Goal: Task Accomplishment & Management: Use online tool/utility

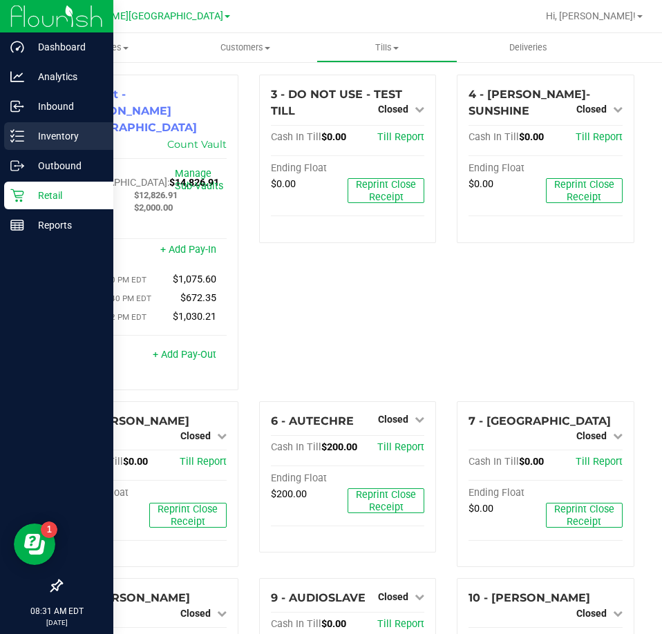
click at [46, 134] on p "Inventory" at bounding box center [65, 136] width 83 height 17
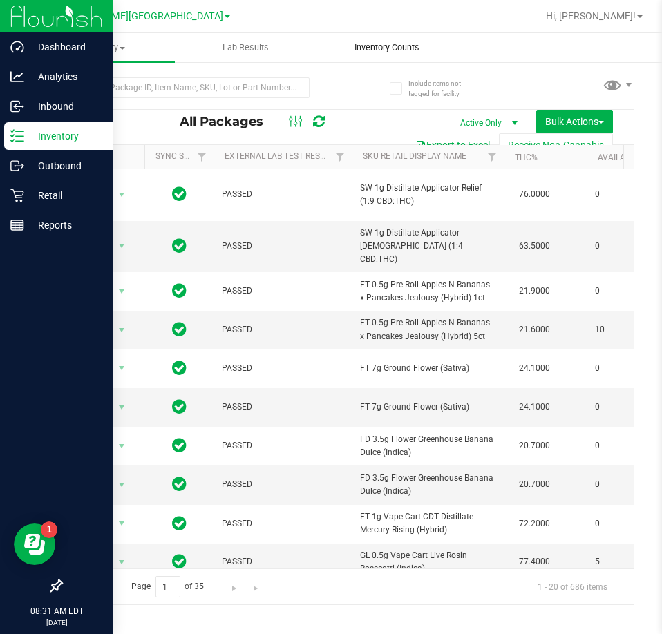
click at [389, 49] on span "Inventory Counts" at bounding box center [387, 47] width 102 height 12
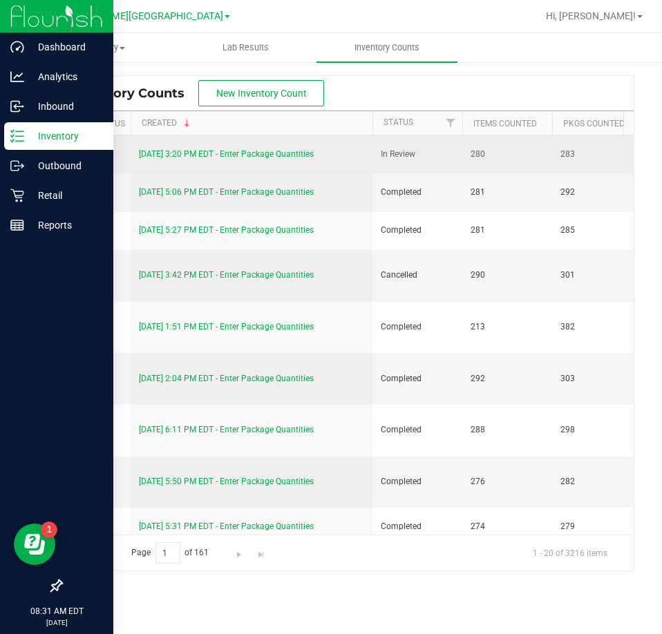
click at [249, 152] on link "[DATE] 3:20 PM EDT - Enter Package Quantities" at bounding box center [226, 154] width 175 height 10
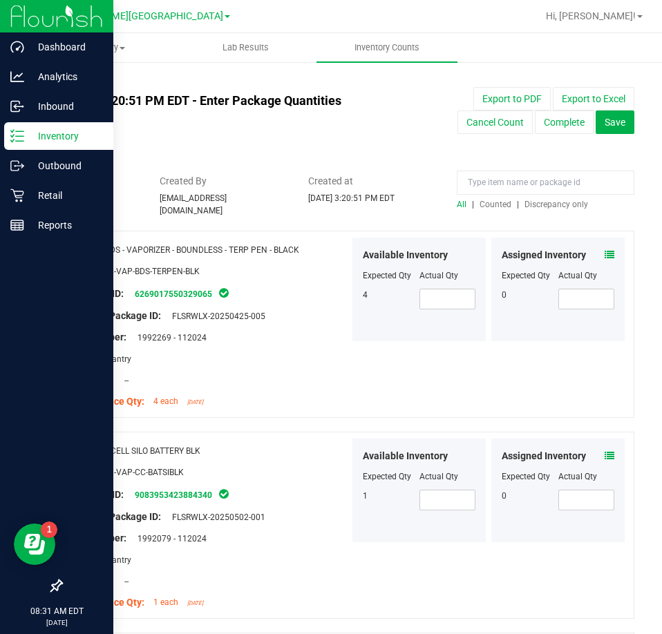
click at [553, 206] on span "Discrepancy only" at bounding box center [556, 205] width 64 height 10
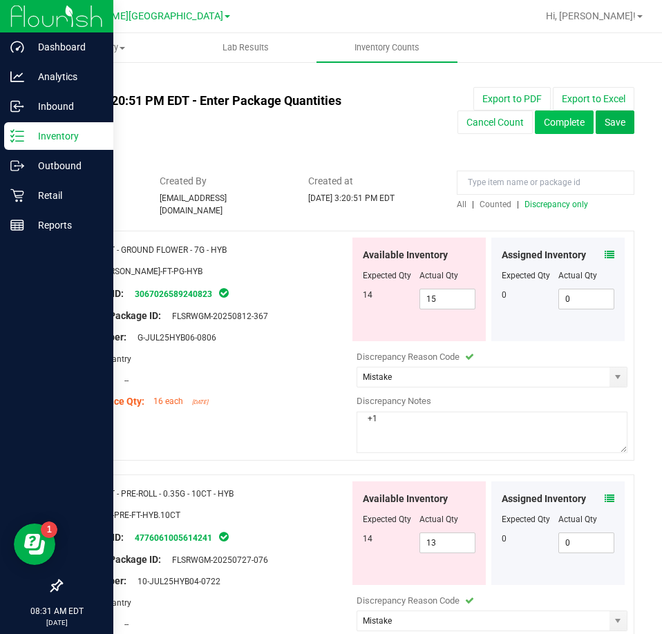
click at [569, 122] on button "Complete" at bounding box center [564, 122] width 59 height 23
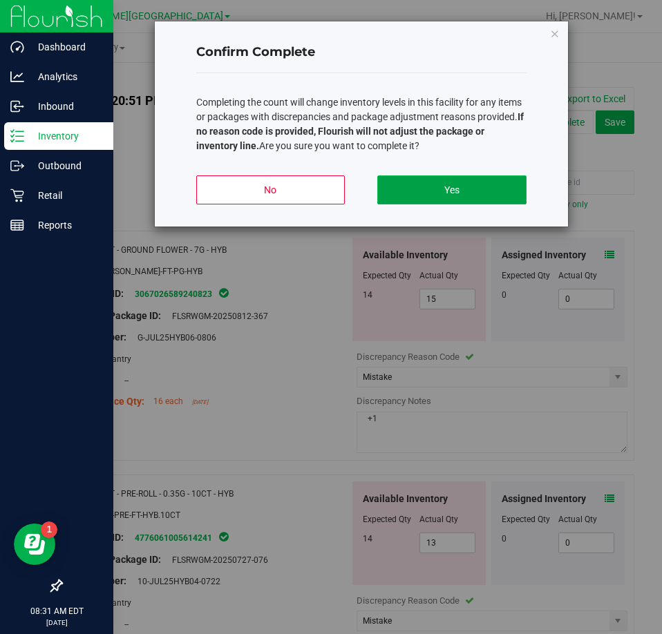
click at [487, 187] on button "Yes" at bounding box center [451, 189] width 149 height 29
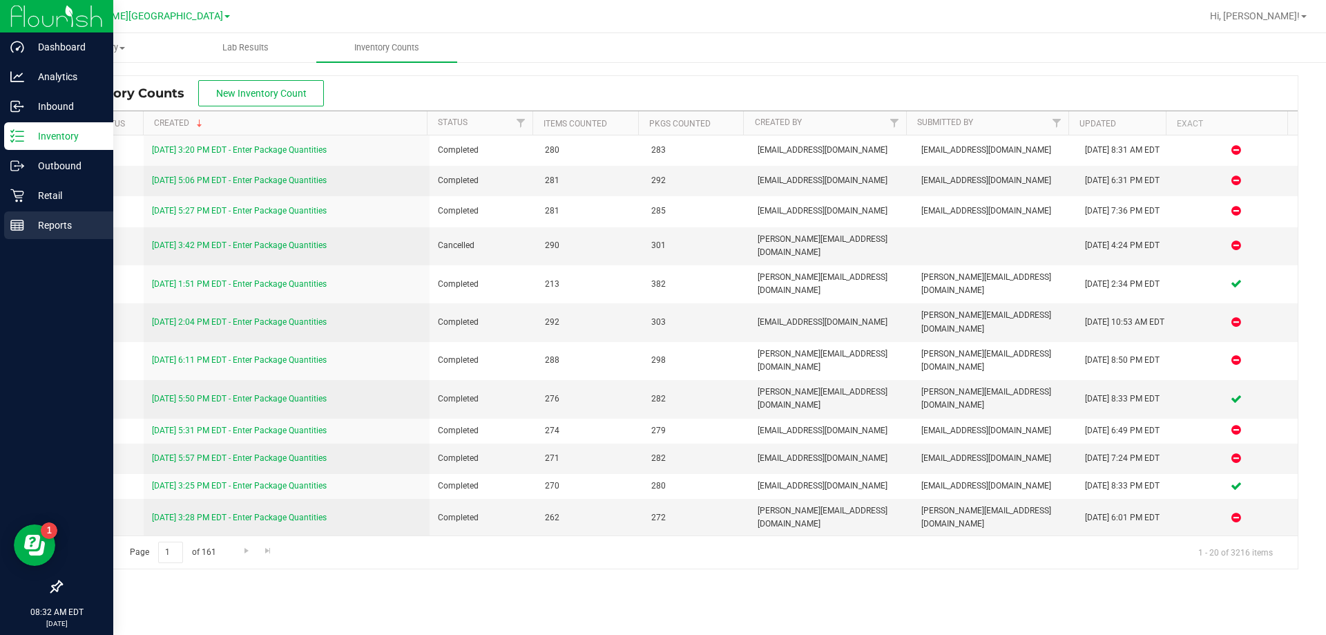
click at [11, 236] on div "Reports" at bounding box center [58, 225] width 109 height 28
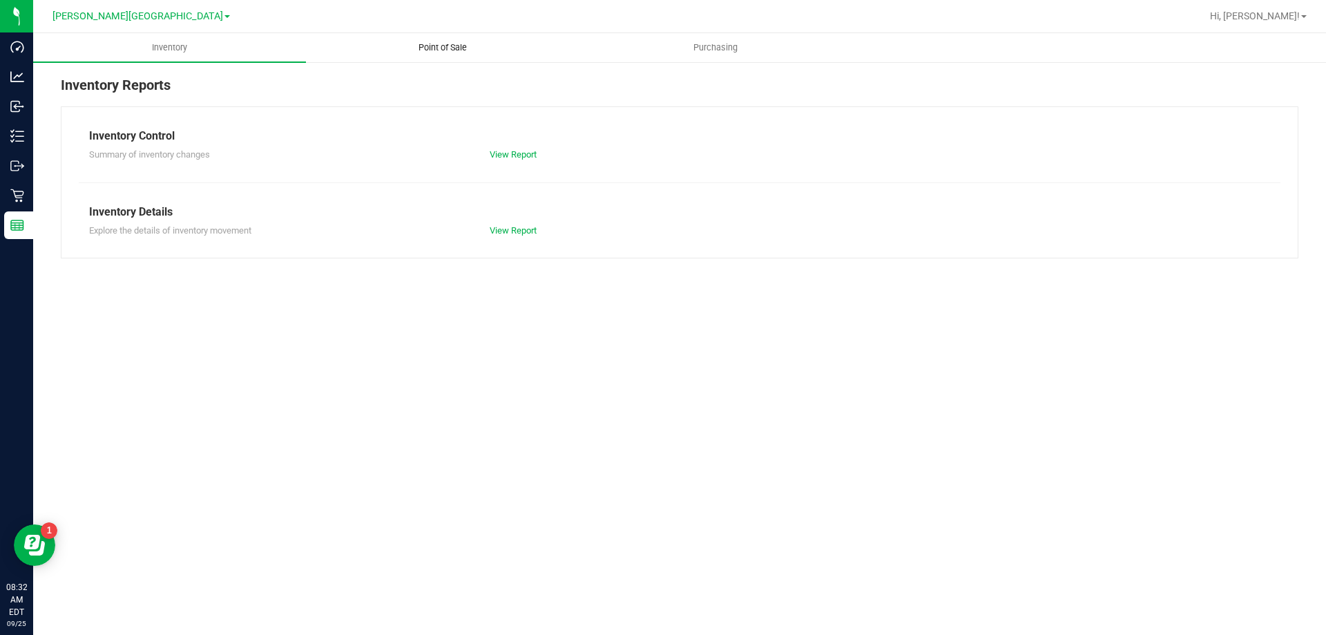
click at [439, 43] on span "Point of Sale" at bounding box center [443, 47] width 86 height 12
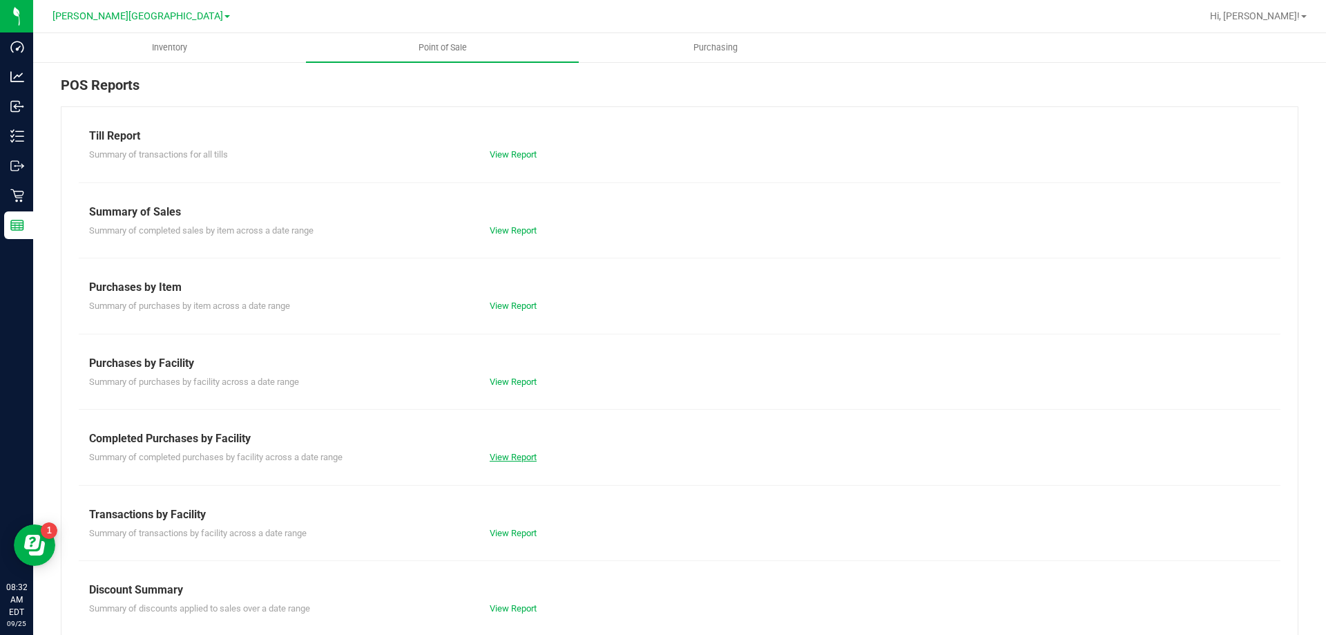
click at [527, 455] on link "View Report" at bounding box center [513, 457] width 47 height 10
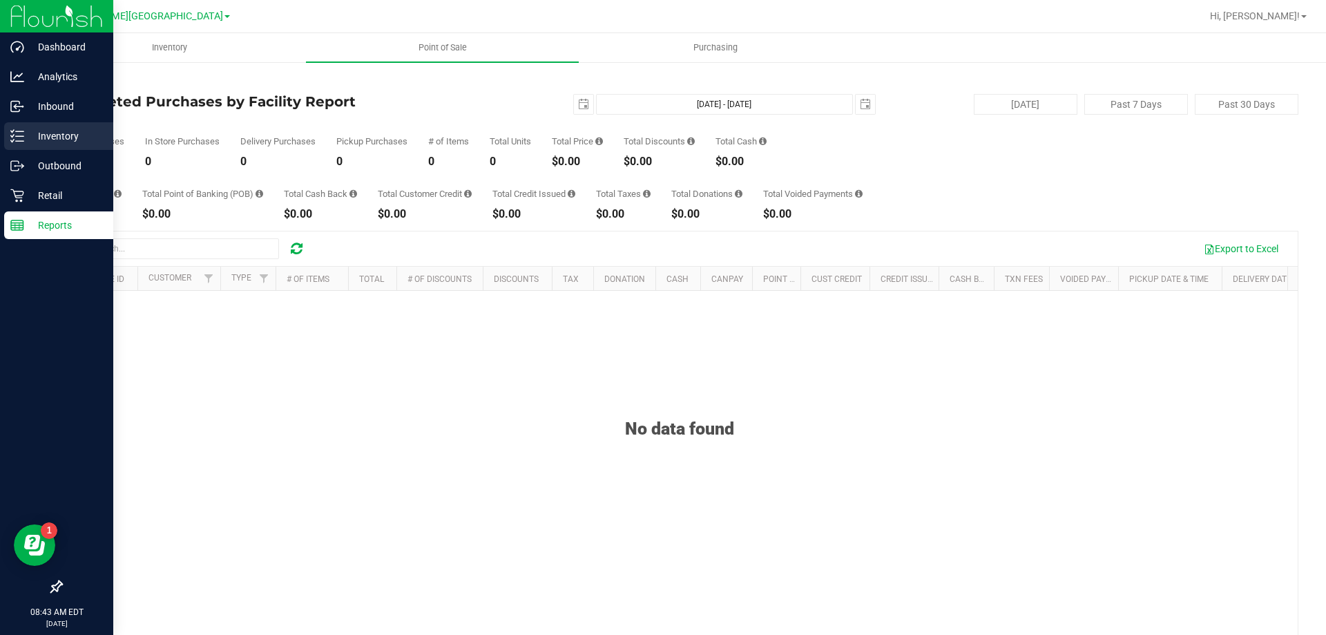
click at [24, 135] on p "Inventory" at bounding box center [65, 136] width 83 height 17
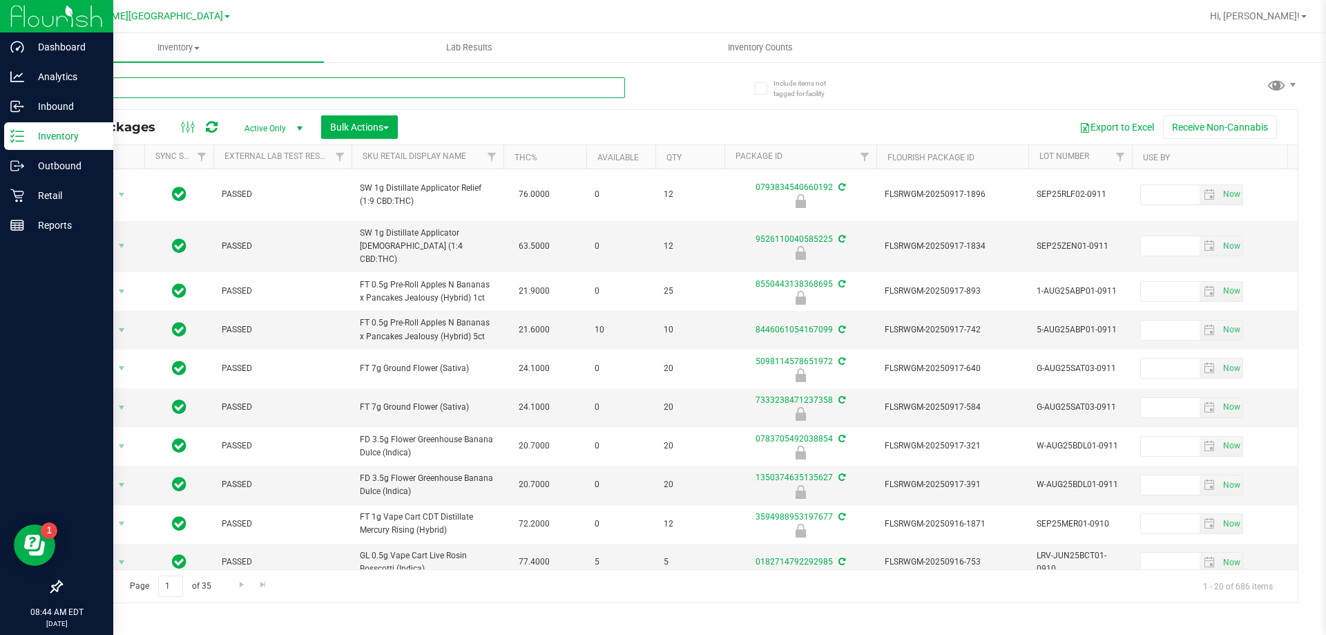
click at [311, 91] on input "text" at bounding box center [343, 87] width 564 height 21
type input "6930665544552288"
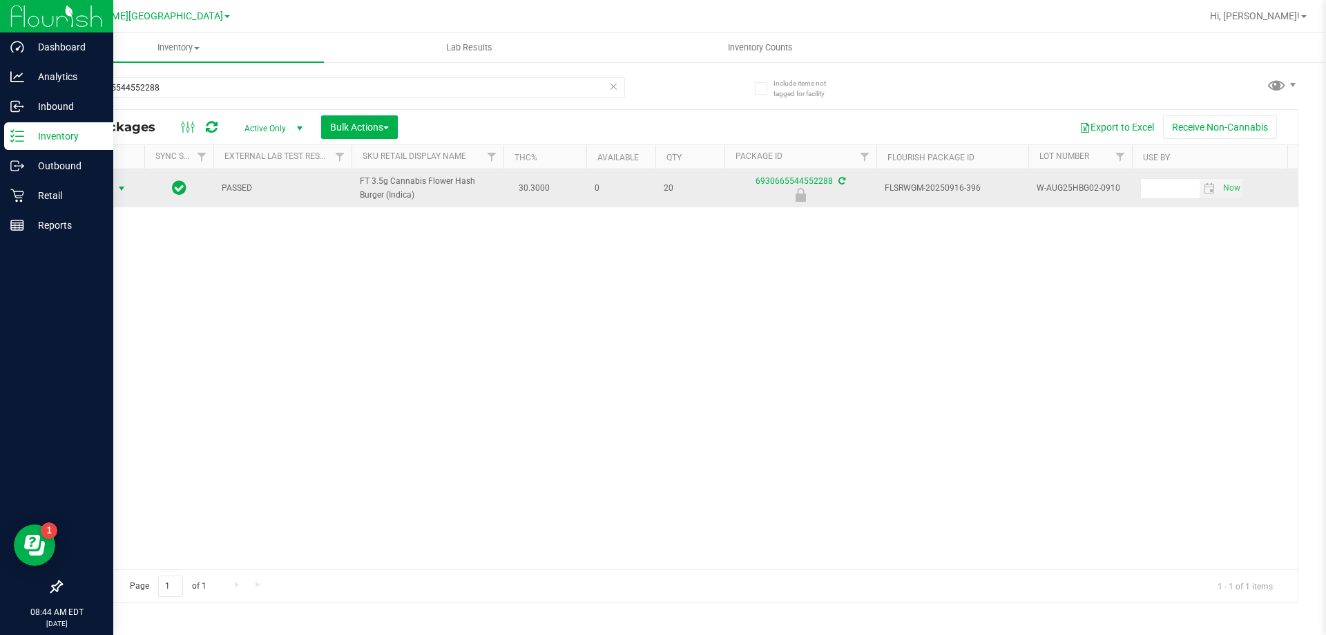
click at [116, 188] on span "select" at bounding box center [121, 188] width 11 height 11
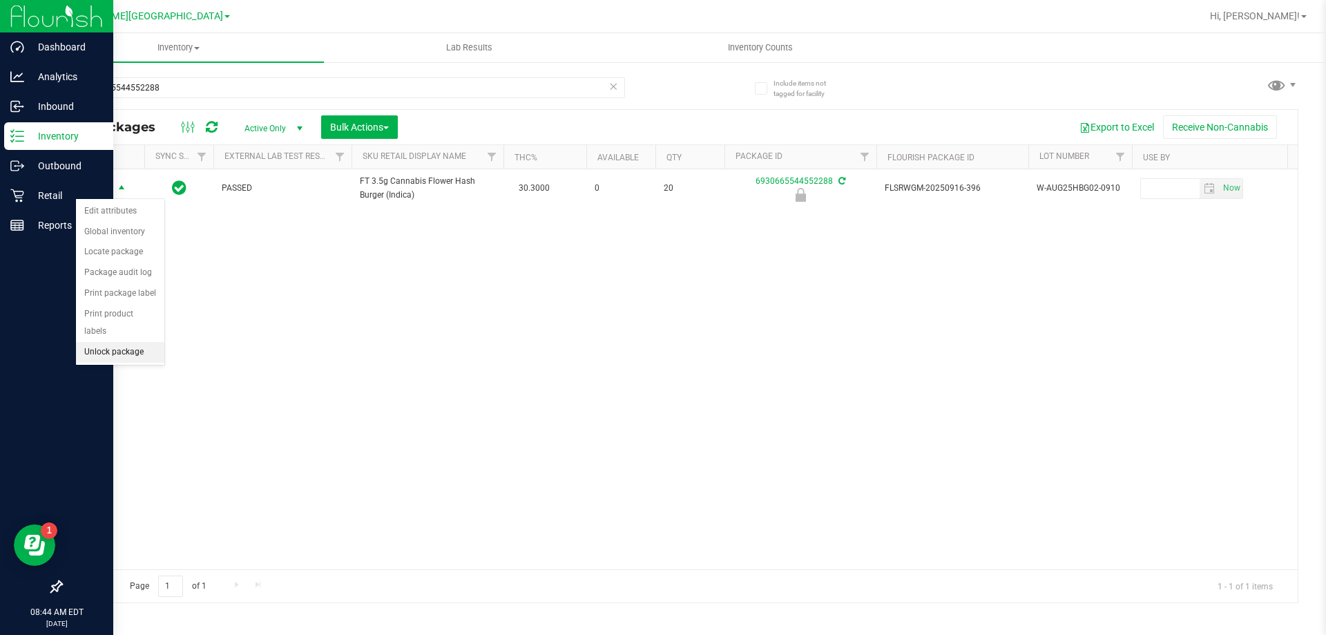
click at [119, 342] on li "Unlock package" at bounding box center [120, 352] width 88 height 21
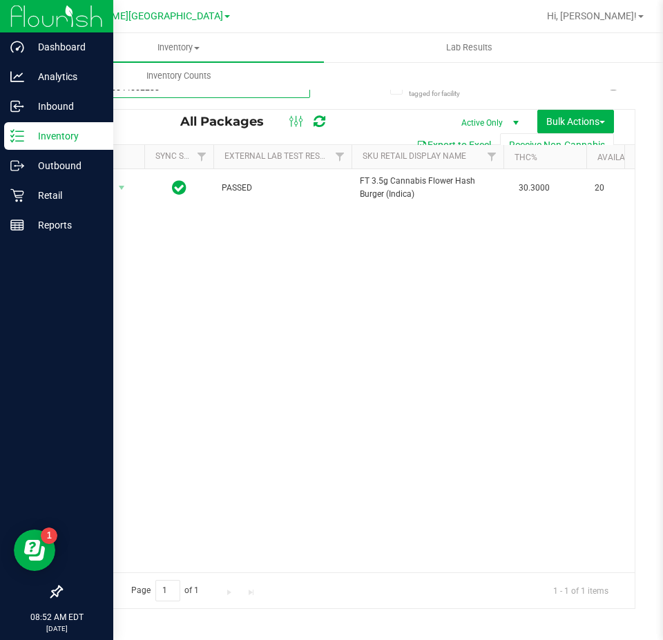
click at [144, 91] on input "6930665544552288" at bounding box center [185, 87] width 249 height 21
type input "1126470842958029"
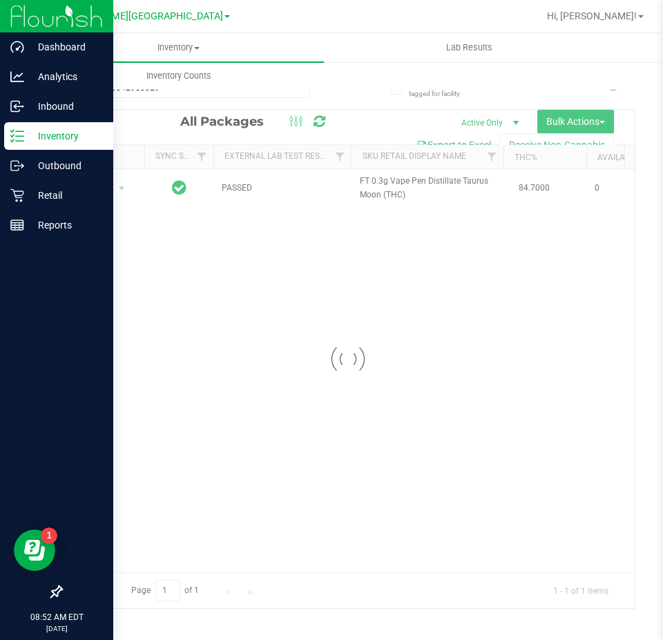
click at [104, 187] on div at bounding box center [347, 359] width 573 height 499
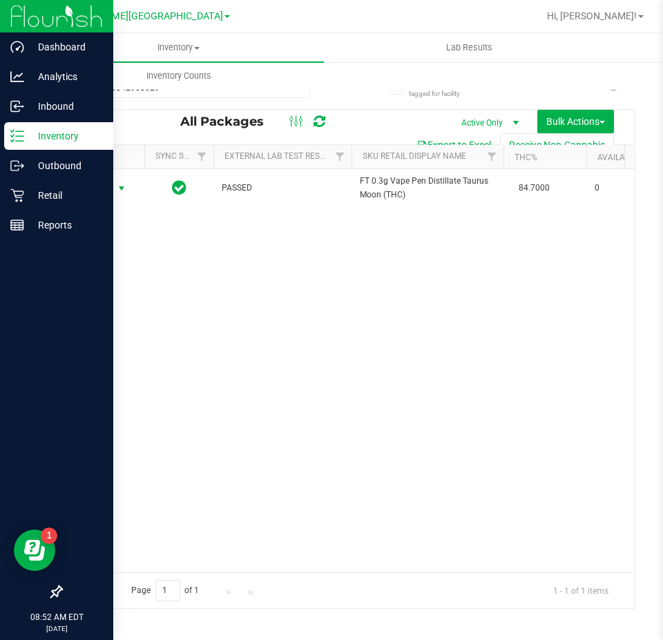
click at [104, 187] on span "Action" at bounding box center [93, 188] width 37 height 19
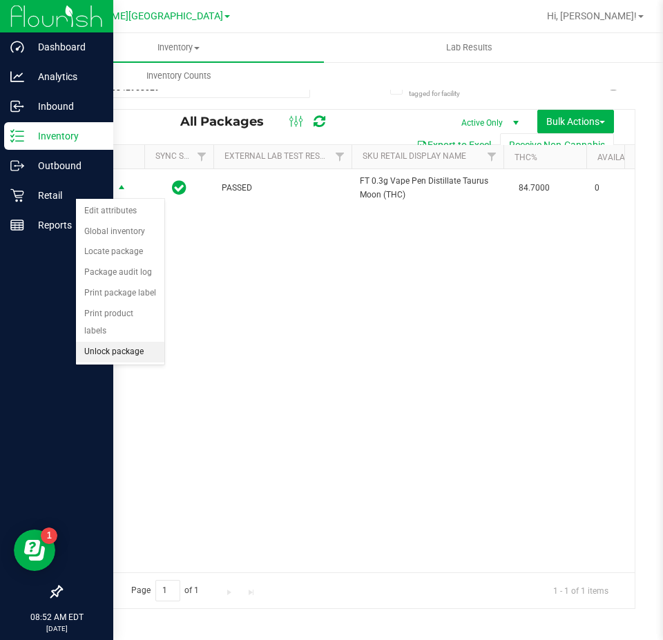
click at [101, 342] on li "Unlock package" at bounding box center [120, 352] width 88 height 21
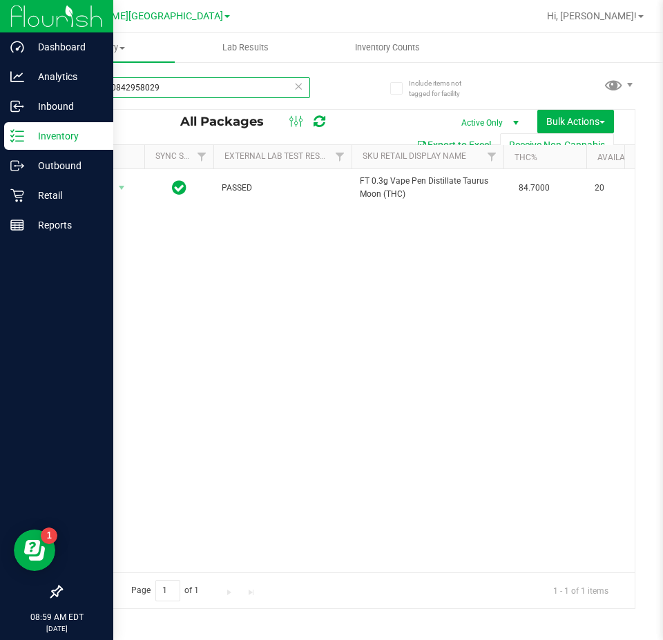
click at [170, 90] on input "1126470842958029" at bounding box center [185, 87] width 249 height 21
click at [166, 88] on input "1126470842958029" at bounding box center [185, 87] width 249 height 21
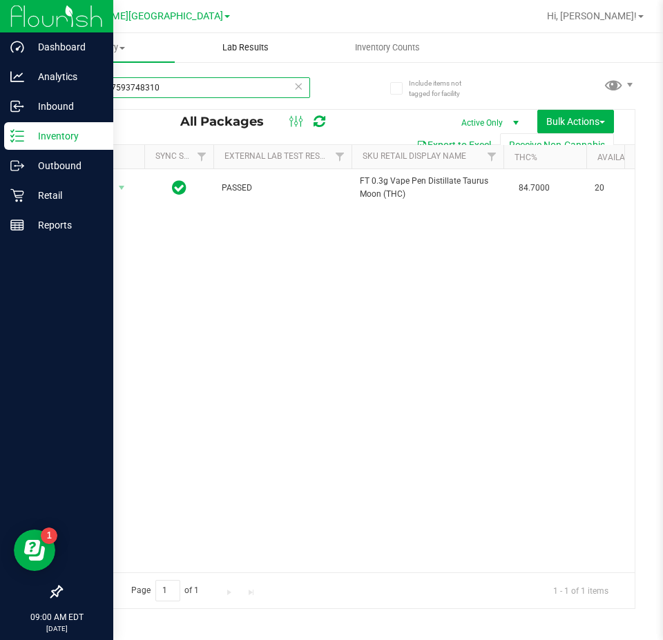
type input "0768267593748310"
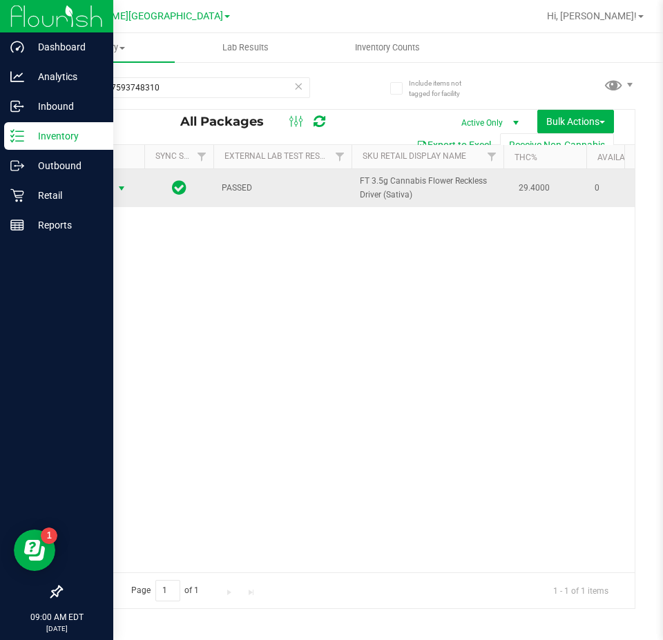
click at [106, 192] on span "Action" at bounding box center [93, 188] width 37 height 19
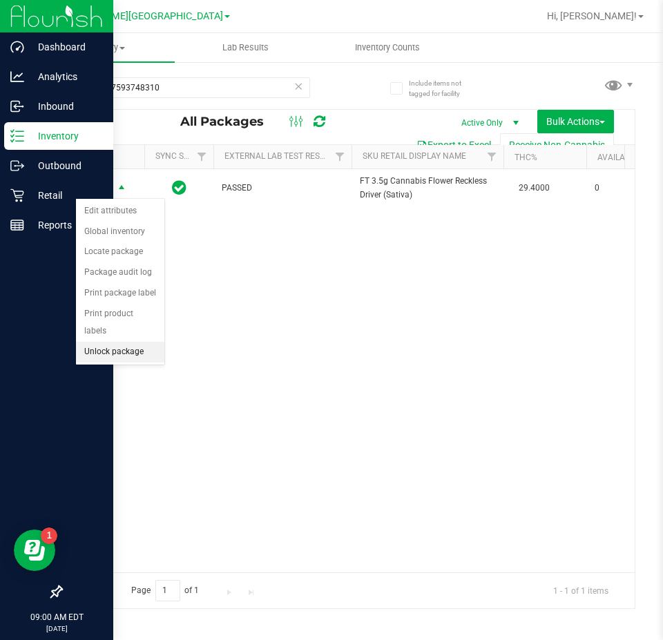
click at [109, 342] on li "Unlock package" at bounding box center [120, 352] width 88 height 21
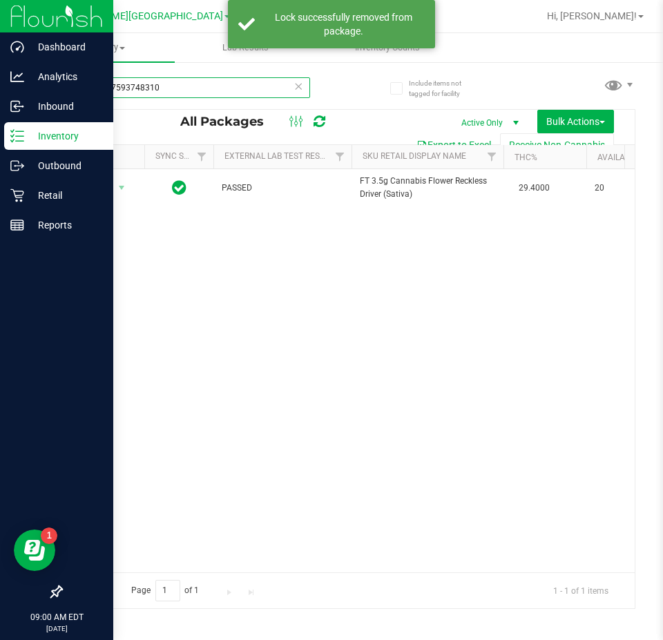
click at [158, 84] on input "0768267593748310" at bounding box center [185, 87] width 249 height 21
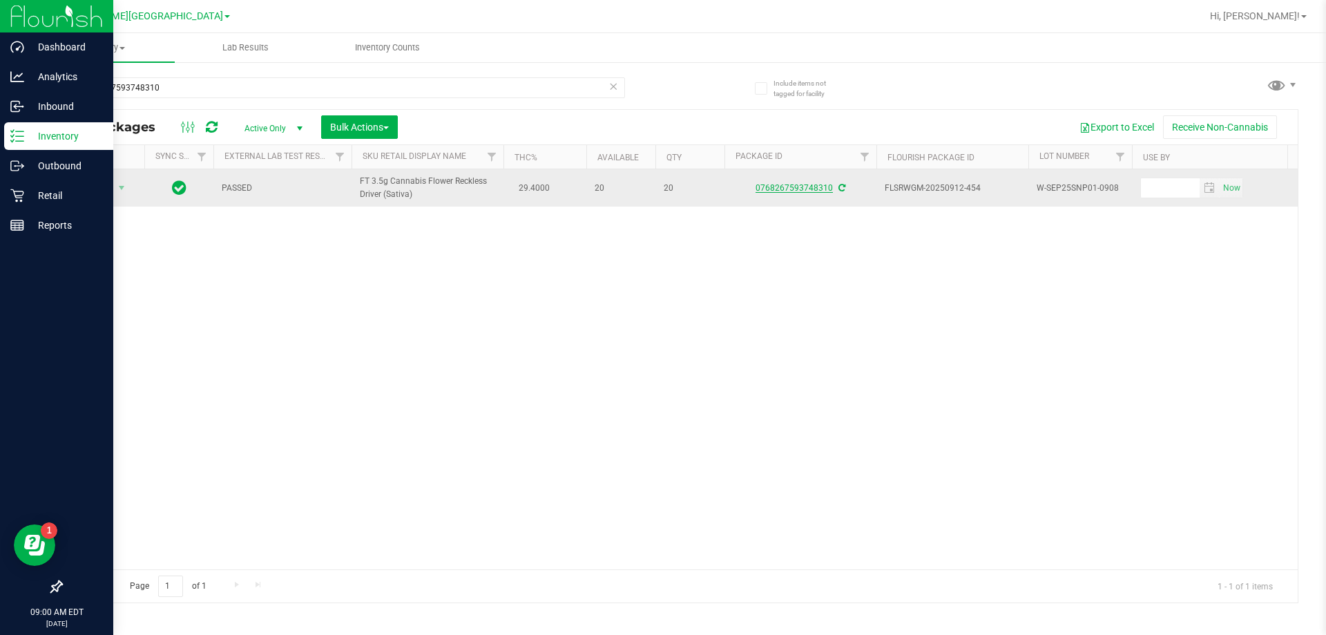
click at [661, 191] on link "0768267593748310" at bounding box center [794, 188] width 77 height 10
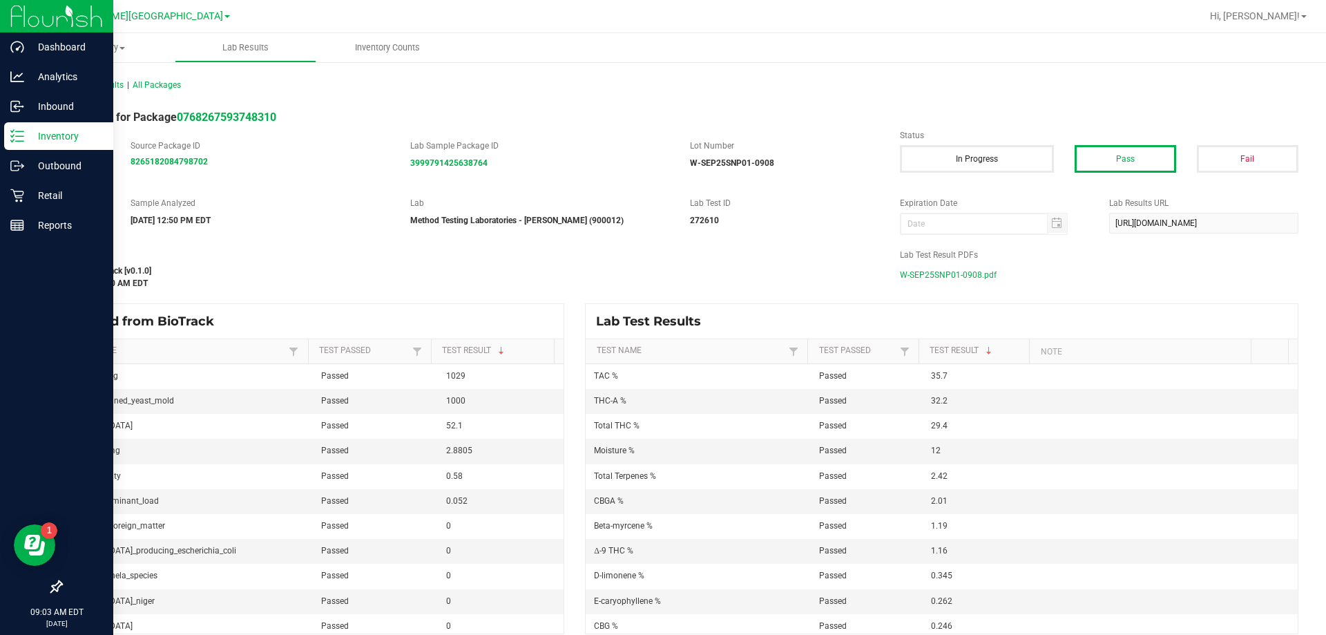
click at [661, 274] on span "W-SEP25SNP01-0908.pdf" at bounding box center [948, 275] width 97 height 21
click at [55, 130] on p "Inventory" at bounding box center [65, 136] width 83 height 17
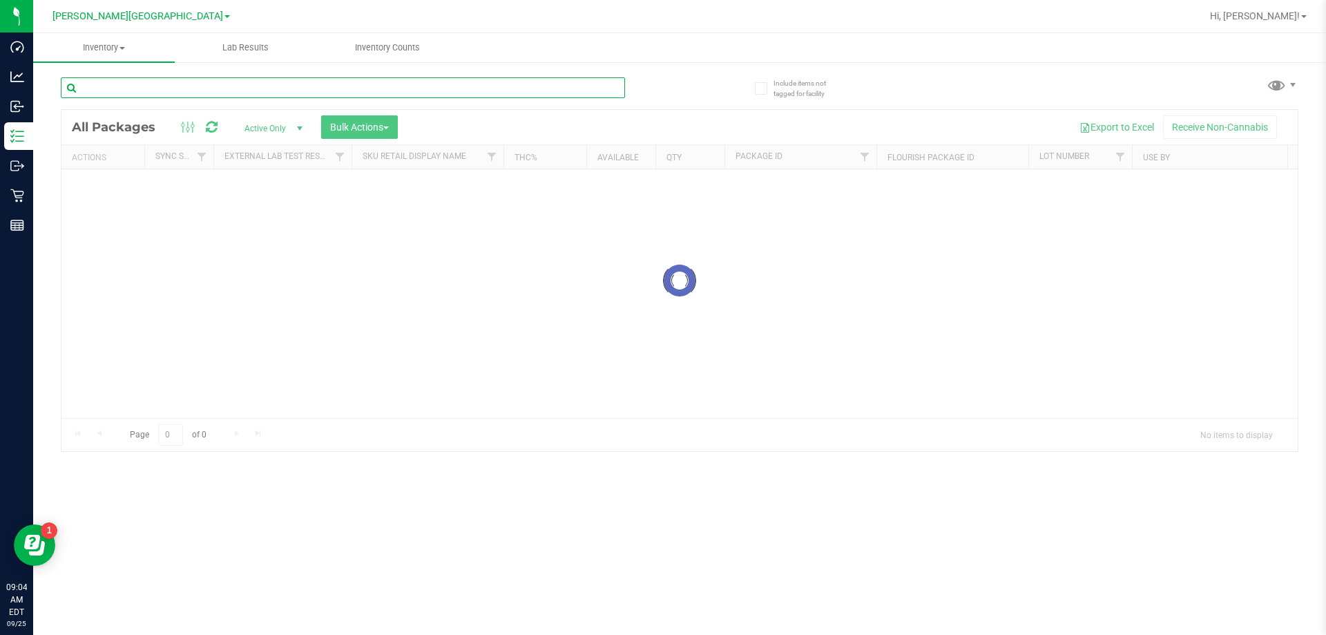
click at [211, 88] on input "text" at bounding box center [343, 87] width 564 height 21
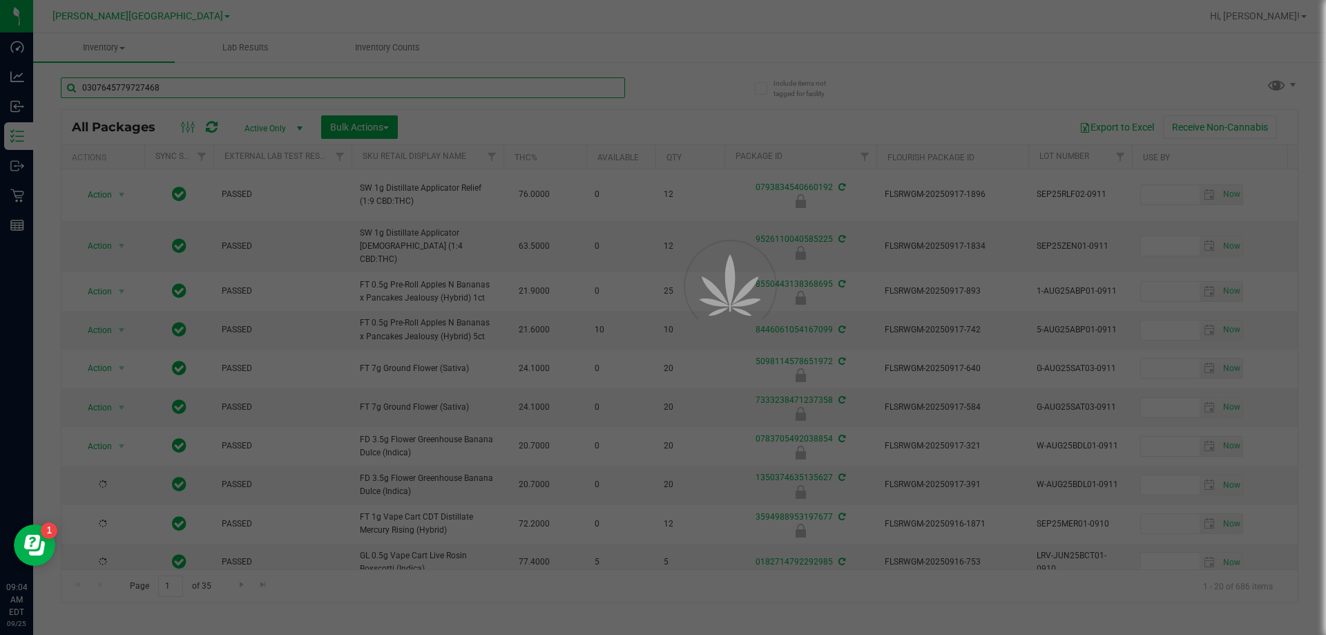
type input "0307645779727468"
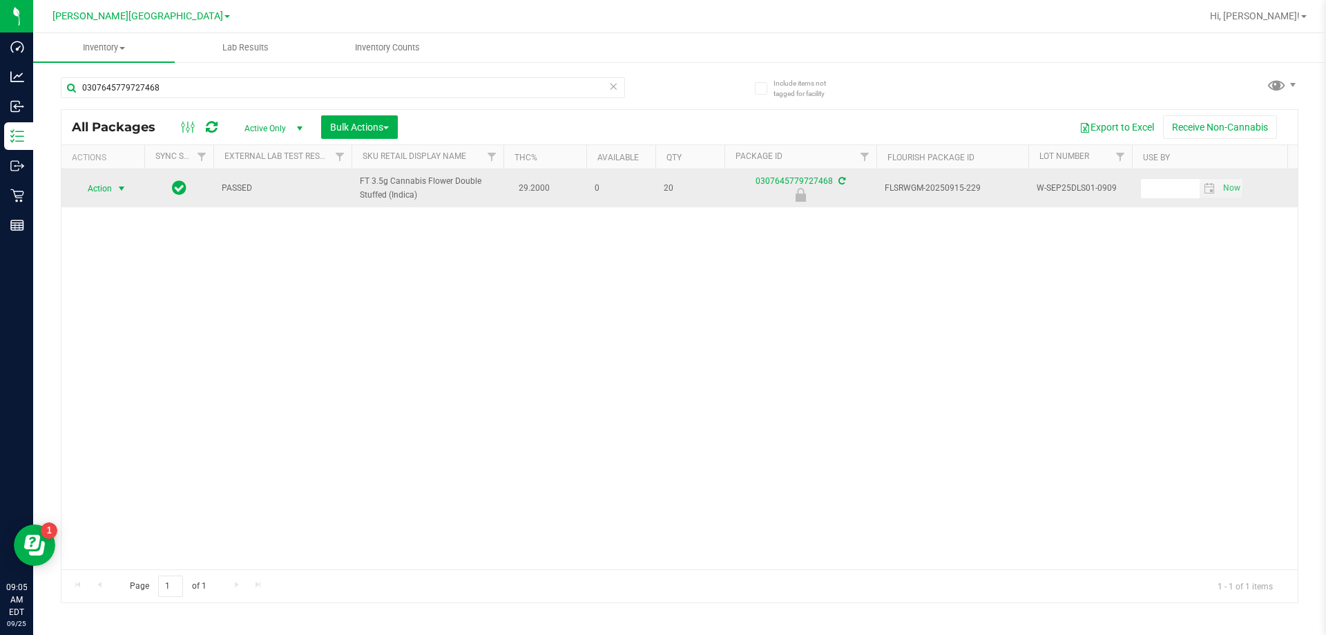
click at [104, 189] on span "Action" at bounding box center [93, 188] width 37 height 19
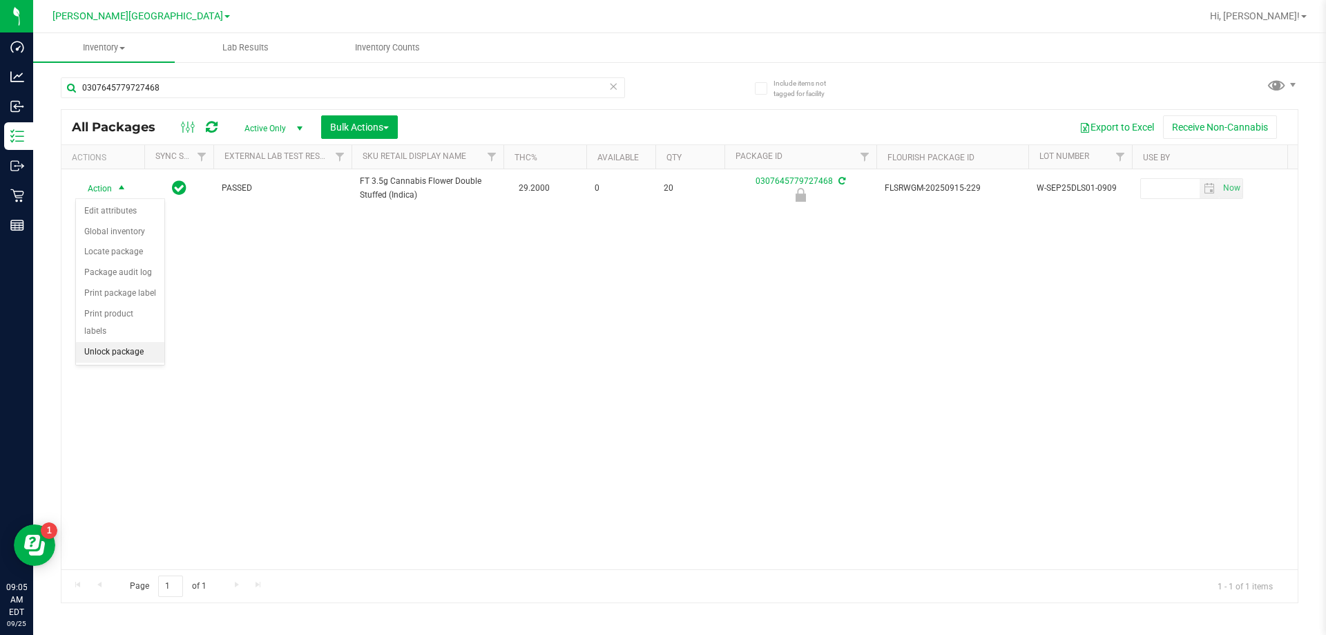
click at [108, 342] on li "Unlock package" at bounding box center [120, 352] width 88 height 21
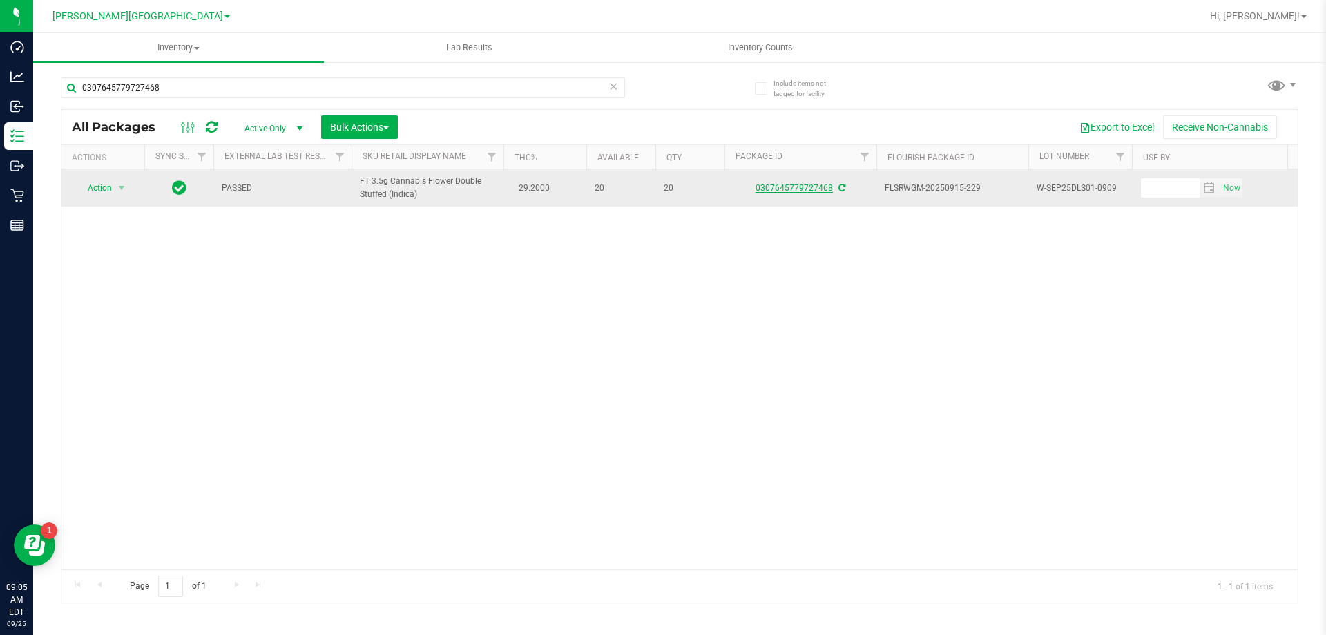
click at [661, 187] on link "0307645779727468" at bounding box center [794, 188] width 77 height 10
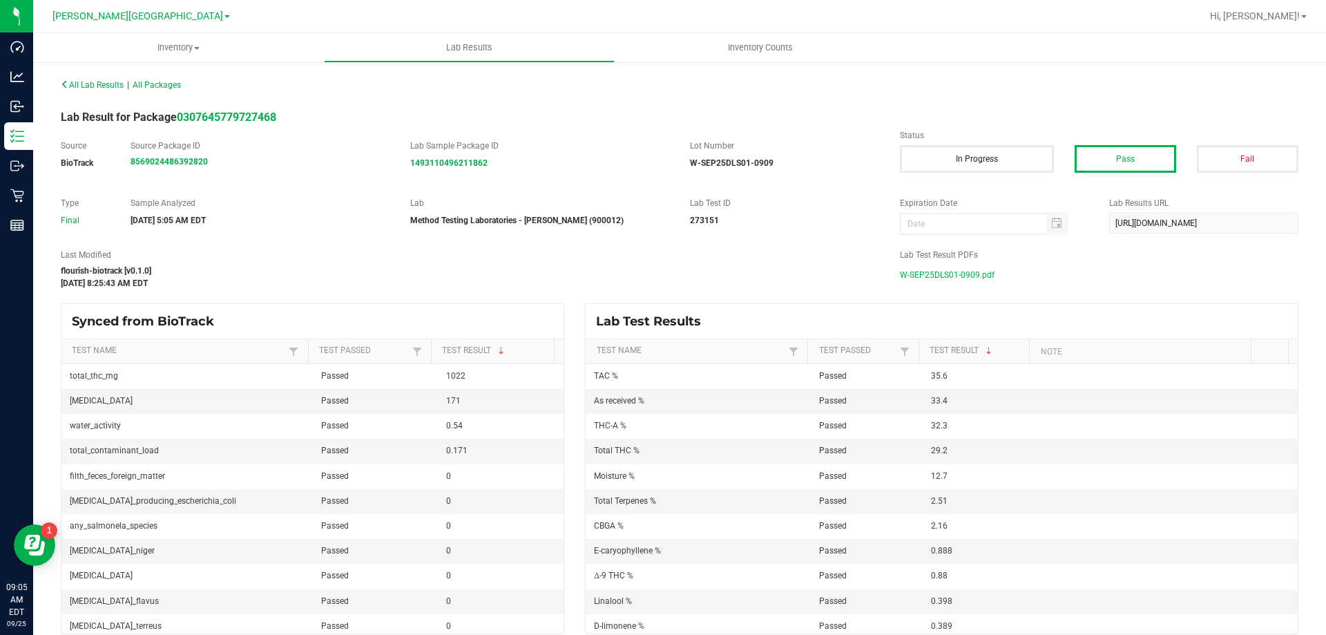
click at [661, 270] on span "W-SEP25DLS01-0909.pdf" at bounding box center [947, 275] width 95 height 21
drag, startPoint x: 256, startPoint y: 47, endPoint x: 122, endPoint y: 70, distance: 136.1
click at [256, 47] on span "Inventory" at bounding box center [178, 47] width 291 height 12
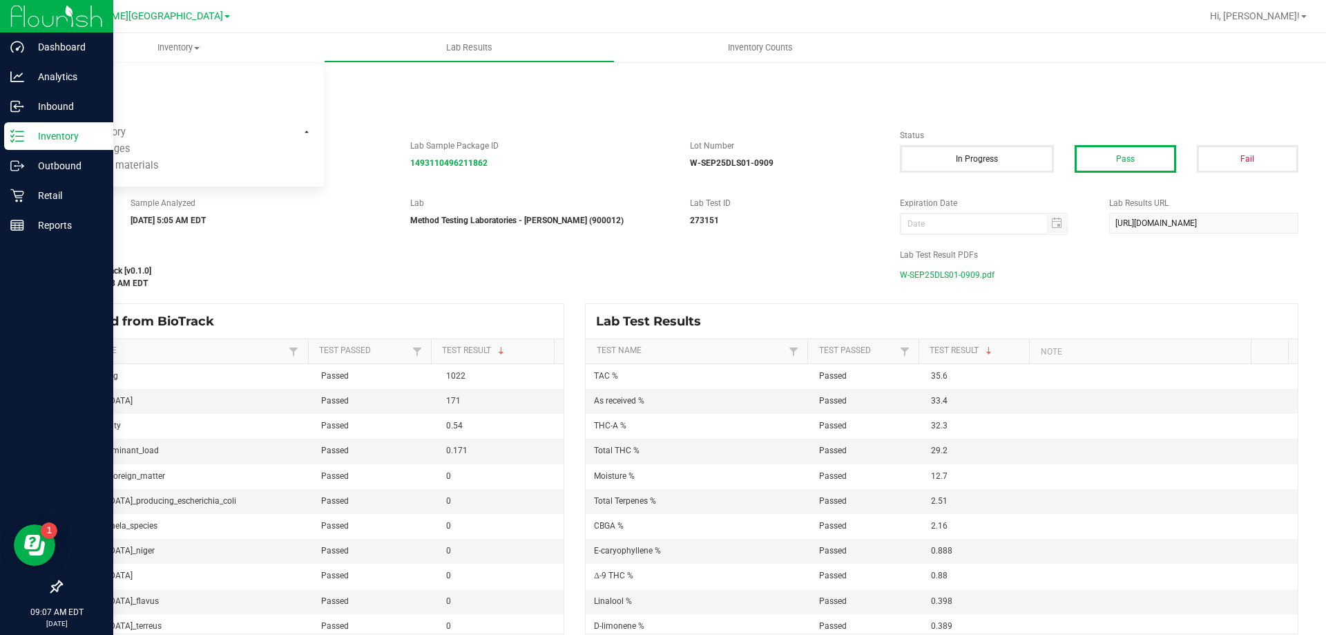
click at [29, 135] on p "Inventory" at bounding box center [65, 136] width 83 height 17
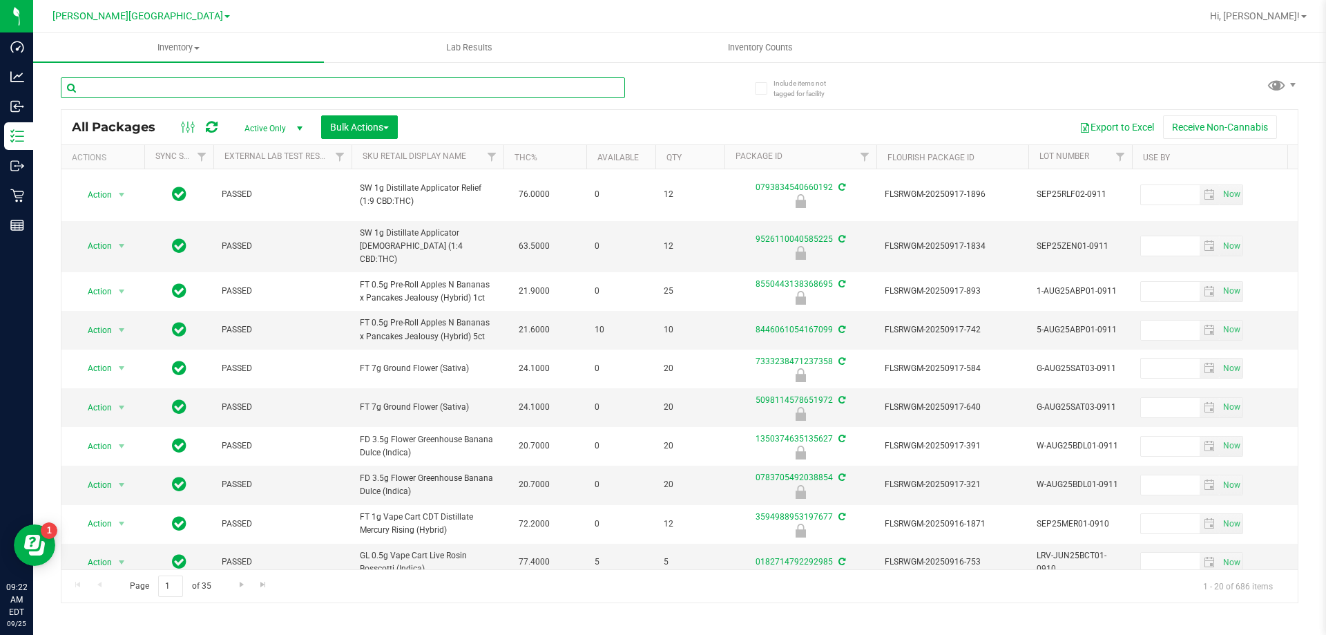
click at [325, 90] on input "text" at bounding box center [343, 87] width 564 height 21
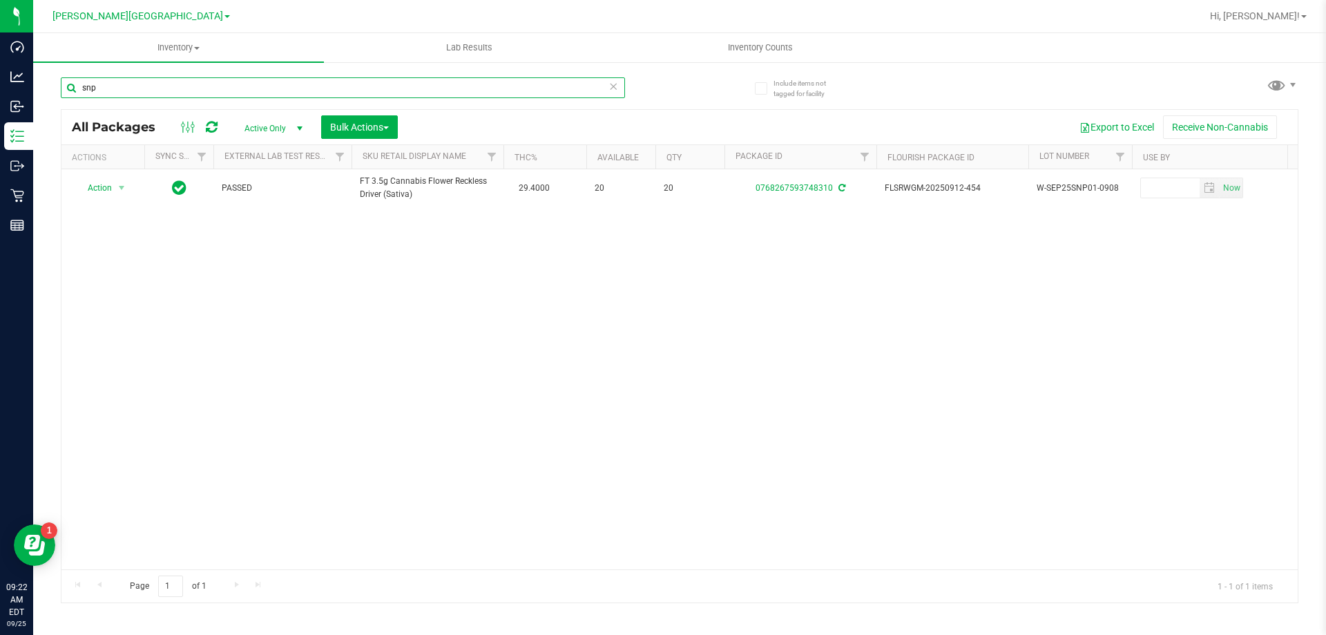
click at [439, 95] on input "snp" at bounding box center [343, 87] width 564 height 21
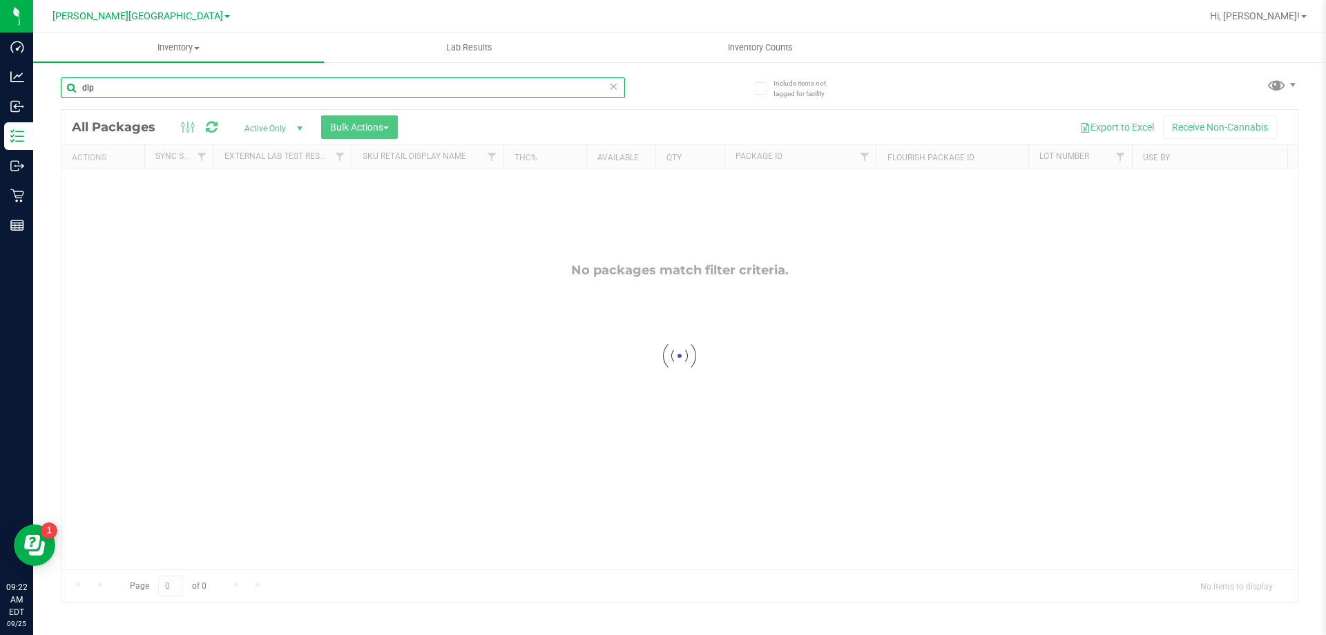
click at [439, 95] on input "dlp" at bounding box center [343, 87] width 564 height 21
type input "dls"
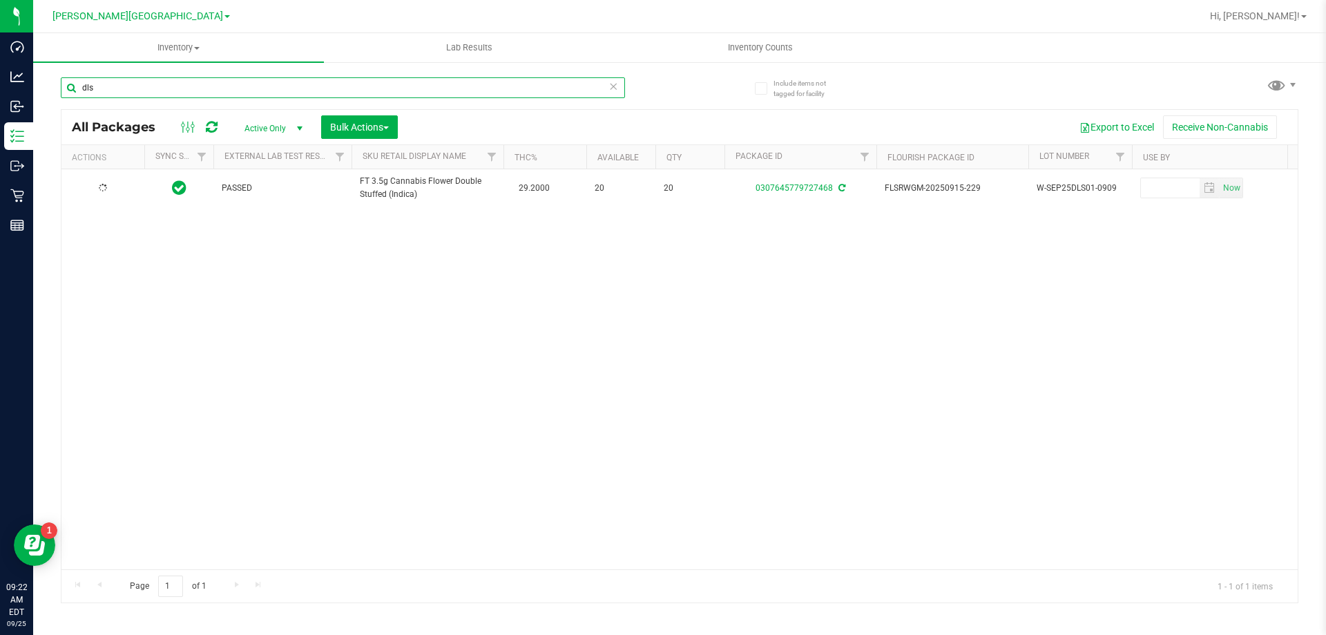
click at [389, 90] on input "dls" at bounding box center [343, 87] width 564 height 21
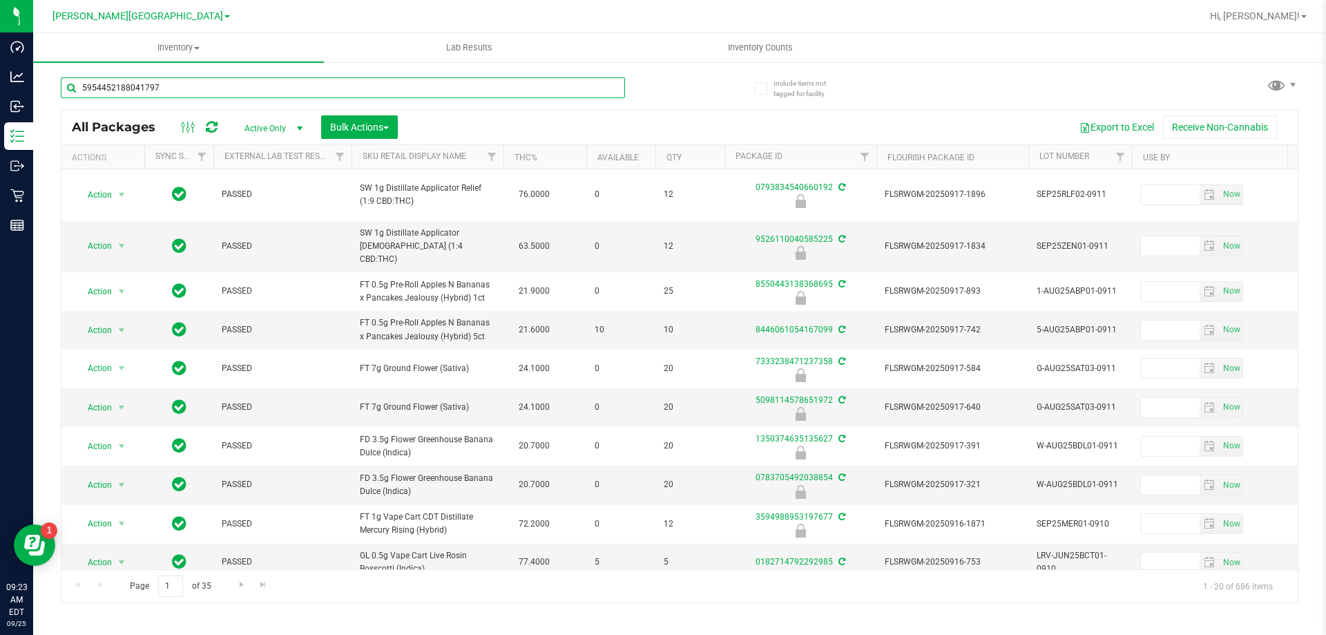
type input "5954452188041797"
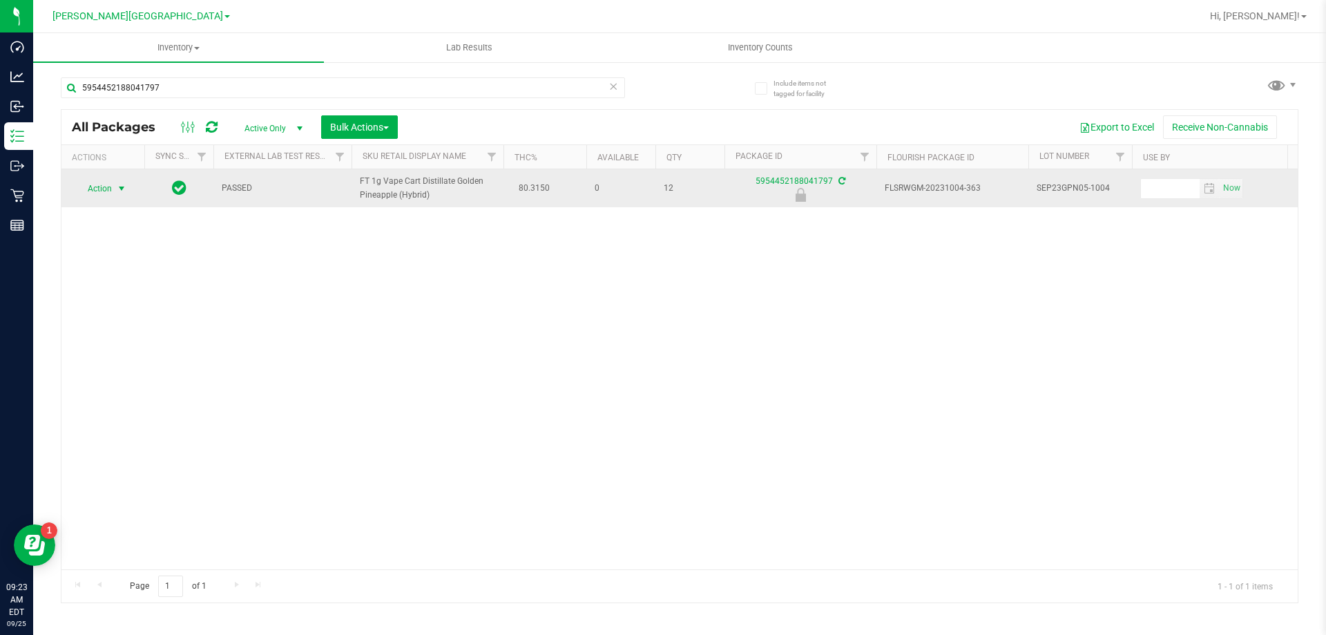
click at [88, 192] on span "Action" at bounding box center [93, 188] width 37 height 19
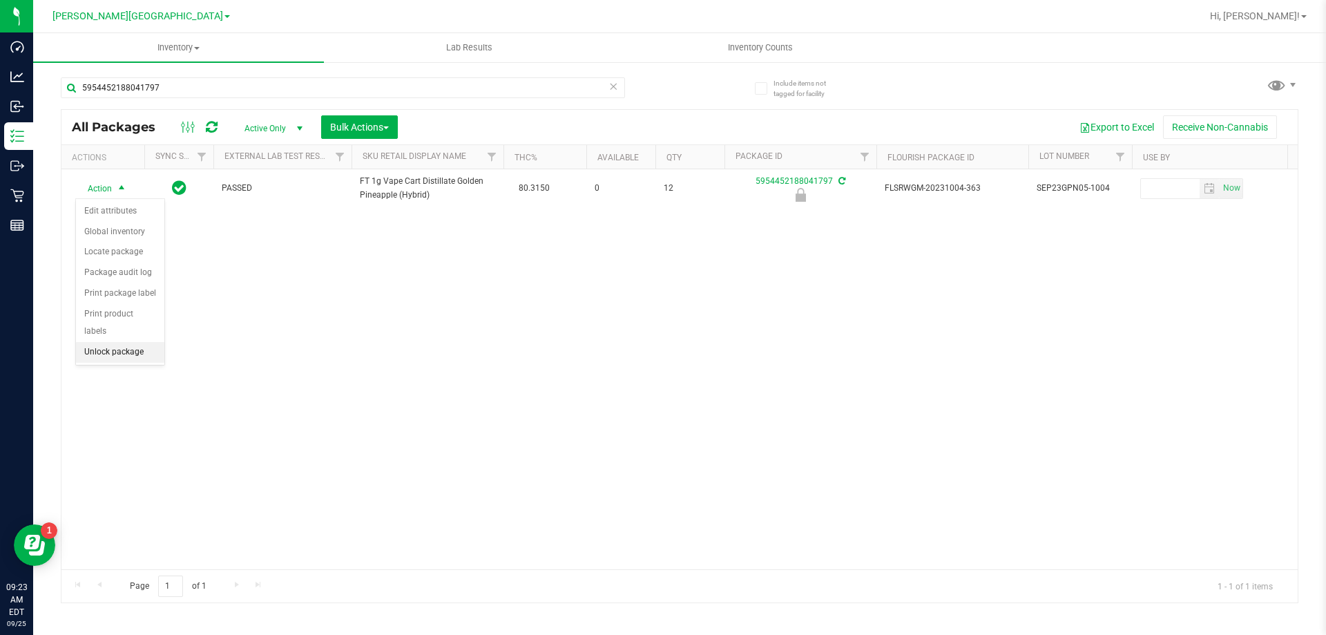
click at [131, 342] on li "Unlock package" at bounding box center [120, 352] width 88 height 21
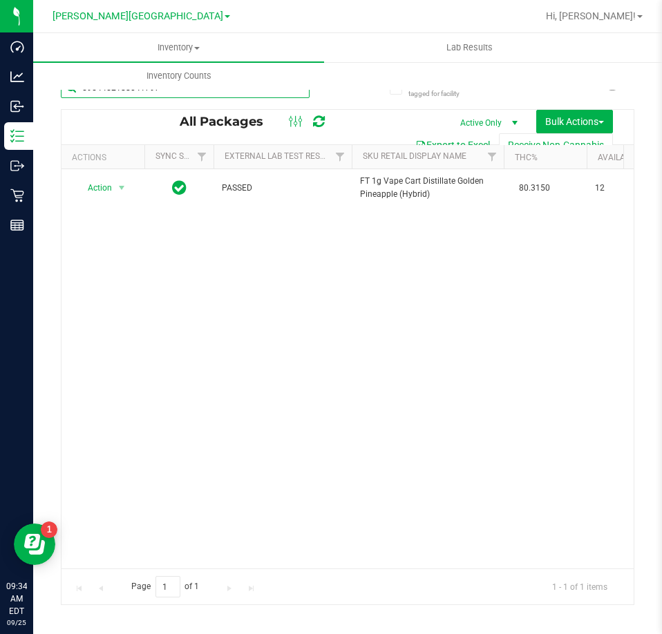
click at [212, 96] on input "5954452188041797" at bounding box center [185, 87] width 249 height 21
type input "8547328984324059"
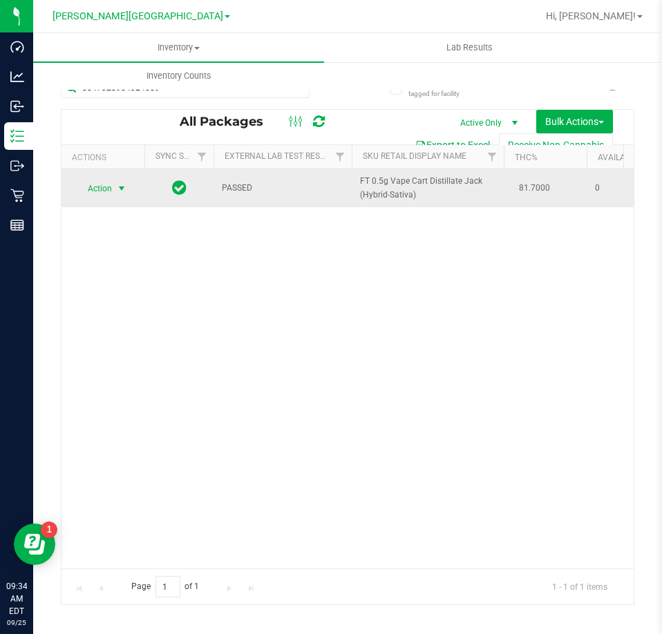
click at [107, 188] on span "Action" at bounding box center [93, 188] width 37 height 19
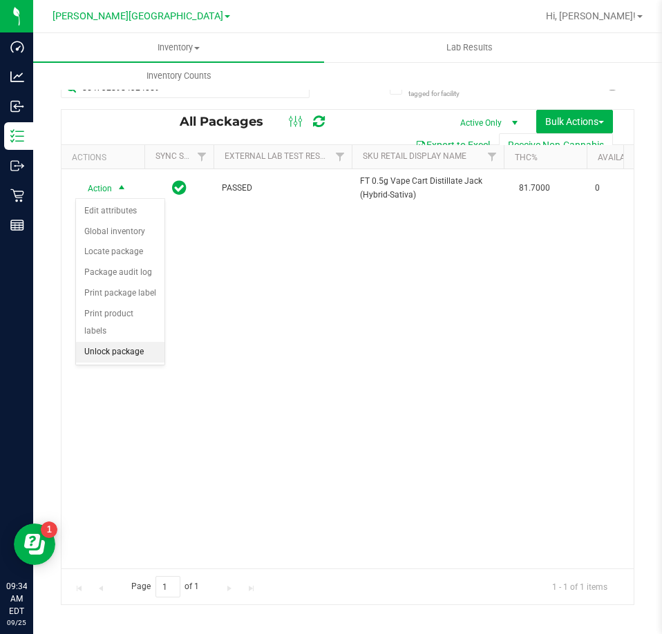
click at [122, 342] on li "Unlock package" at bounding box center [120, 352] width 88 height 21
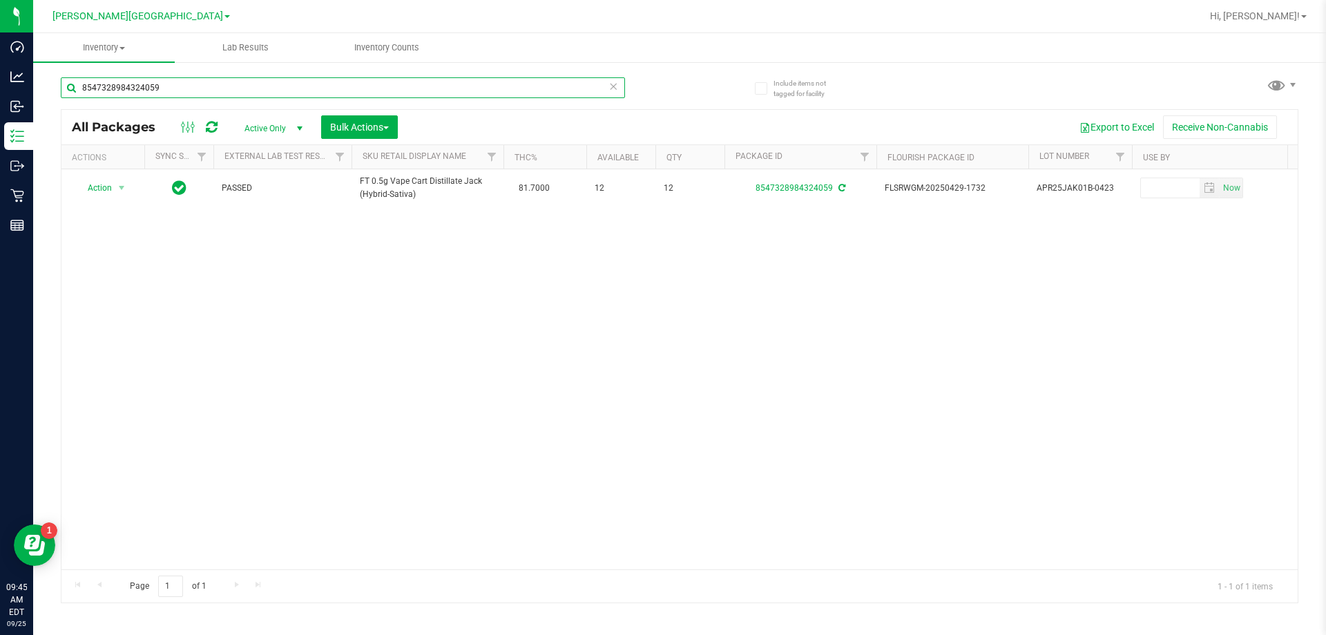
click at [151, 84] on input "8547328984324059" at bounding box center [343, 87] width 564 height 21
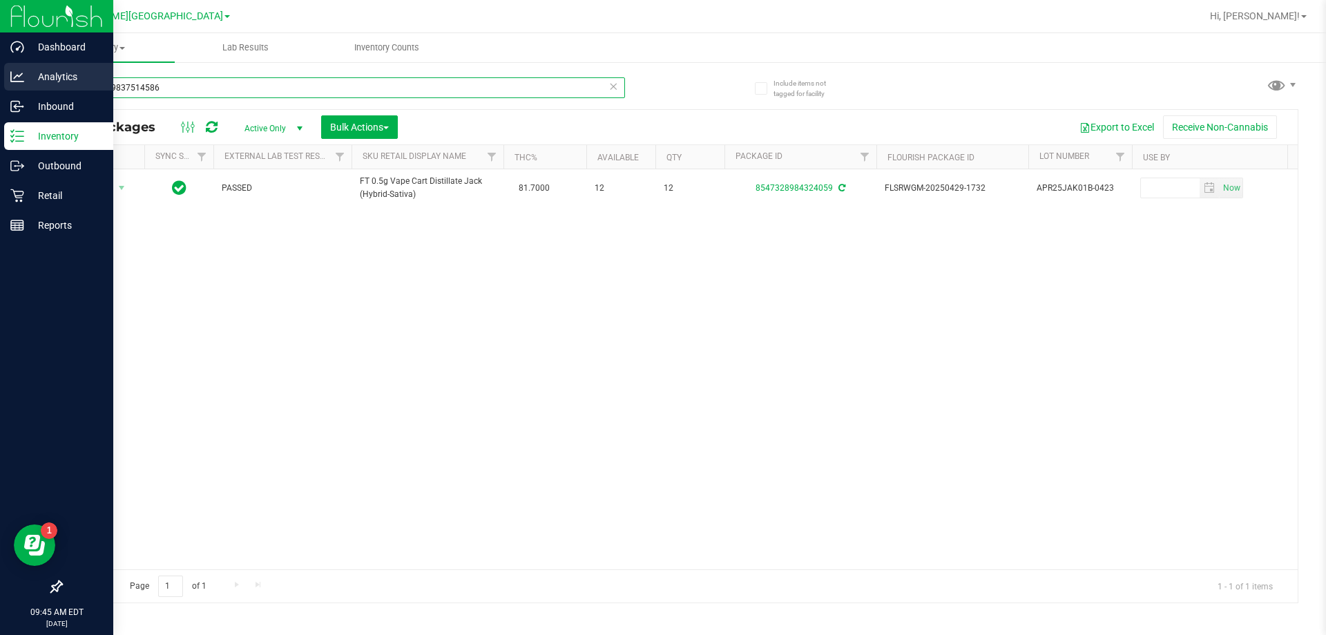
type input "5341119837514586"
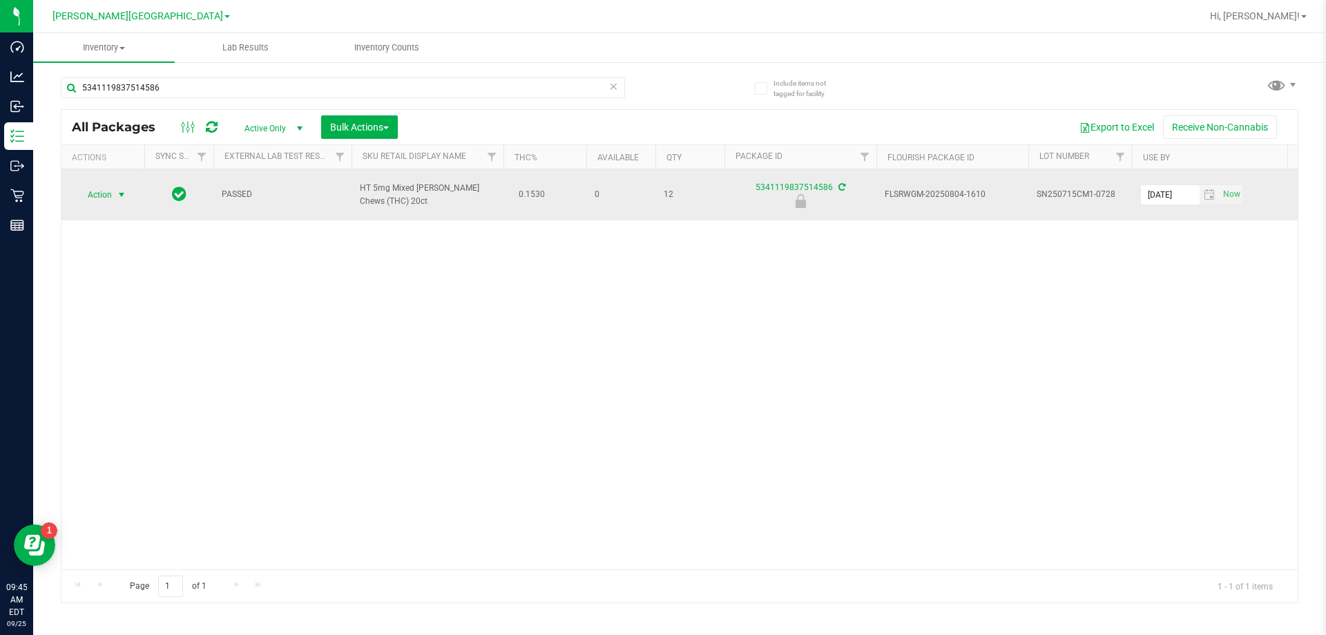
click at [110, 185] on span "Action" at bounding box center [93, 194] width 37 height 19
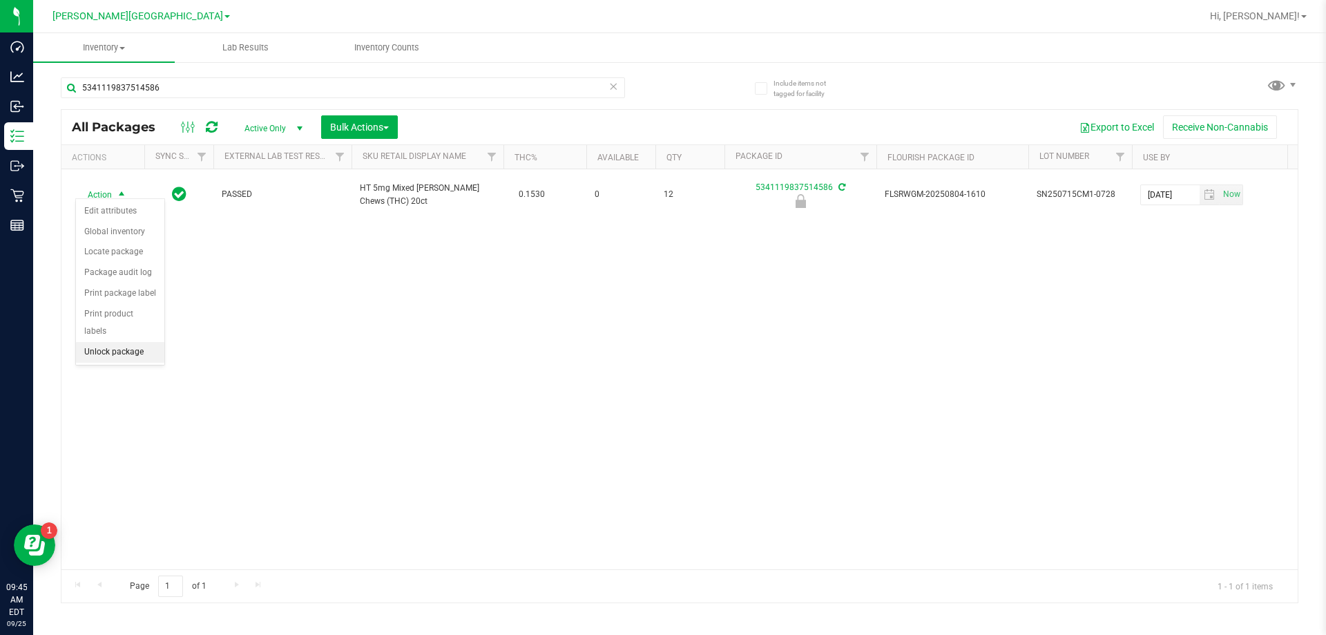
click at [114, 342] on li "Unlock package" at bounding box center [120, 352] width 88 height 21
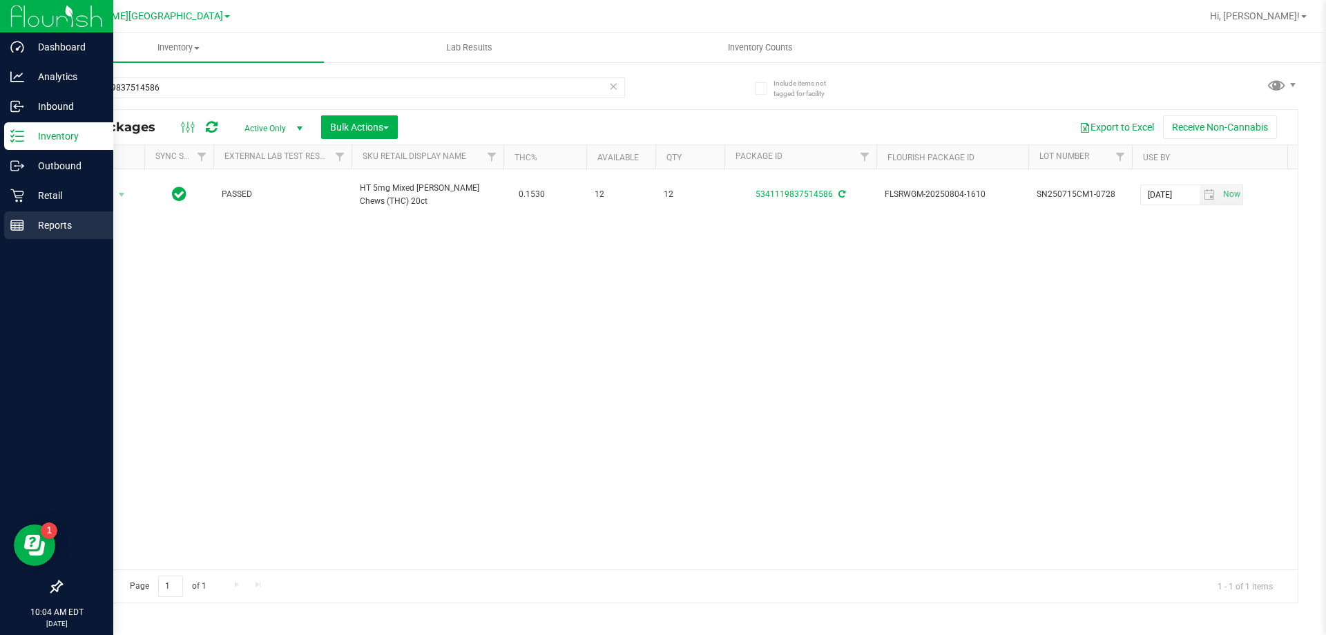
click at [13, 229] on icon at bounding box center [17, 225] width 14 height 14
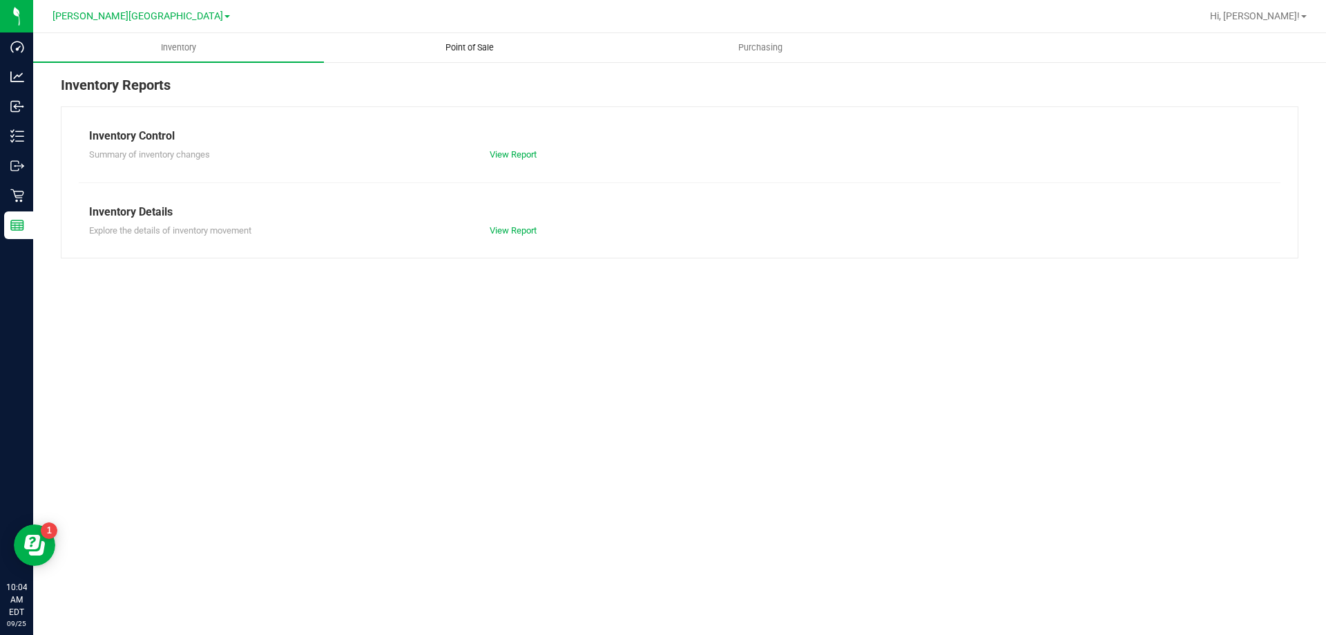
click at [455, 41] on span "Point of Sale" at bounding box center [470, 47] width 86 height 12
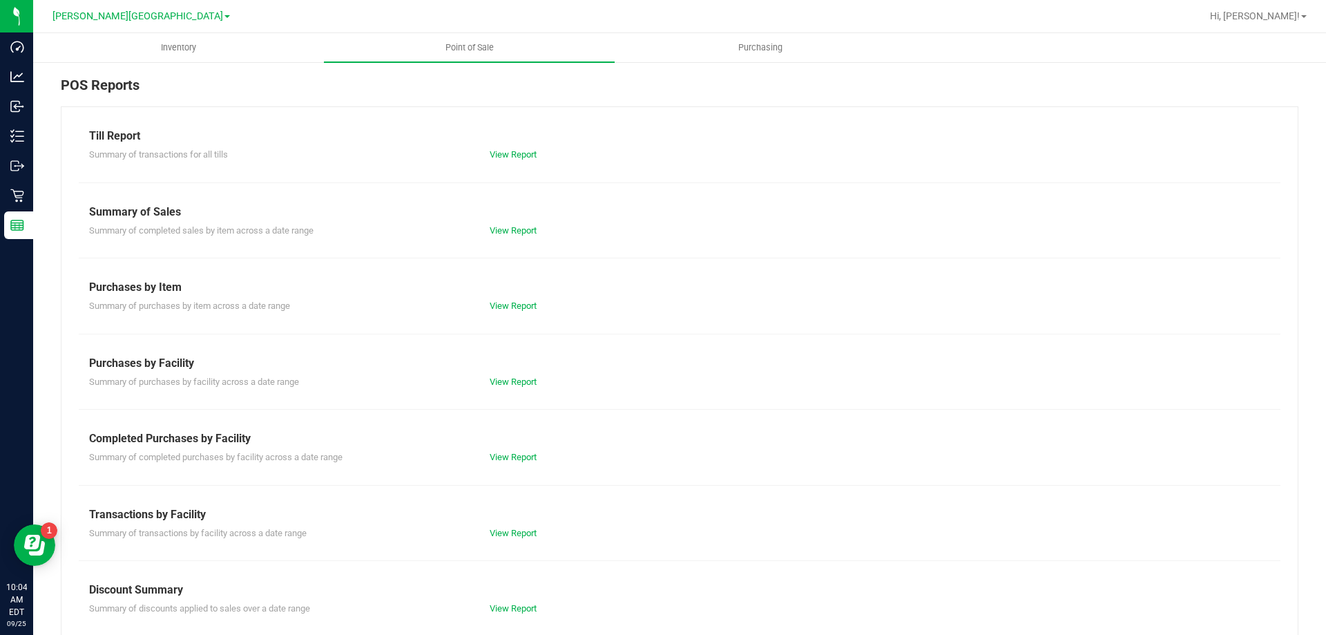
click at [520, 470] on div "Till Report Summary of transactions for all tills View Report Summary of Sales …" at bounding box center [680, 409] width 1238 height 606
click at [517, 454] on link "View Report" at bounding box center [513, 457] width 47 height 10
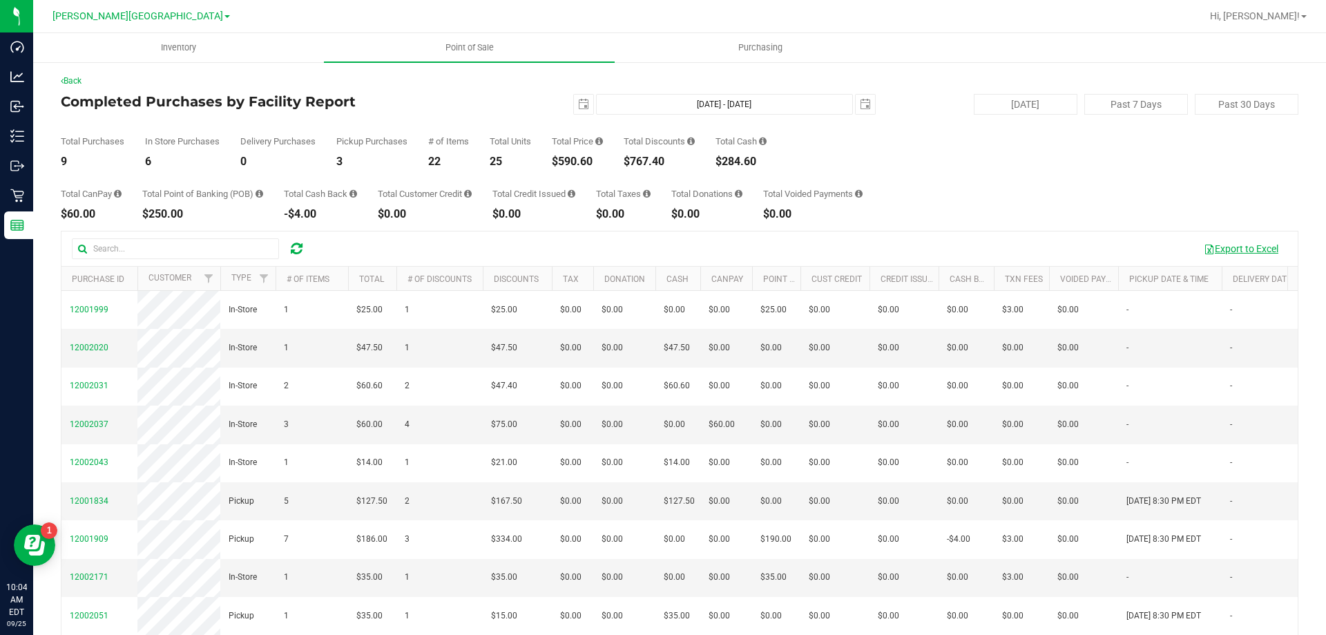
click at [661, 251] on button "Export to Excel" at bounding box center [1241, 248] width 93 height 23
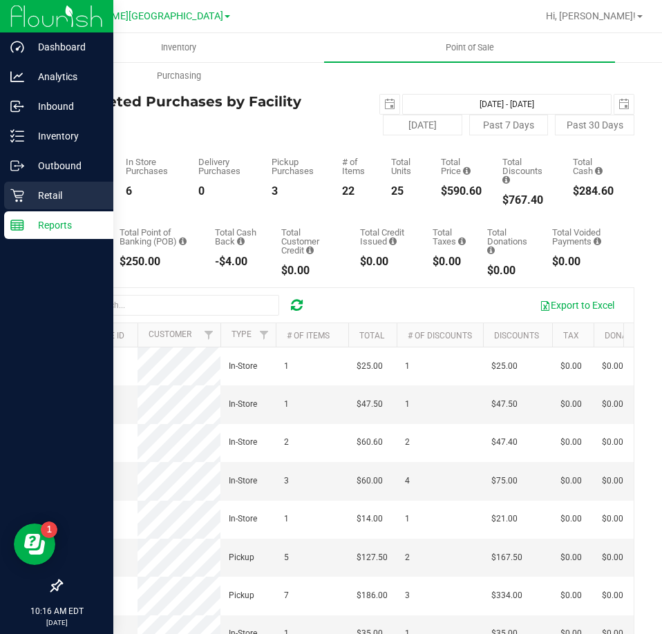
click at [10, 191] on div "Retail" at bounding box center [58, 196] width 109 height 28
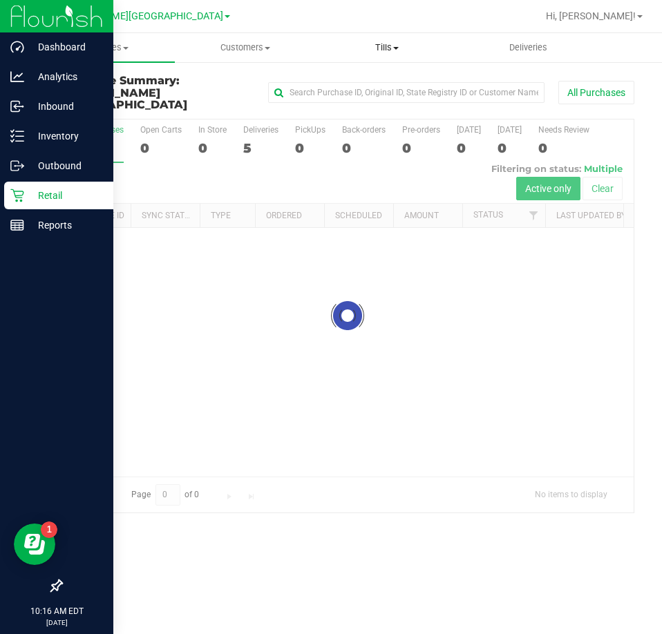
click at [381, 48] on span "Tills" at bounding box center [387, 47] width 140 height 12
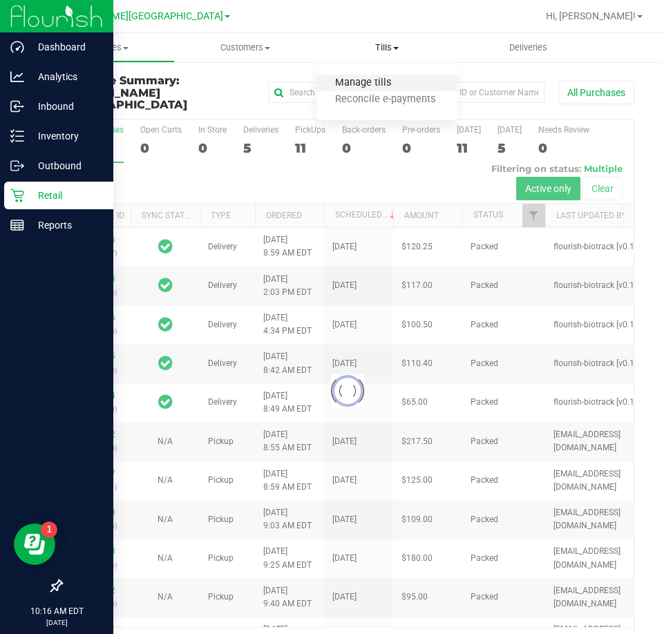
click at [373, 84] on span "Manage tills" at bounding box center [362, 83] width 93 height 12
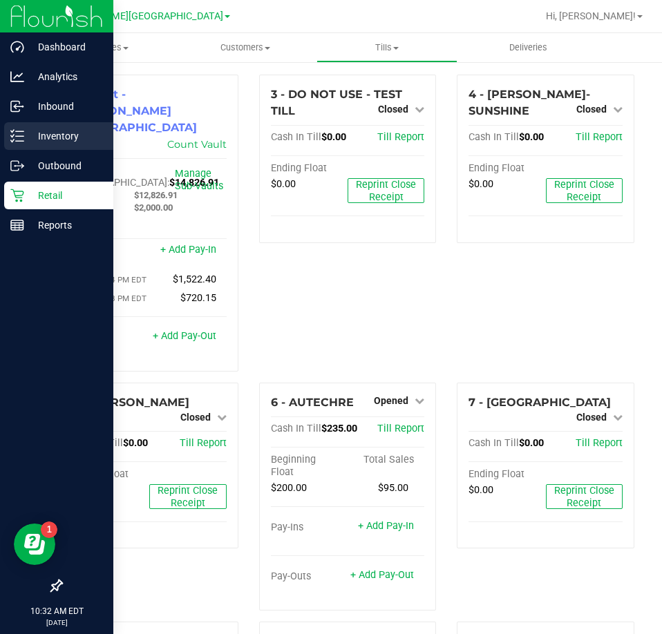
click at [25, 146] on div "Inventory" at bounding box center [58, 136] width 109 height 28
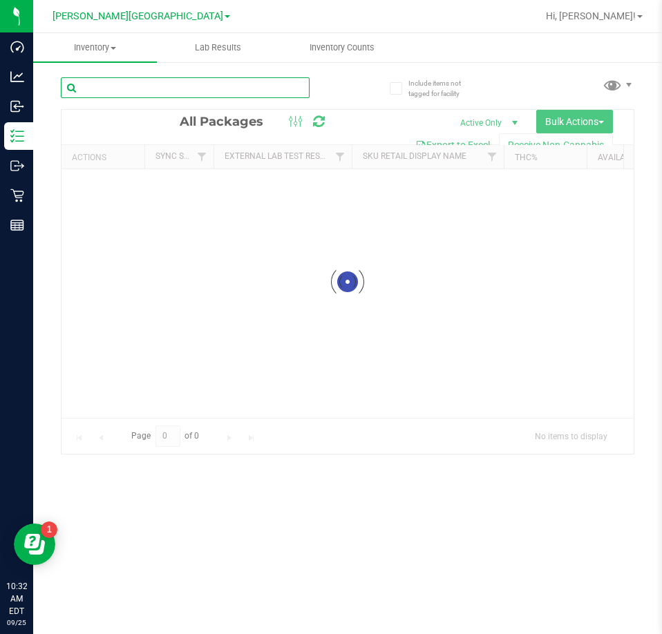
click at [162, 85] on input "text" at bounding box center [185, 87] width 249 height 21
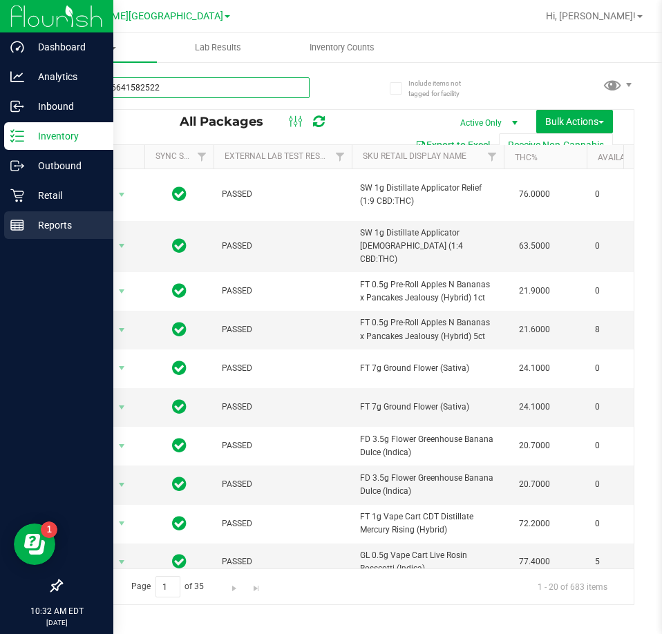
type input "2795346641582522"
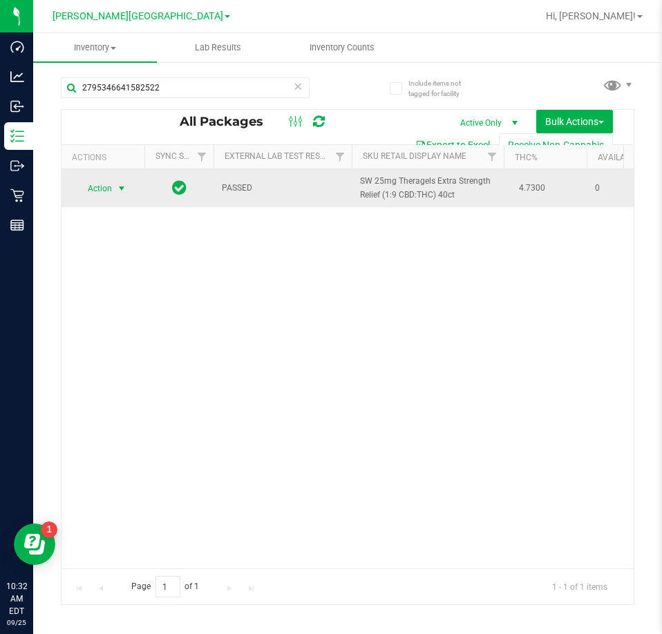
click at [112, 191] on span "Action" at bounding box center [102, 188] width 55 height 19
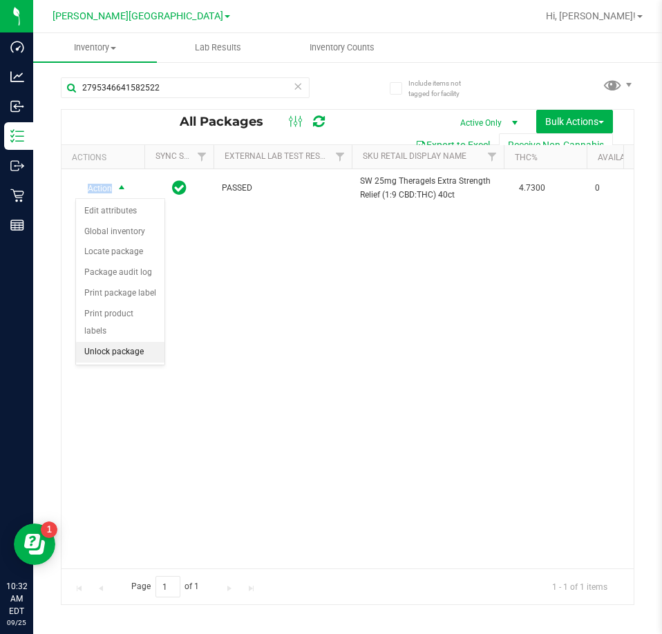
click at [102, 342] on li "Unlock package" at bounding box center [120, 352] width 88 height 21
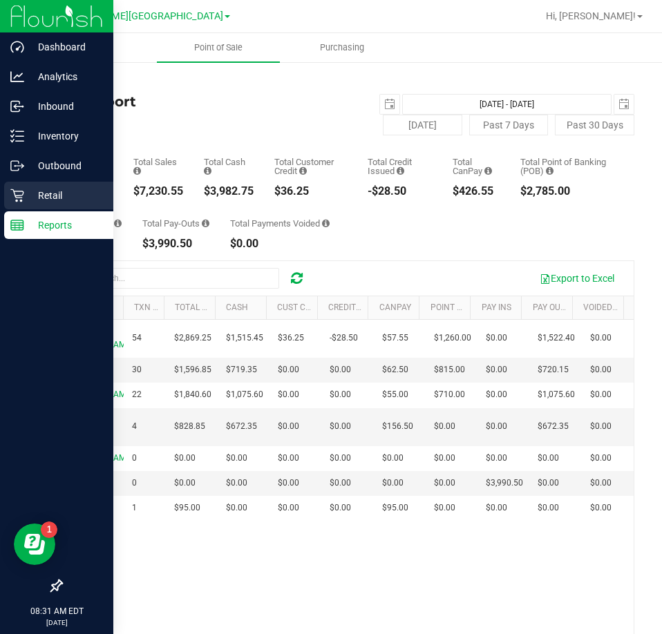
click at [51, 202] on p "Retail" at bounding box center [65, 195] width 83 height 17
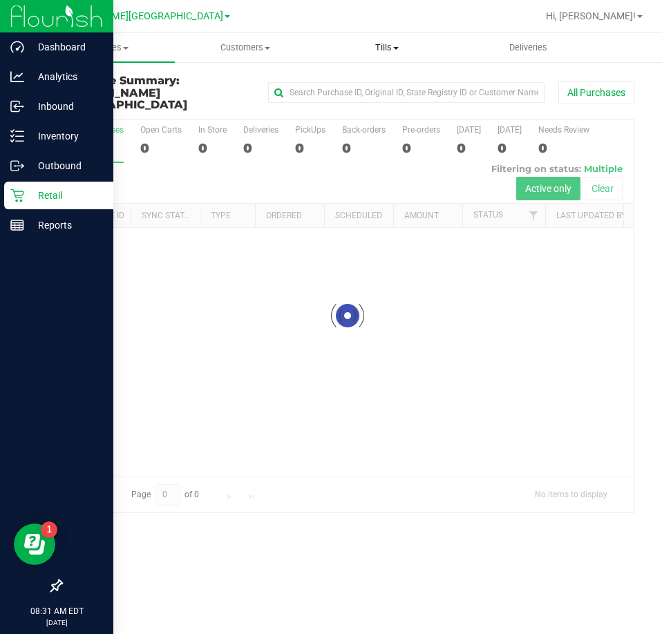
click at [387, 48] on span "Tills" at bounding box center [387, 47] width 140 height 12
click at [382, 79] on span "Manage tills" at bounding box center [362, 83] width 93 height 12
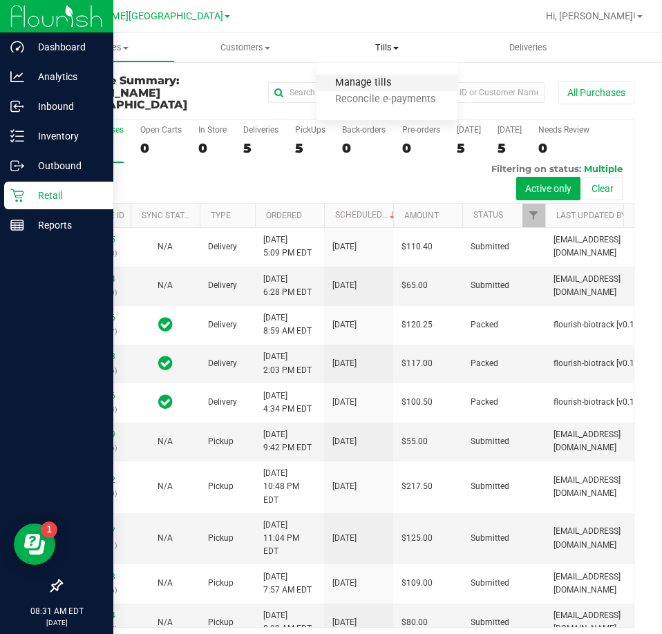
click at [379, 84] on span "Manage tills" at bounding box center [362, 83] width 93 height 12
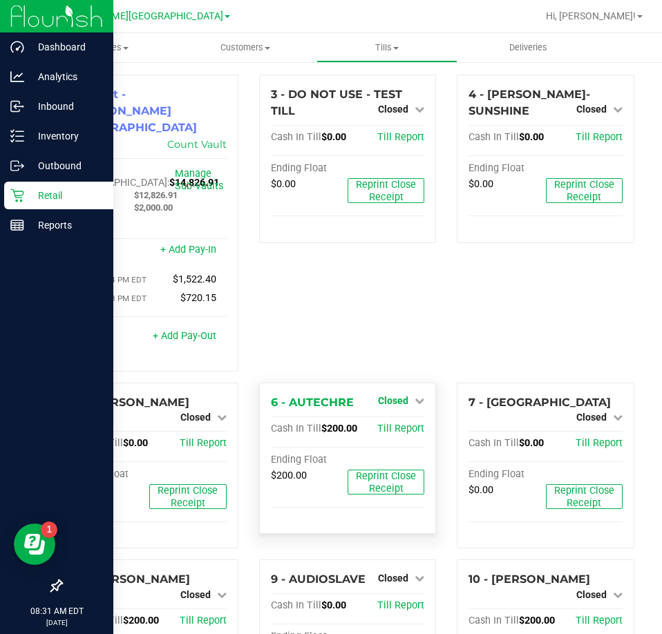
click at [399, 395] on span "Closed" at bounding box center [393, 400] width 30 height 11
click at [393, 423] on link "Open Till" at bounding box center [392, 428] width 37 height 11
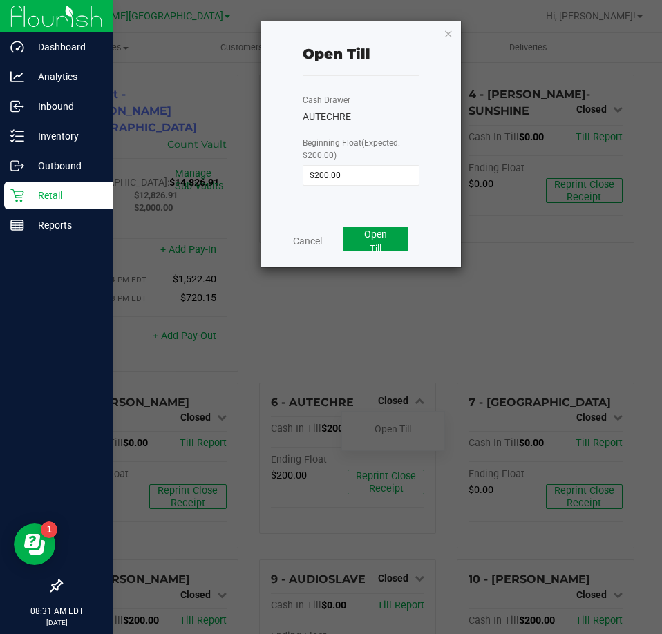
click at [388, 246] on button "Open Till" at bounding box center [376, 239] width 66 height 25
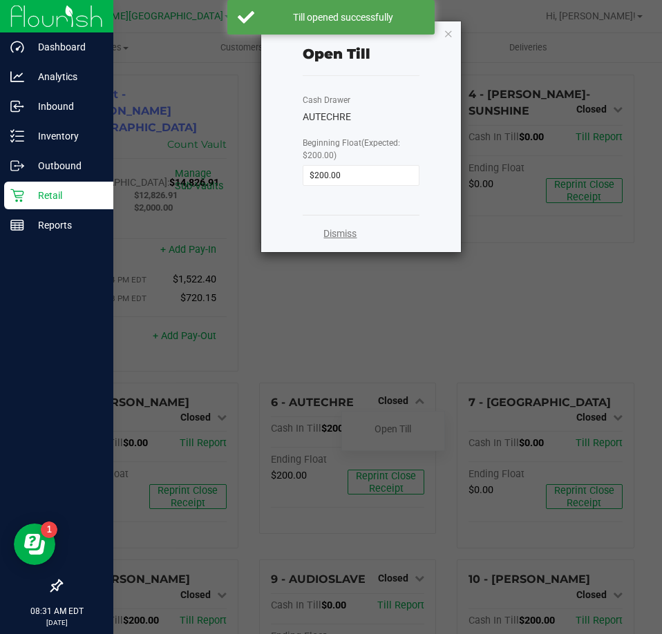
click at [333, 235] on link "Dismiss" at bounding box center [339, 234] width 33 height 15
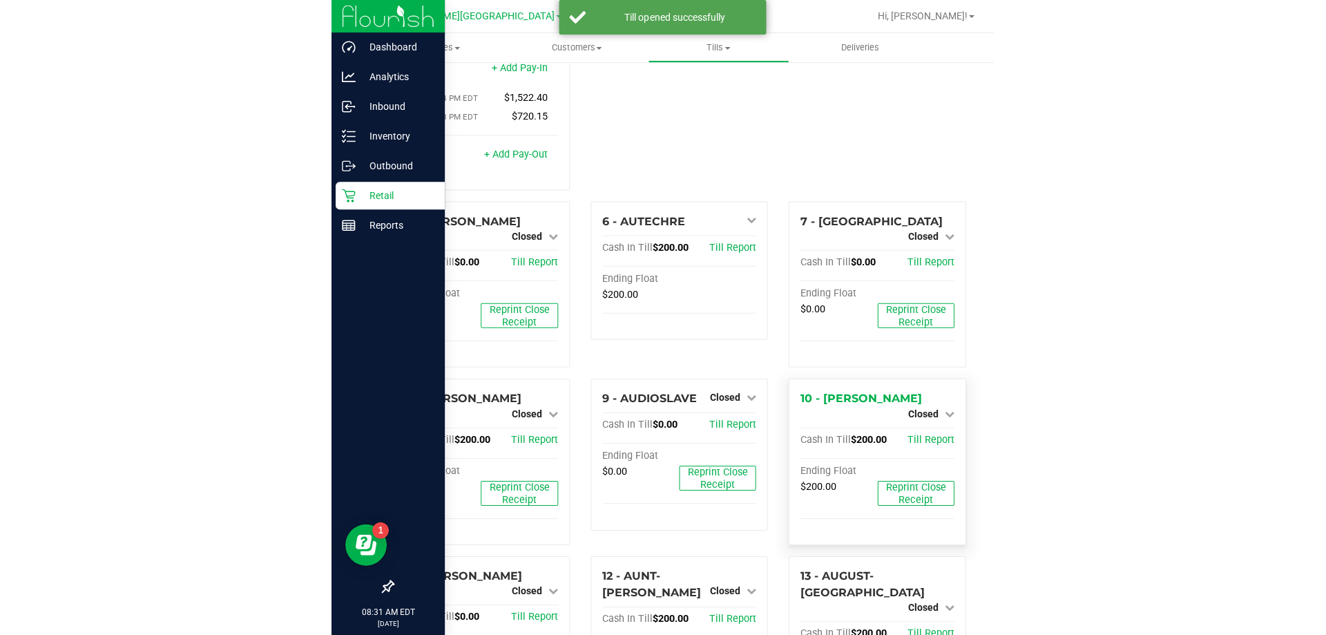
scroll to position [276, 0]
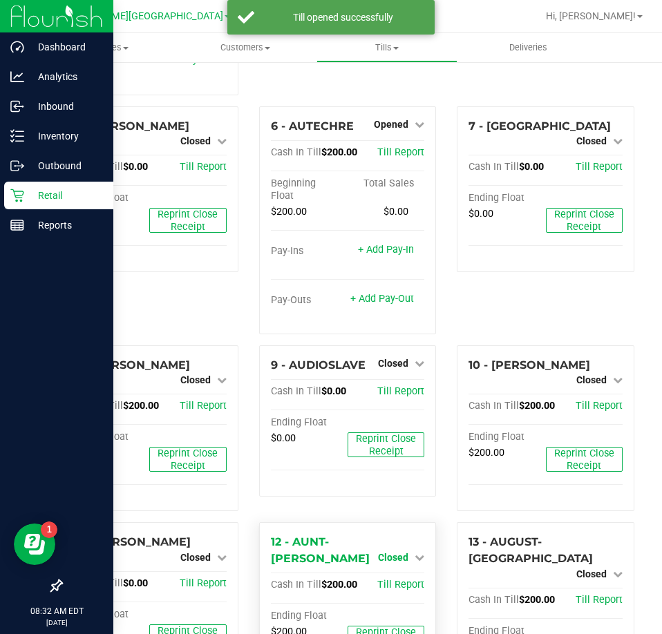
click at [390, 552] on span "Closed" at bounding box center [393, 557] width 30 height 11
click at [392, 580] on link "Open Till" at bounding box center [392, 585] width 37 height 11
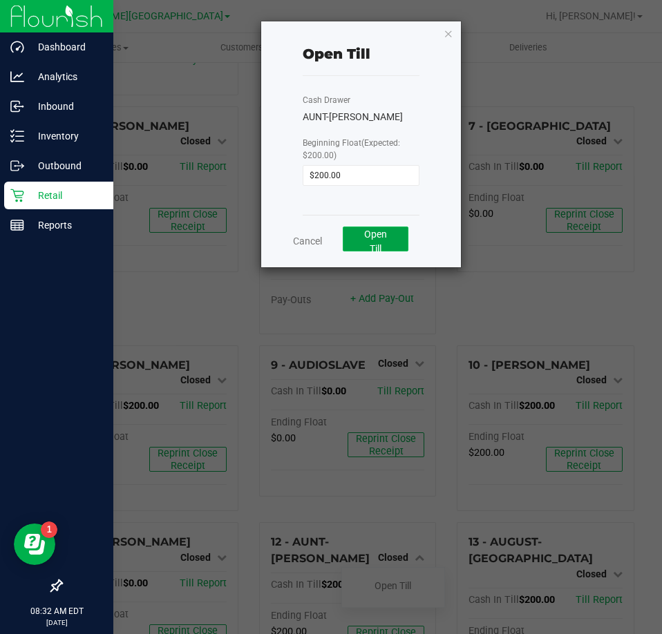
click at [391, 236] on button "Open Till" at bounding box center [376, 239] width 66 height 25
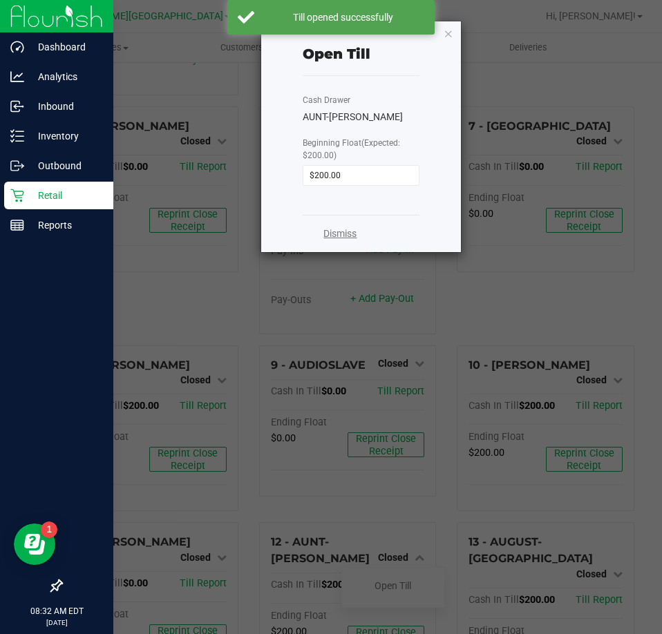
click at [342, 237] on link "Dismiss" at bounding box center [339, 234] width 33 height 15
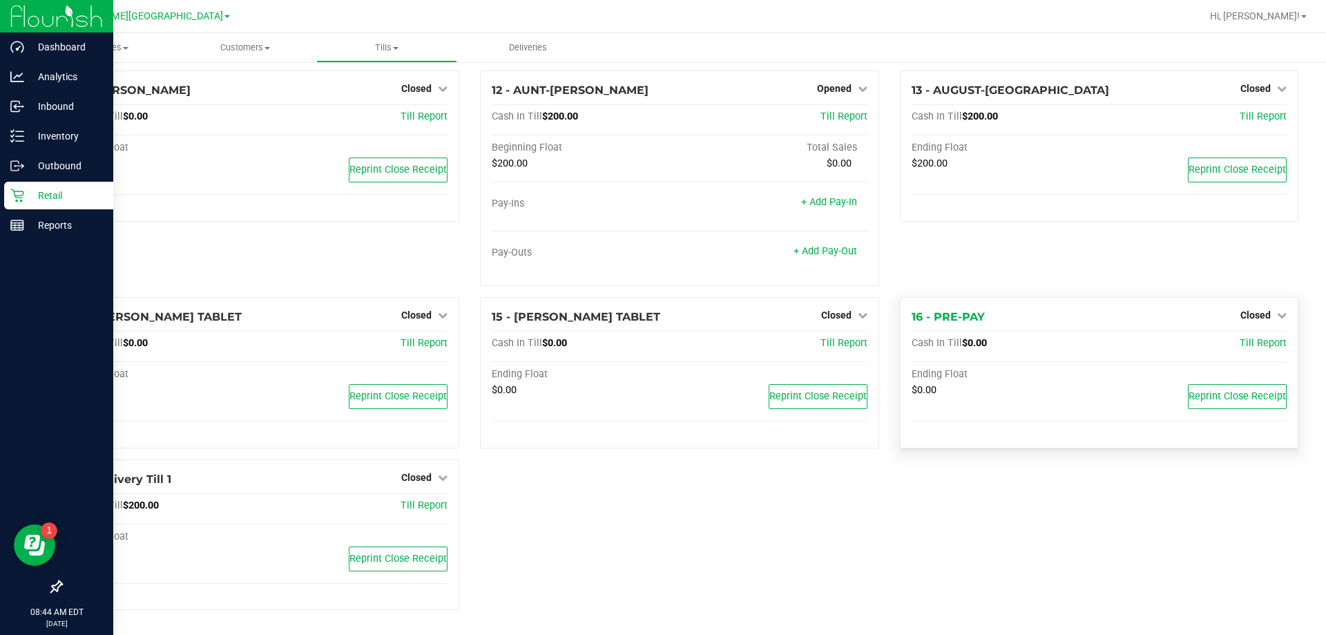
scroll to position [629, 0]
click at [661, 315] on span "Closed" at bounding box center [1256, 314] width 30 height 11
click at [661, 345] on link "Open Till" at bounding box center [1255, 344] width 37 height 11
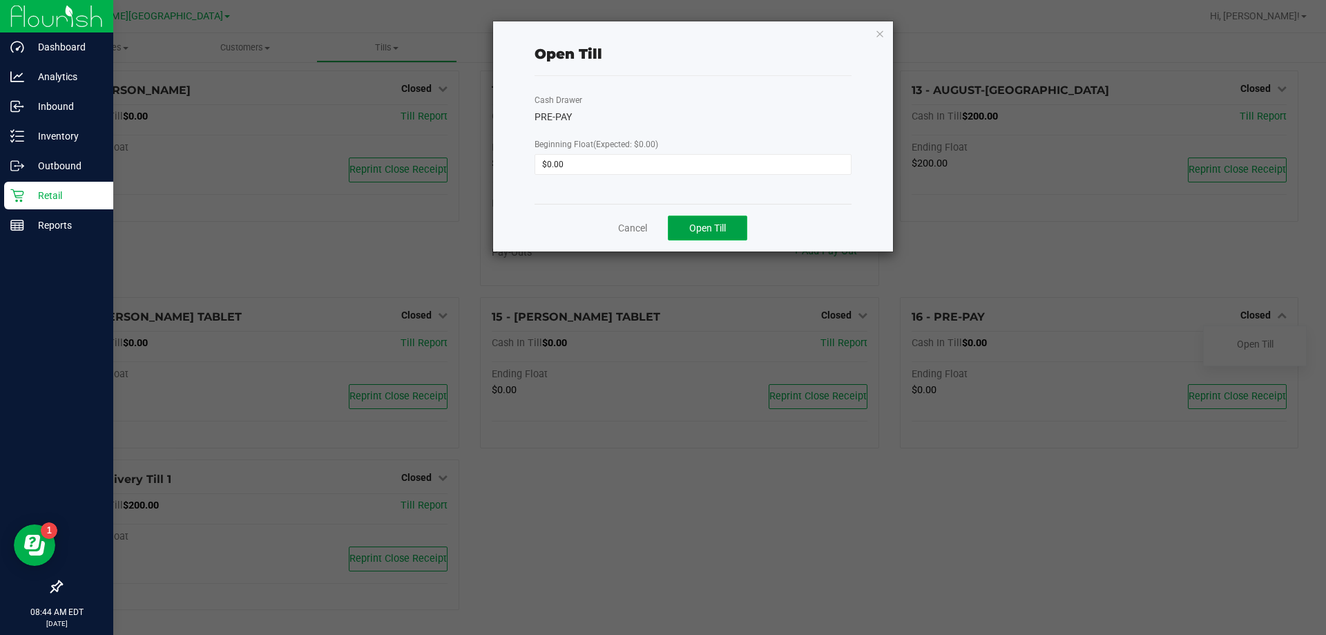
click at [661, 238] on button "Open Till" at bounding box center [707, 228] width 79 height 25
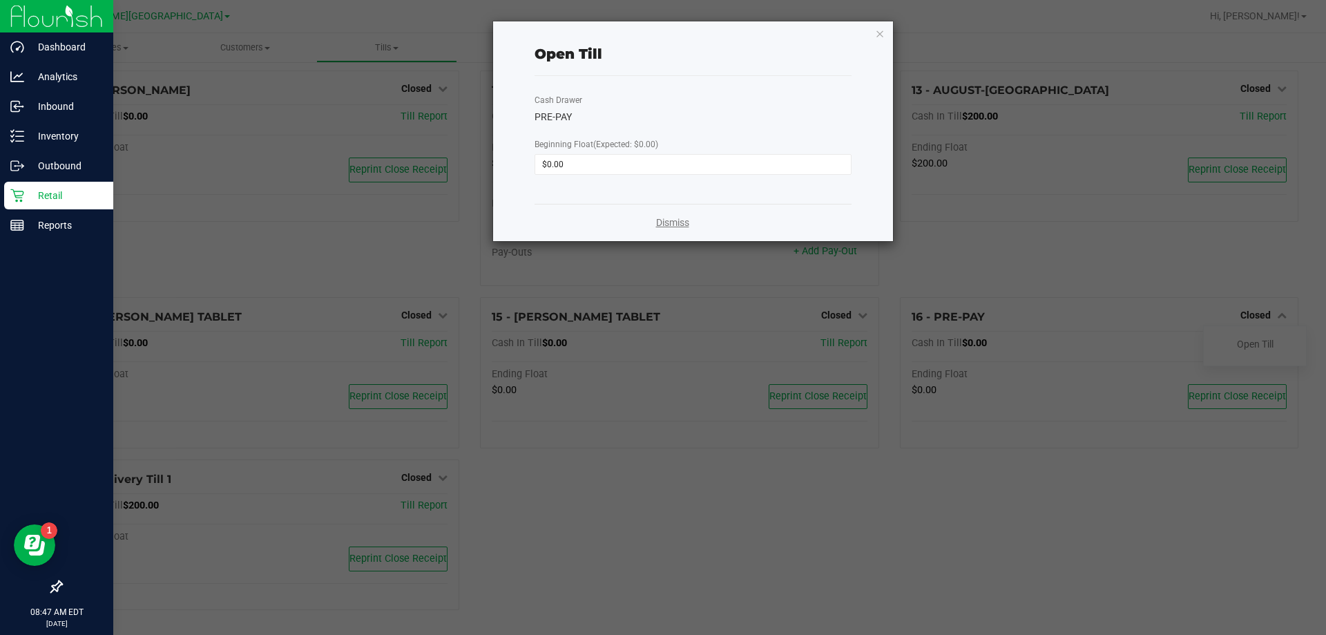
click at [661, 222] on link "Dismiss" at bounding box center [672, 223] width 33 height 15
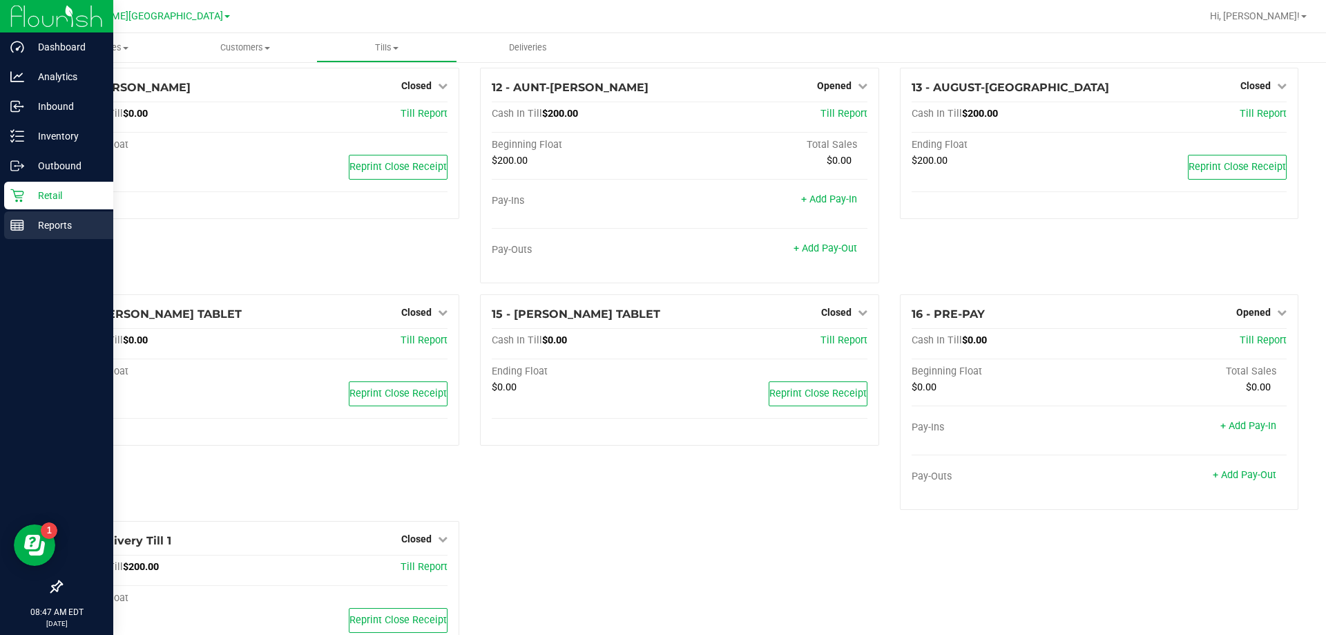
click at [31, 222] on p "Reports" at bounding box center [65, 225] width 83 height 17
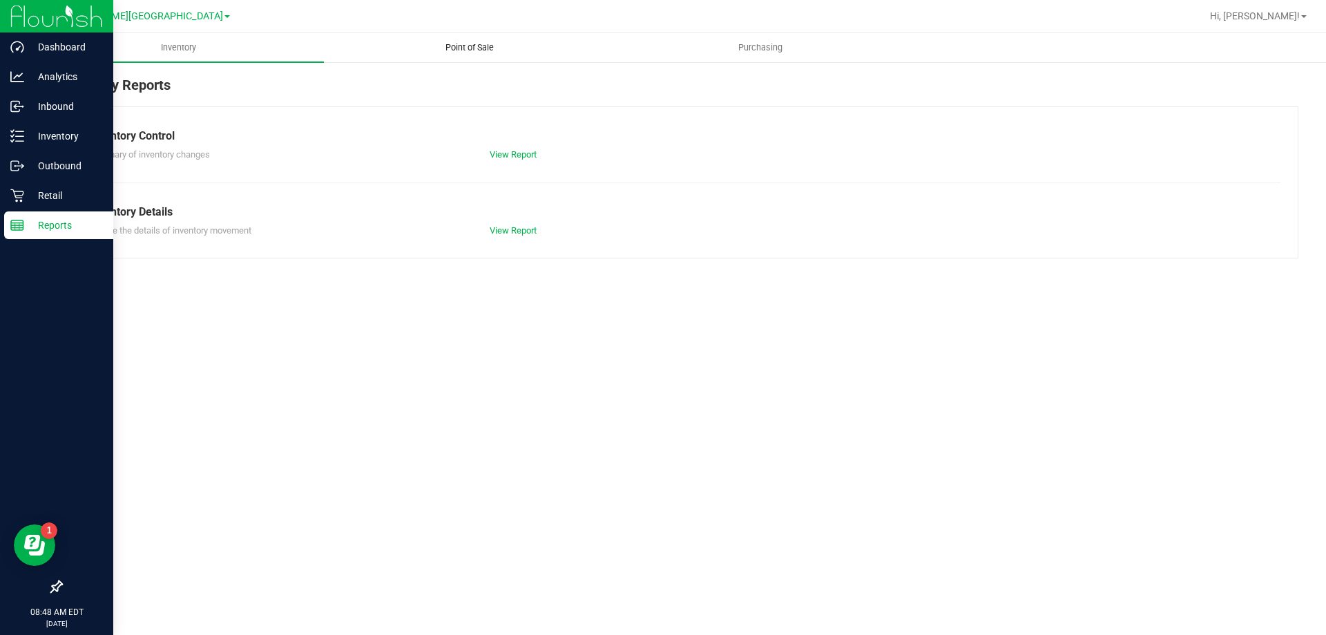
click at [454, 46] on span "Point of Sale" at bounding box center [470, 47] width 86 height 12
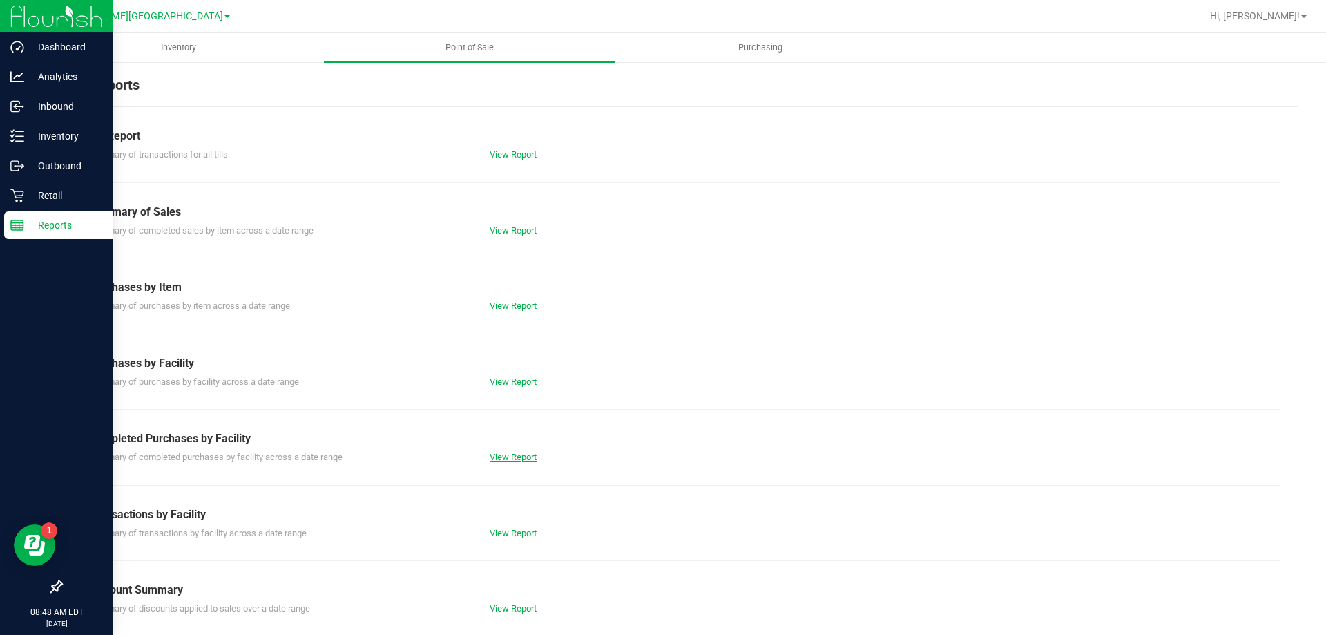
click at [517, 458] on link "View Report" at bounding box center [513, 457] width 47 height 10
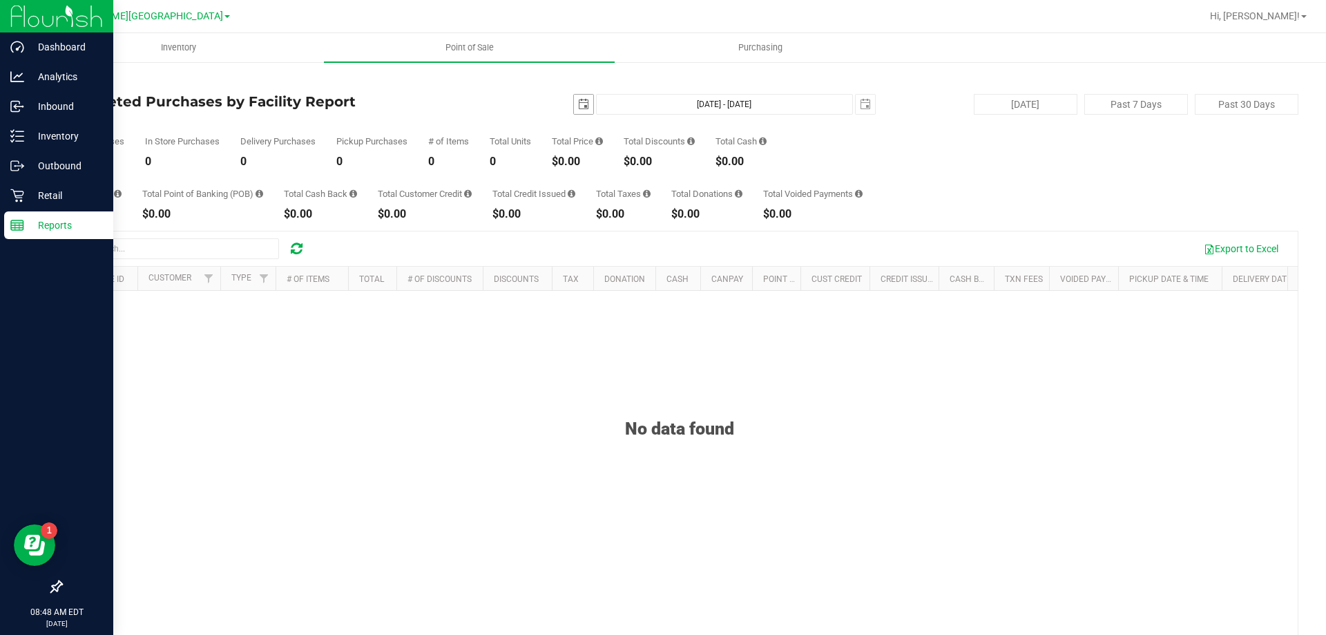
click at [580, 109] on span "select" at bounding box center [583, 104] width 11 height 11
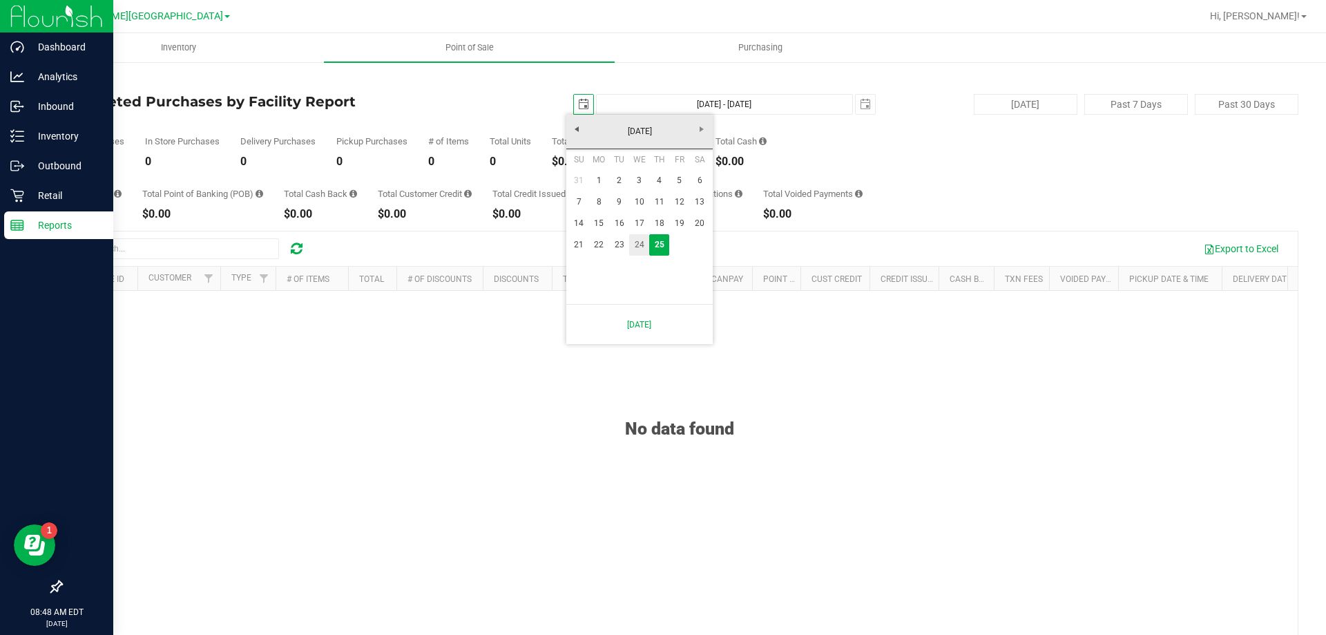
click at [646, 243] on link "24" at bounding box center [639, 244] width 20 height 21
type input "2025-09-24"
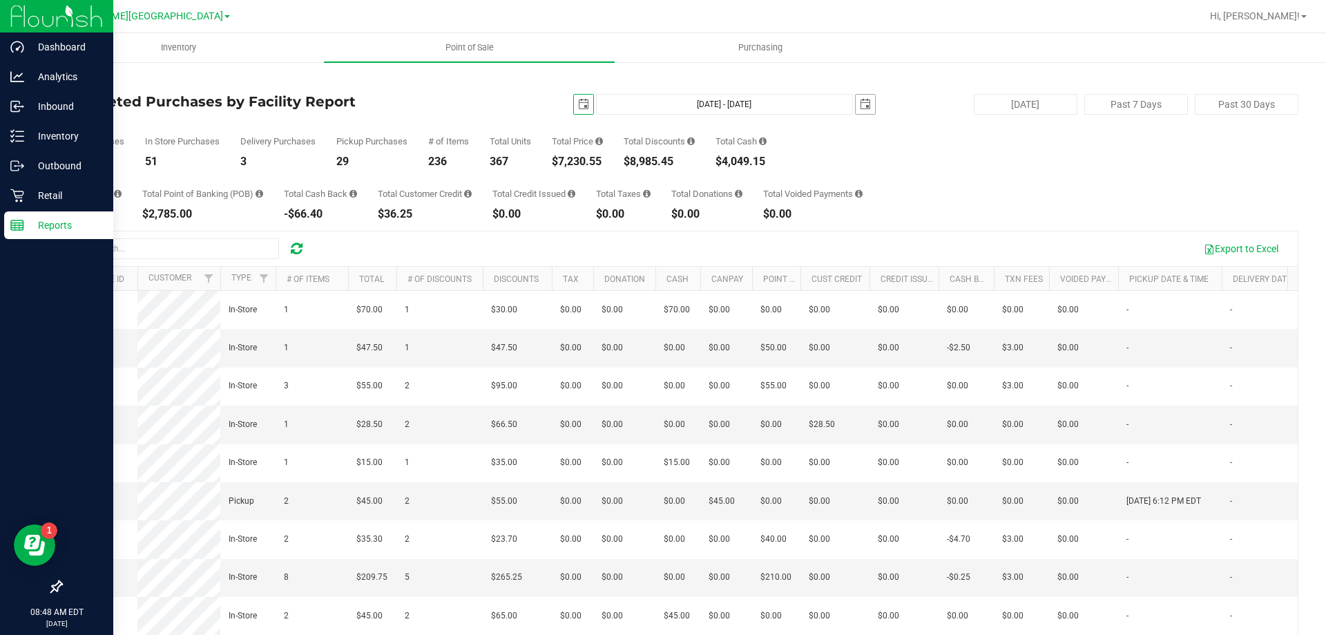
click at [661, 108] on span "select" at bounding box center [865, 104] width 11 height 11
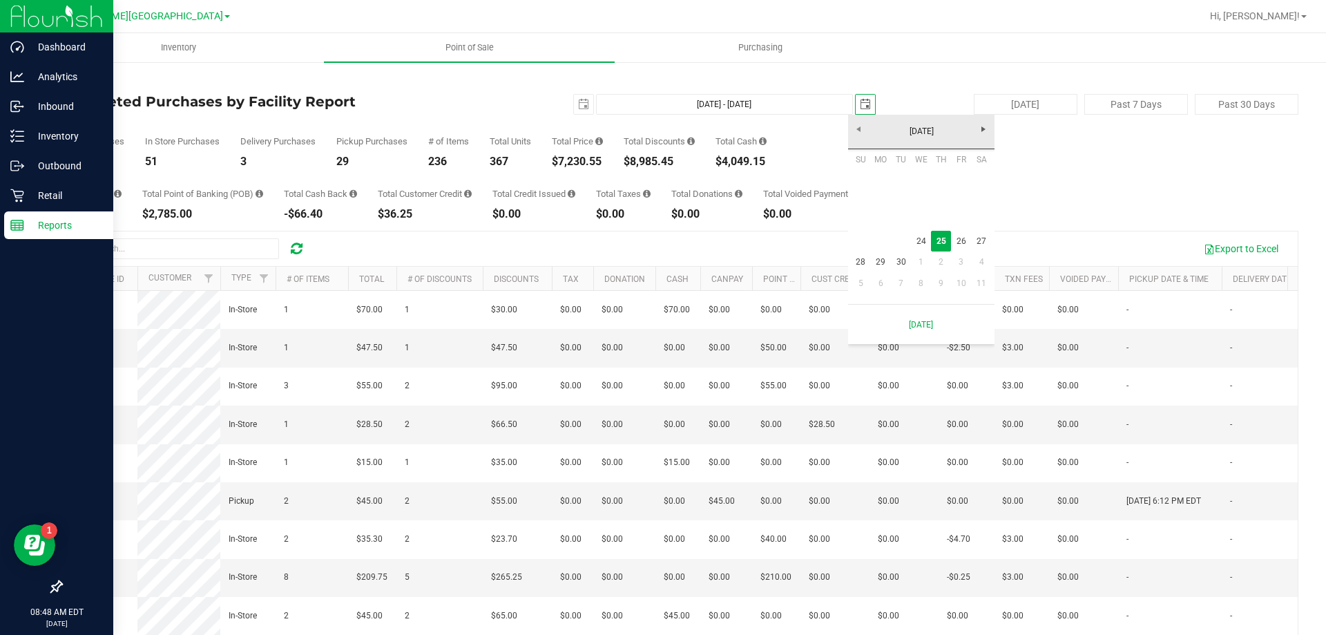
scroll to position [0, 35]
click at [661, 242] on link "24" at bounding box center [921, 241] width 20 height 21
type input "Sep 24, 2025 - Sep 24, 2025"
type input "2025-09-24"
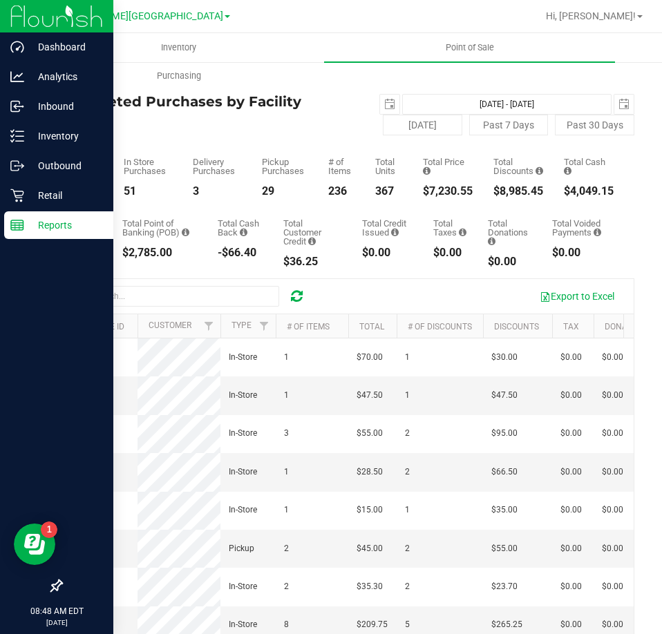
click at [278, 180] on div "Pickup Purchases 29" at bounding box center [285, 177] width 46 height 39
click at [385, 109] on span "select" at bounding box center [389, 104] width 11 height 11
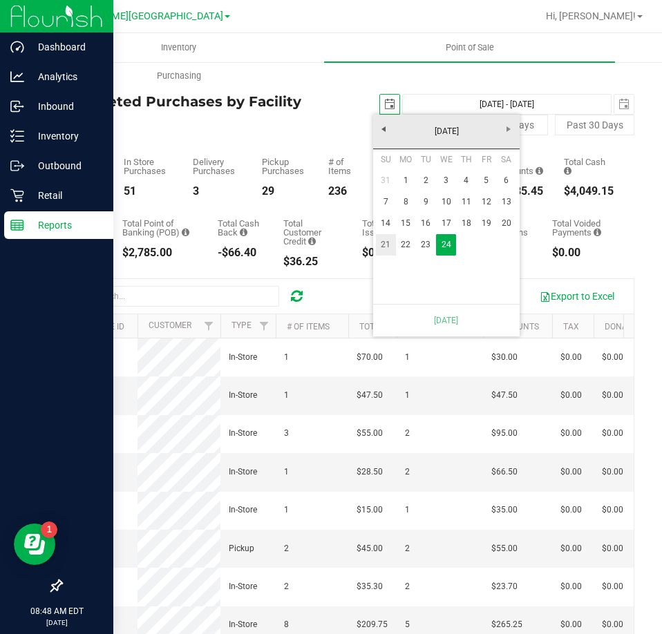
click at [387, 240] on link "21" at bounding box center [386, 244] width 20 height 21
type input "Sep 21, 2025 - Sep 24, 2025"
type input "2025-09-21"
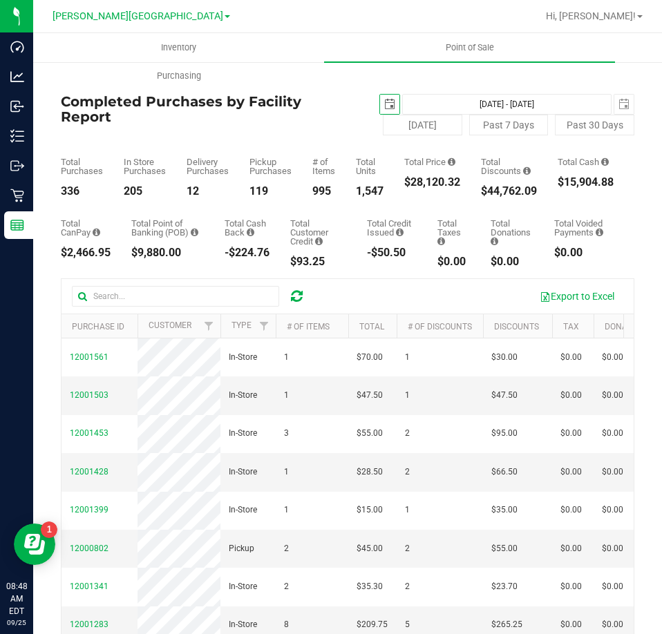
click at [384, 102] on span "select" at bounding box center [389, 104] width 11 height 11
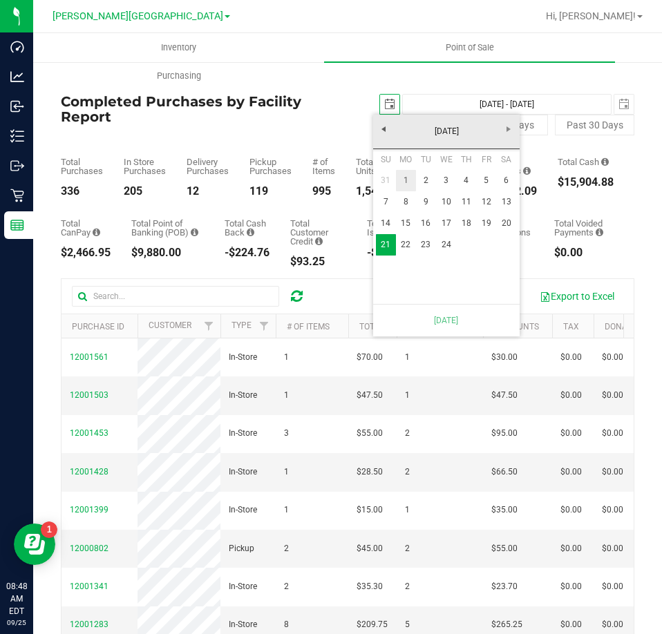
click at [405, 179] on link "1" at bounding box center [406, 180] width 20 height 21
type input "Sep 1, 2025 - Sep 24, 2025"
type input "2025-09-01"
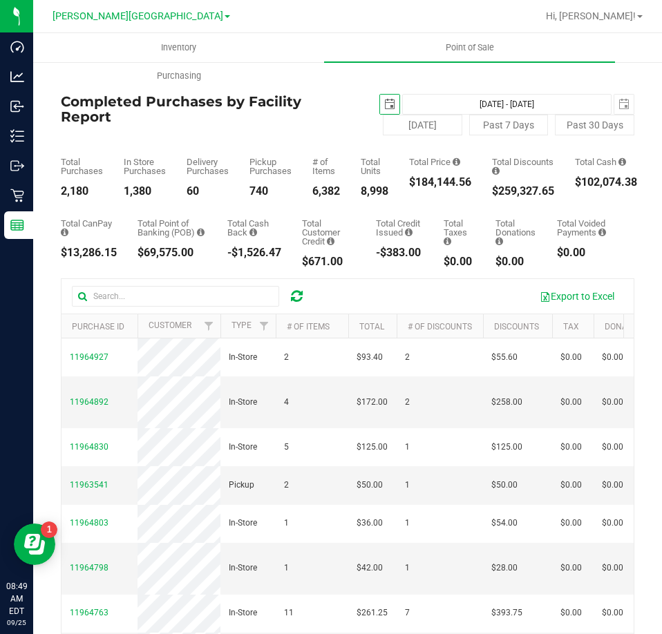
click at [384, 105] on span "select" at bounding box center [389, 104] width 11 height 11
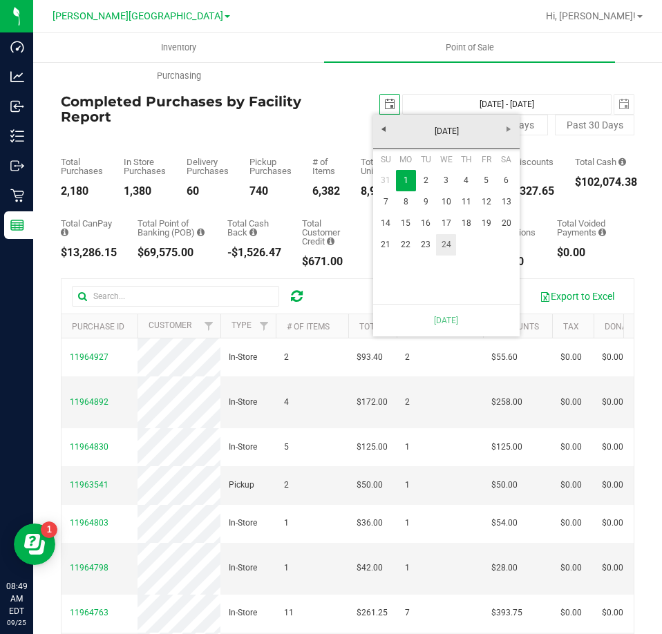
click at [438, 244] on link "24" at bounding box center [446, 244] width 20 height 21
type input "Sep 24, 2025 - Sep 24, 2025"
type input "2025-09-24"
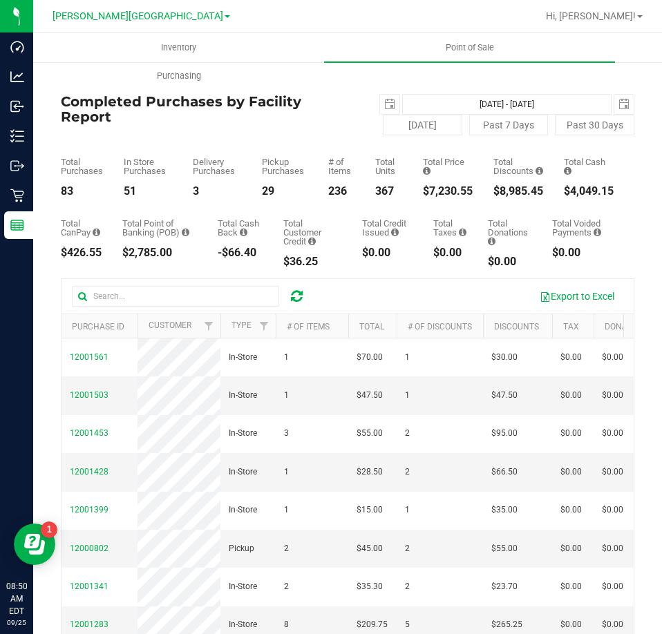
click at [239, 129] on div "Completed Purchases by Facility Report 2025-09-24 Sep 24, 2025 - Sep 24, 2025 2…" at bounding box center [347, 114] width 573 height 41
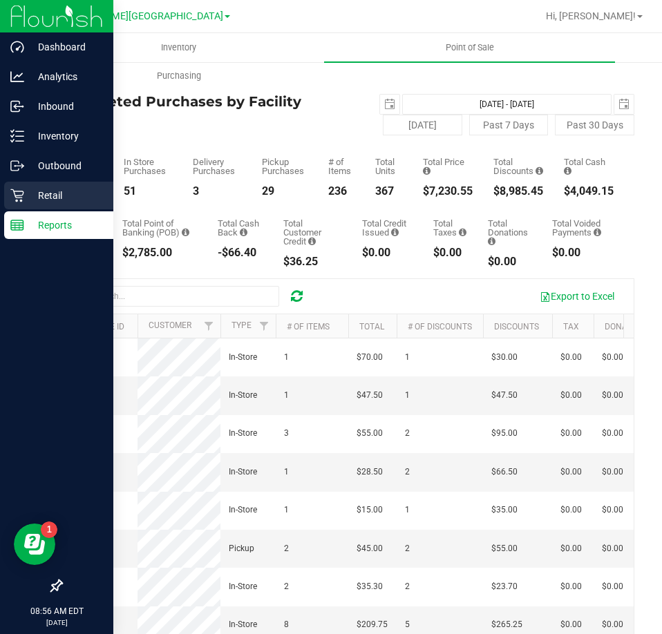
click at [53, 190] on p "Retail" at bounding box center [65, 195] width 83 height 17
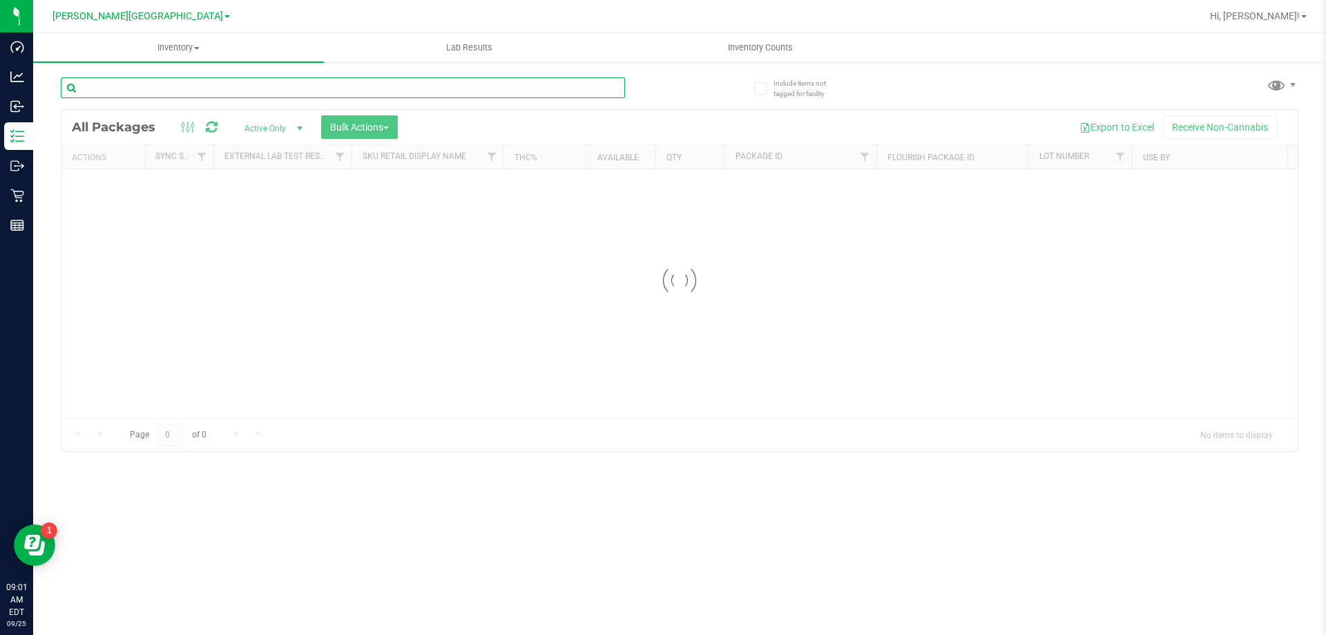
click at [208, 84] on input "text" at bounding box center [343, 87] width 564 height 21
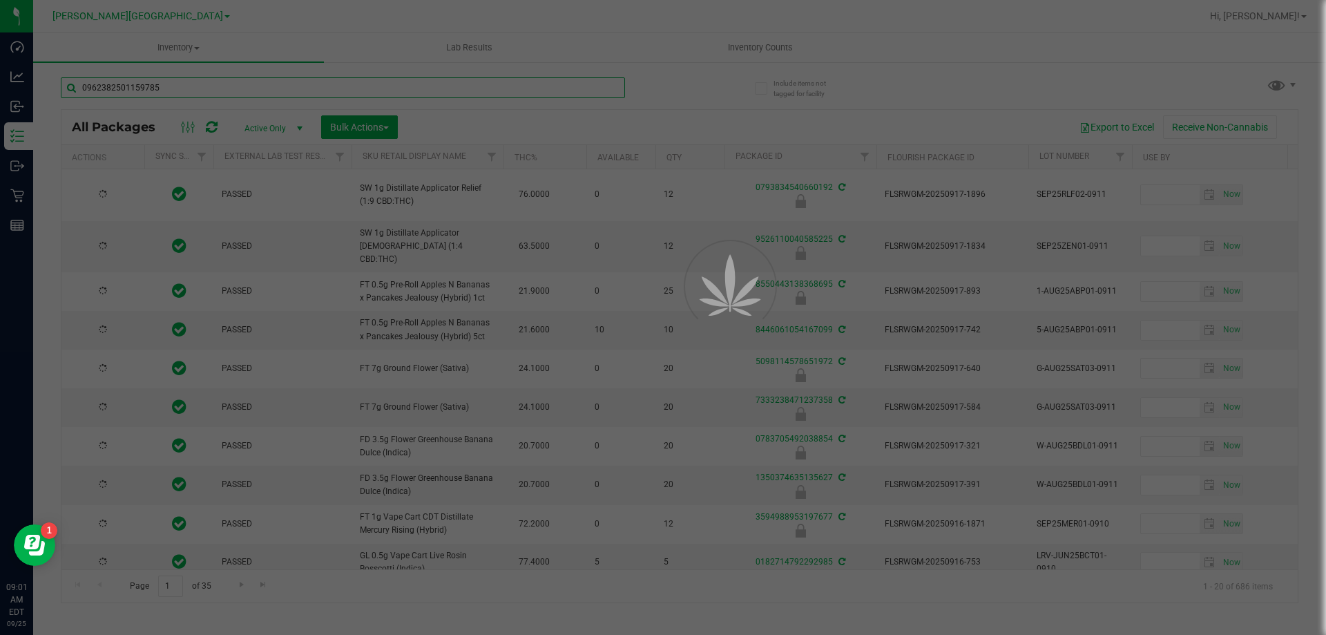
type input "0962382501159785"
type input "[DATE]"
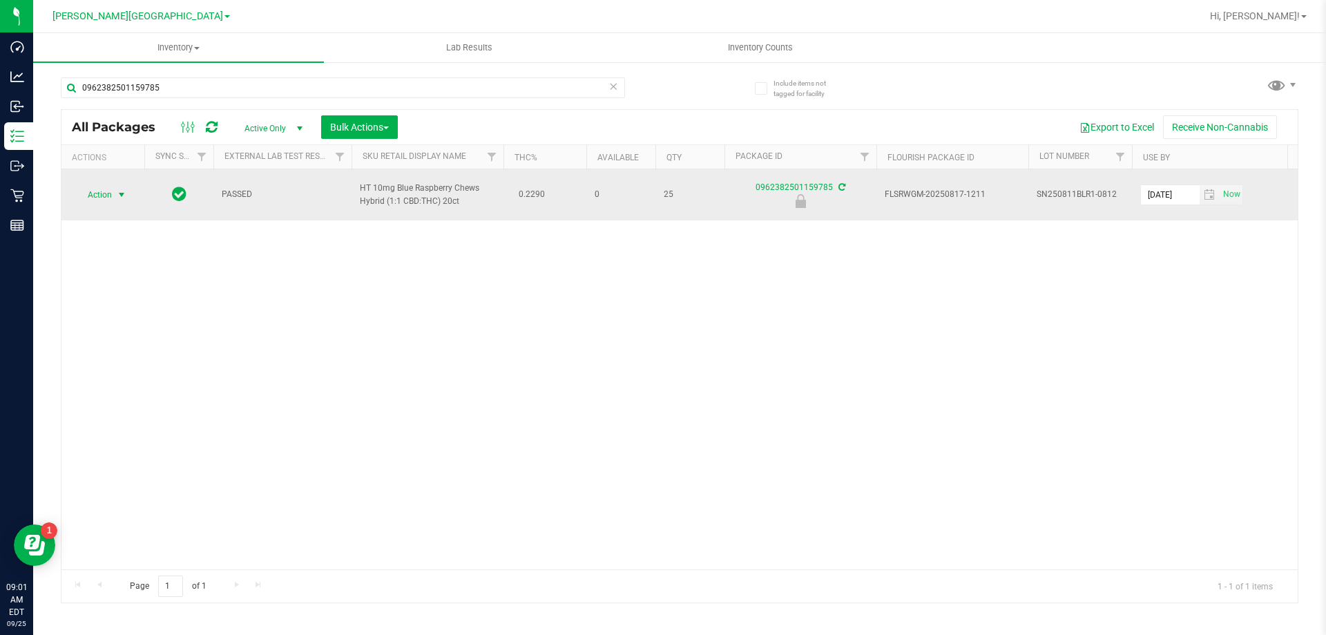
click at [103, 198] on span "Action" at bounding box center [93, 194] width 37 height 19
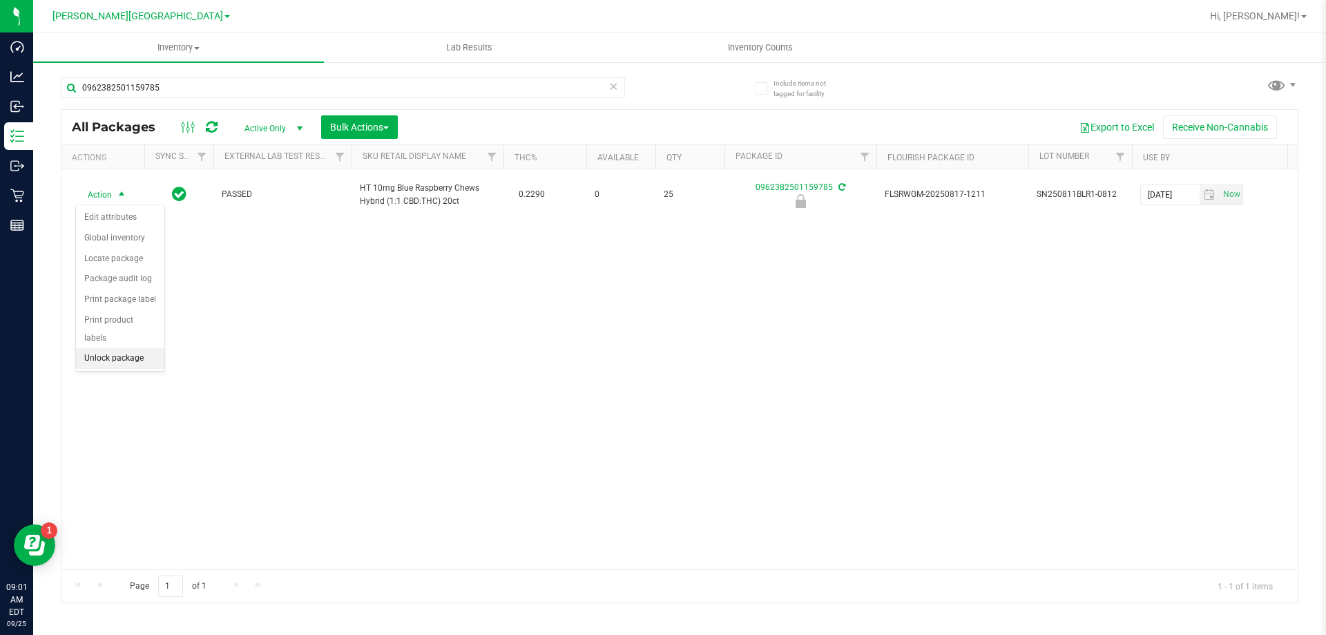
click at [131, 348] on li "Unlock package" at bounding box center [120, 358] width 88 height 21
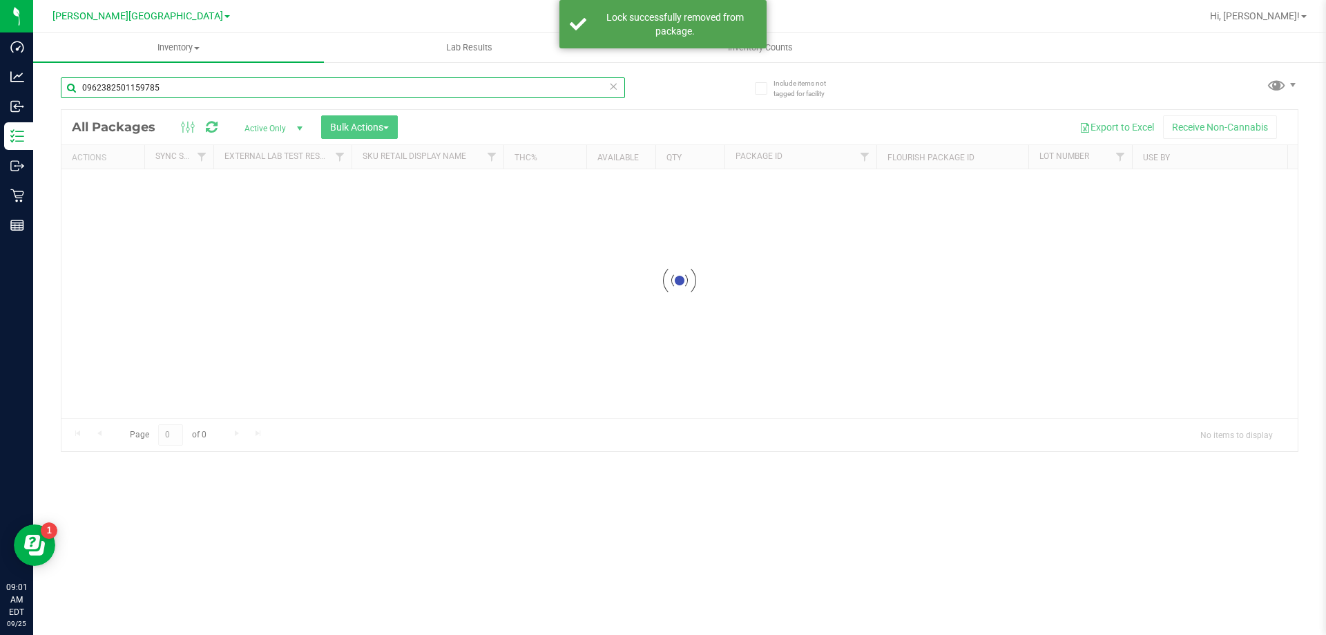
click at [153, 92] on input "0962382501159785" at bounding box center [343, 87] width 564 height 21
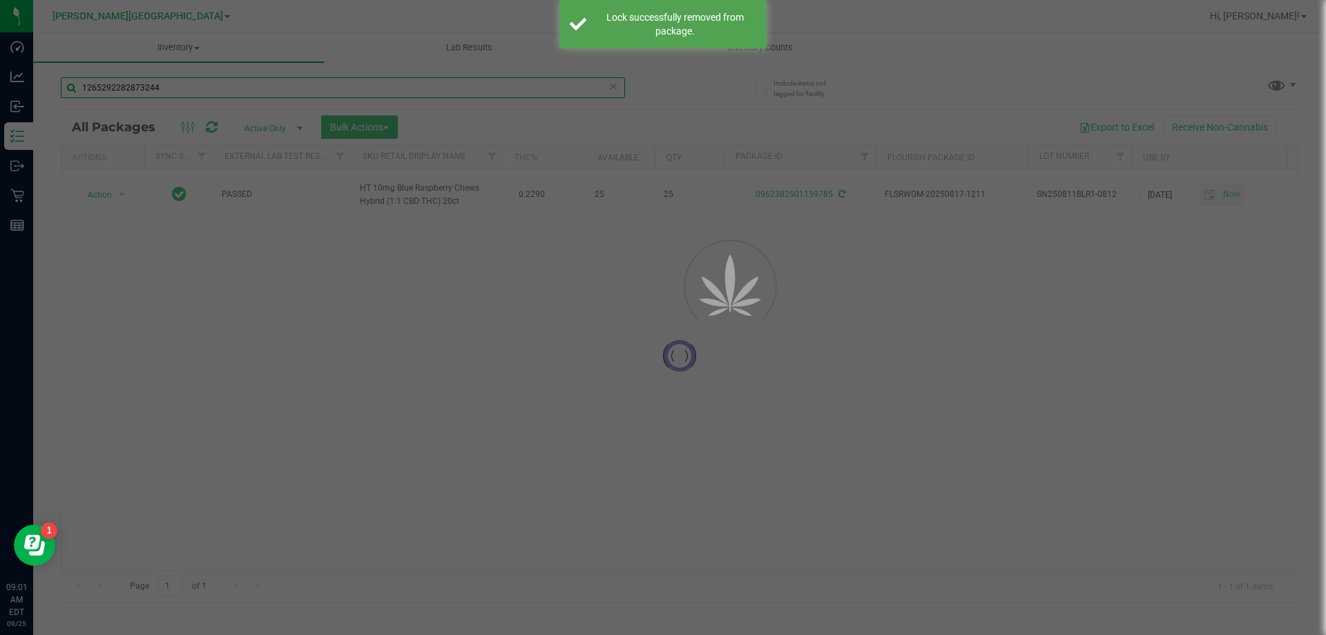
type input "1265292282873244"
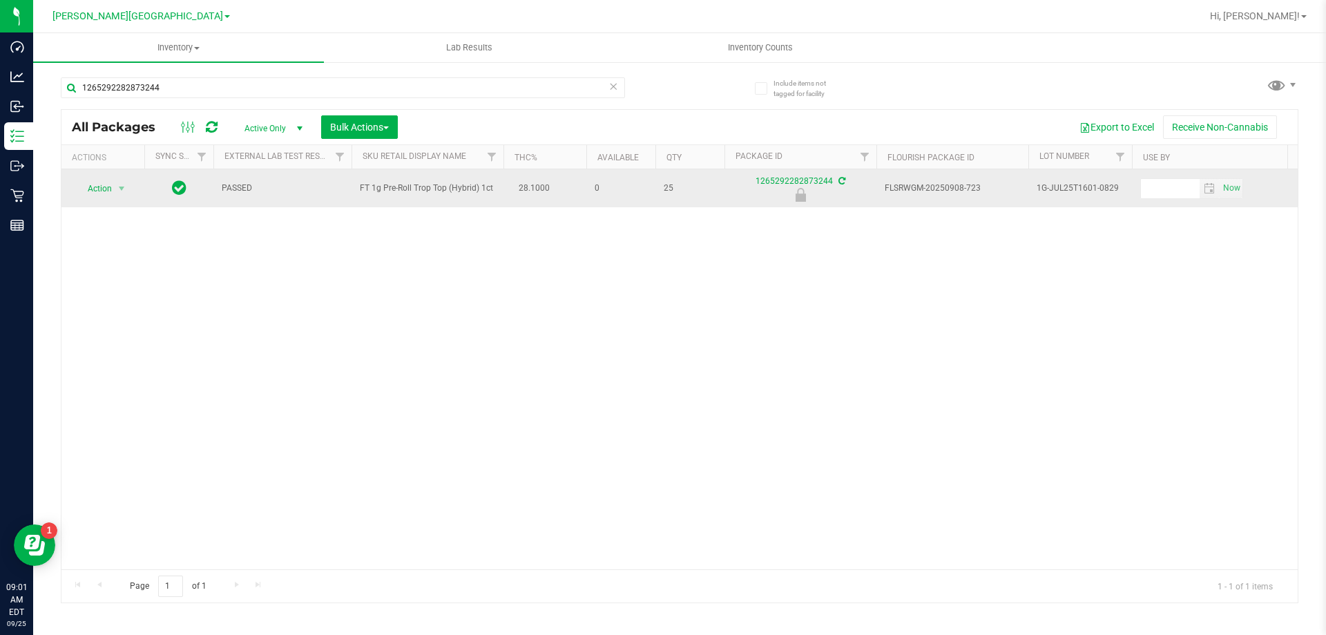
click at [100, 198] on span "Action" at bounding box center [93, 188] width 37 height 19
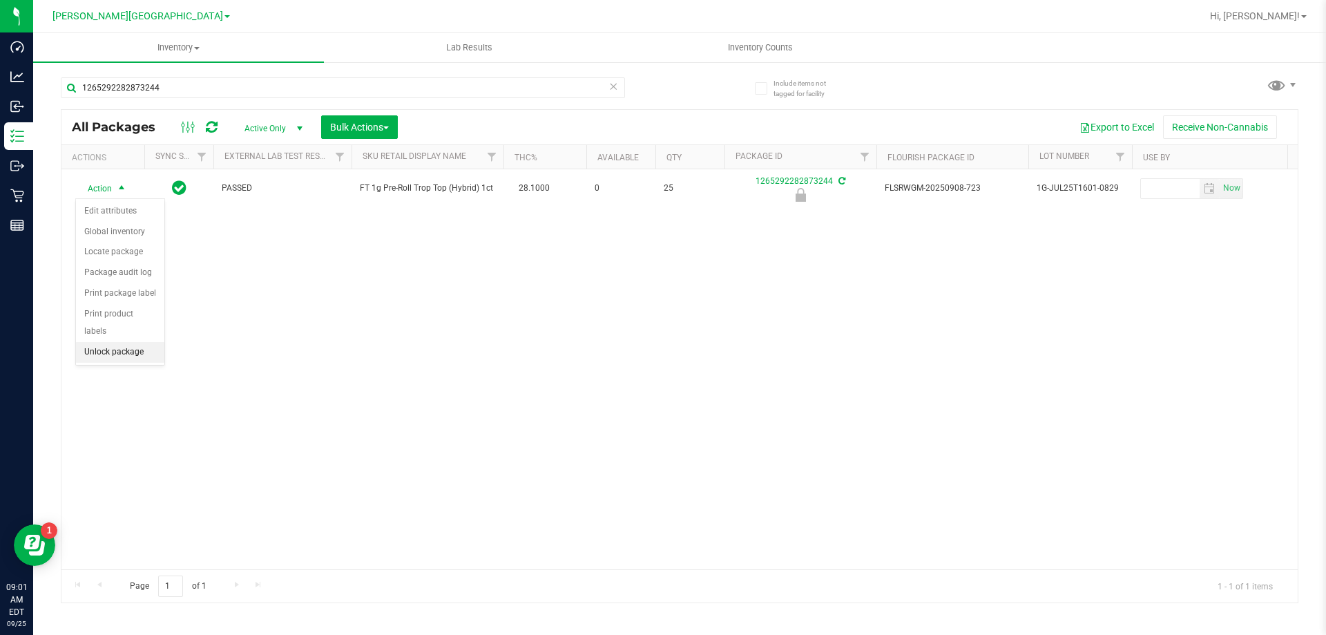
click at [115, 342] on li "Unlock package" at bounding box center [120, 352] width 88 height 21
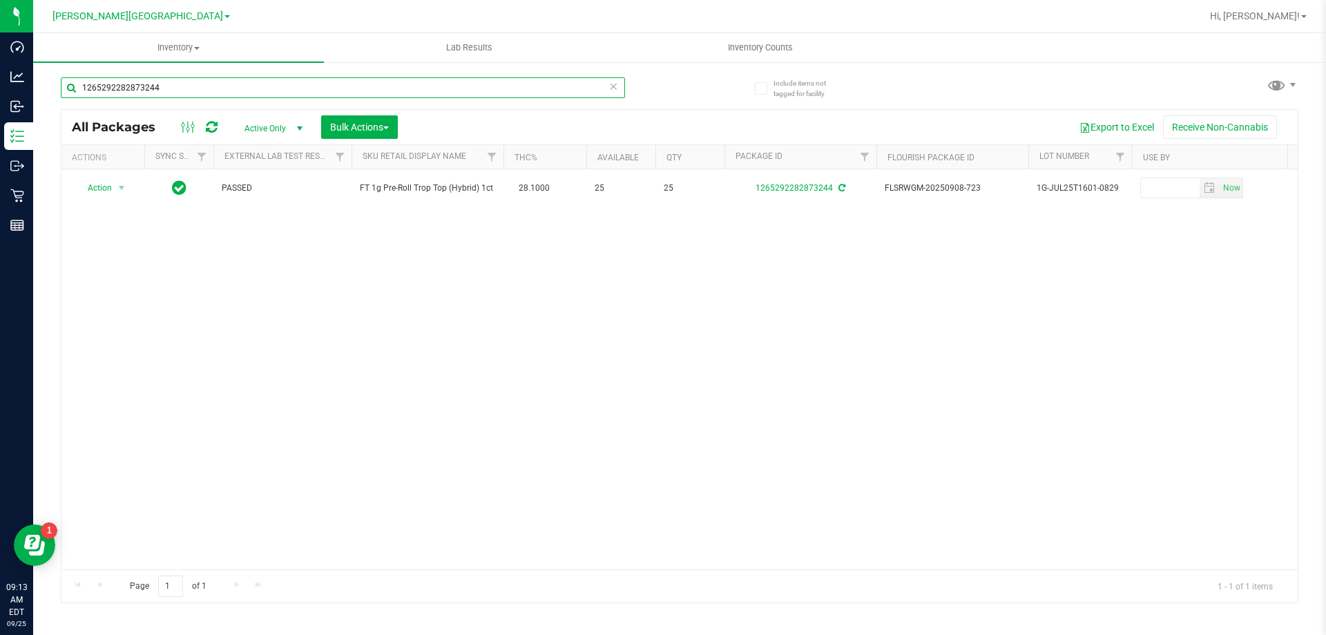
click at [360, 86] on input "1265292282873244" at bounding box center [343, 87] width 564 height 21
type input "[CREDIT_CARD_NUMBER]"
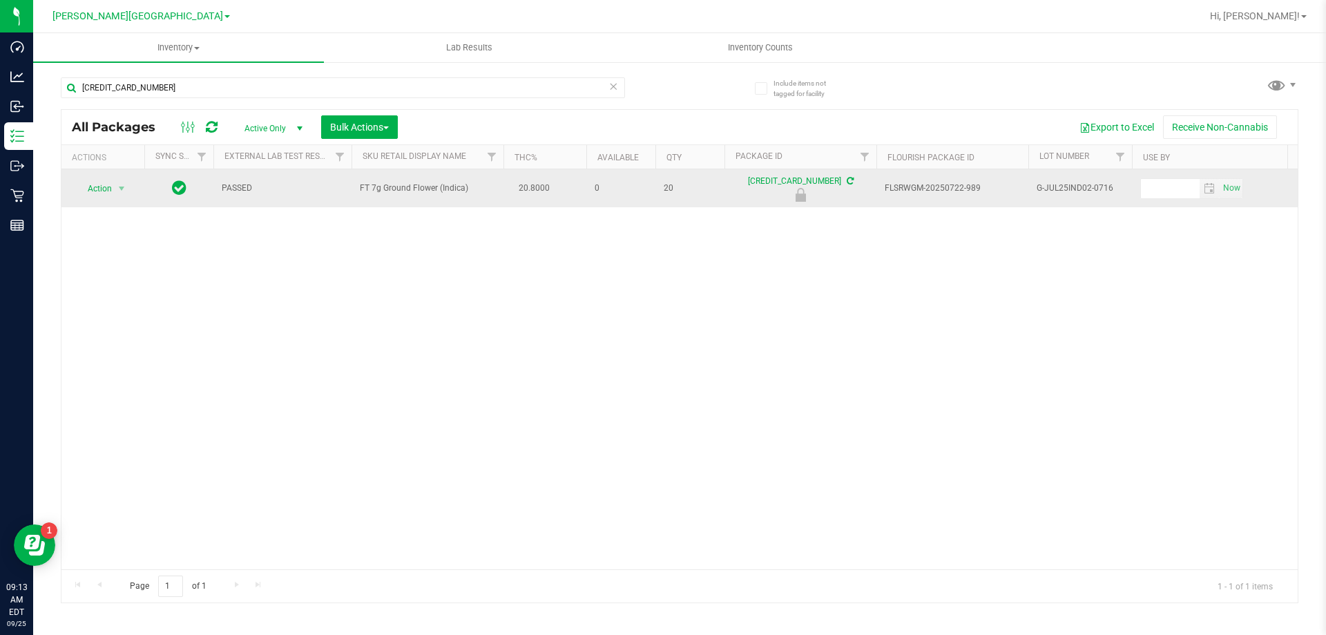
click at [101, 188] on span "Action" at bounding box center [93, 188] width 37 height 19
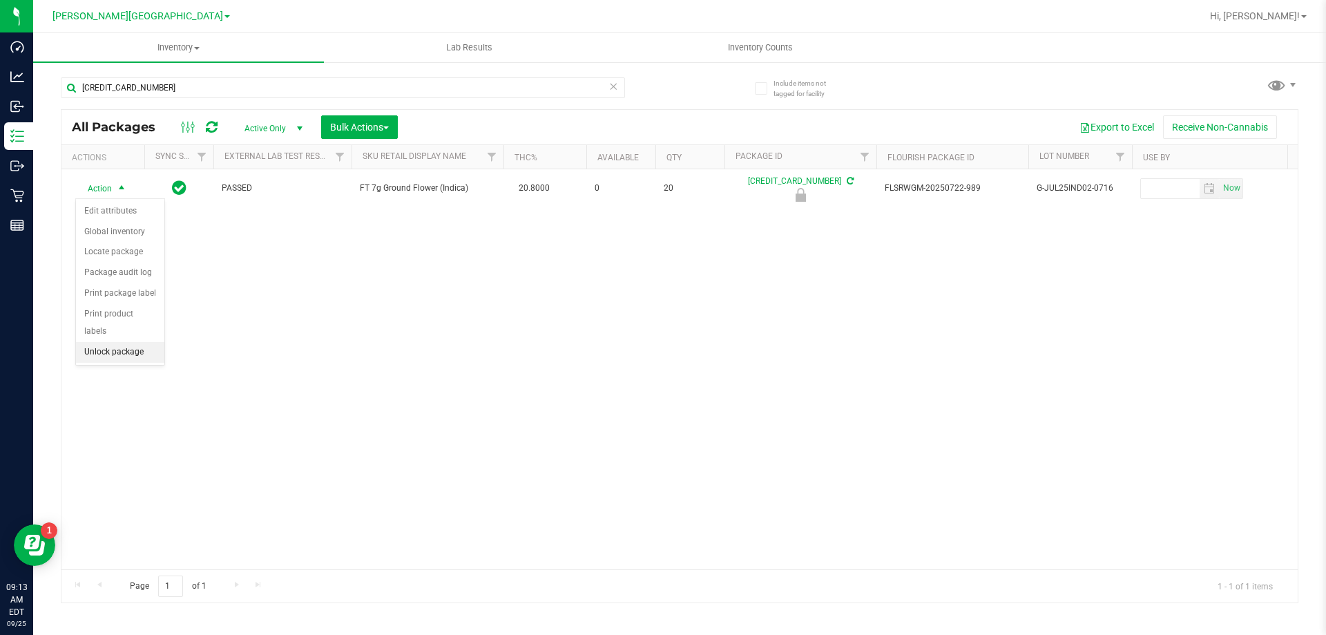
click at [138, 342] on li "Unlock package" at bounding box center [120, 352] width 88 height 21
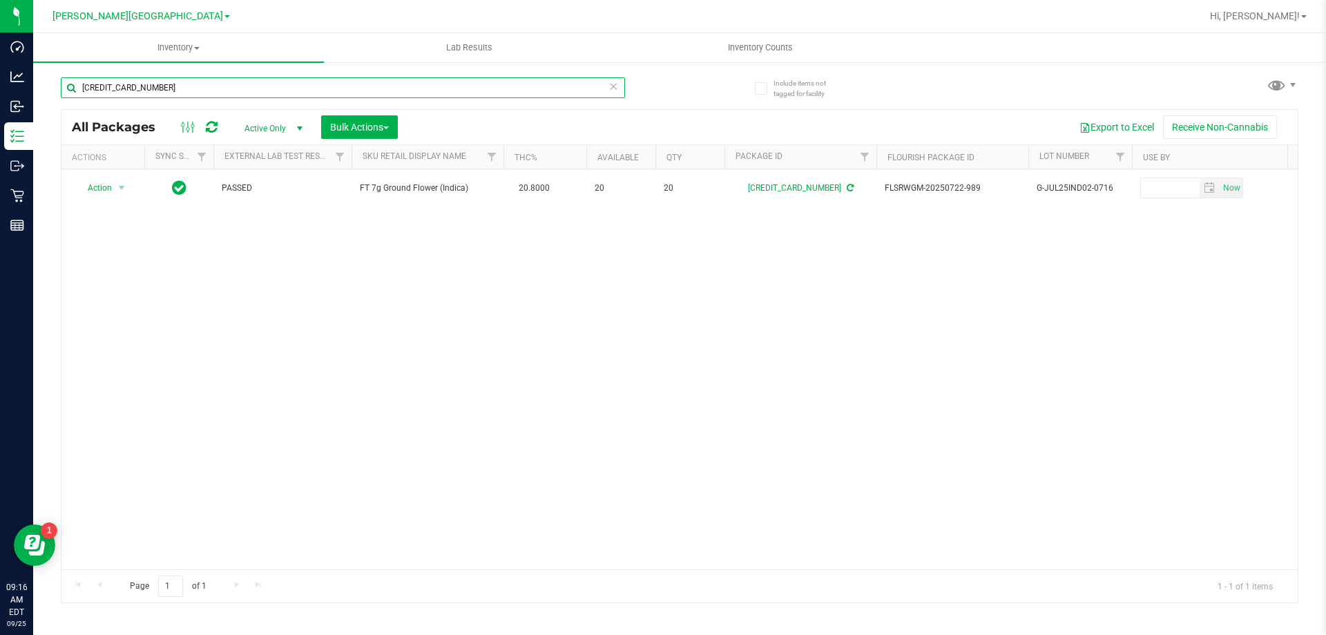
click at [191, 90] on input "[CREDIT_CARD_NUMBER]" at bounding box center [343, 87] width 564 height 21
click at [193, 87] on input "[CREDIT_CARD_NUMBER]" at bounding box center [343, 87] width 564 height 21
click at [191, 90] on input "[CREDIT_CARD_NUMBER]" at bounding box center [343, 87] width 564 height 21
type input "8836571254391168"
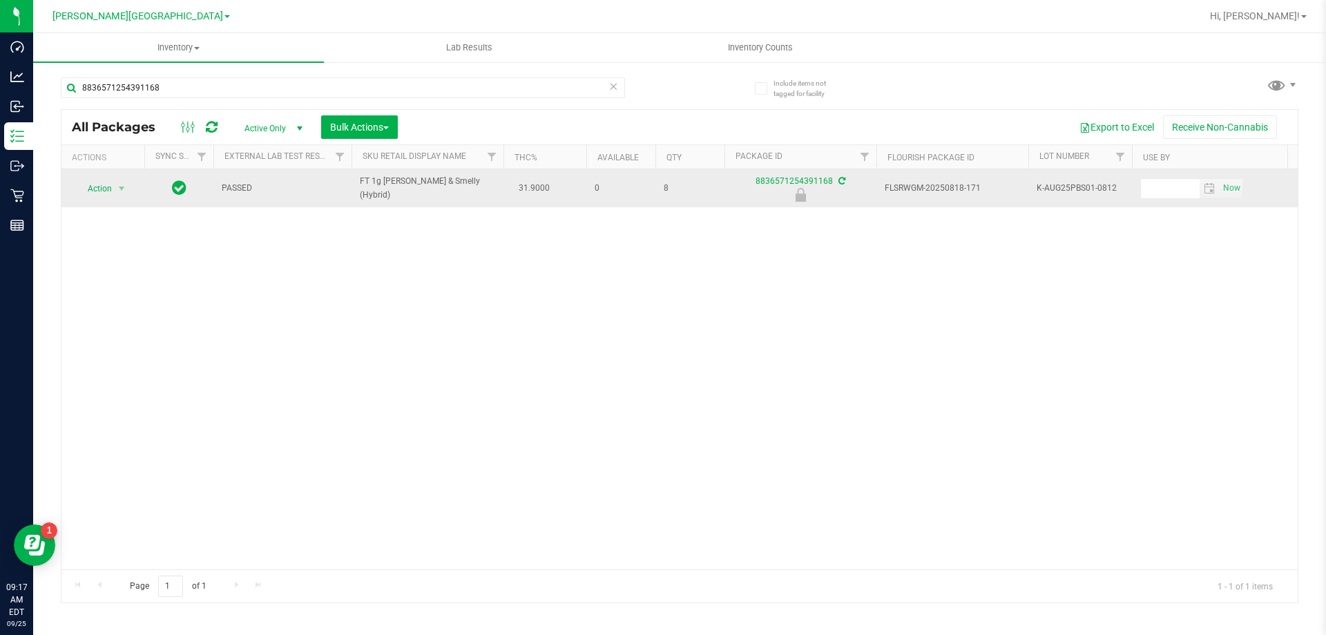
click at [102, 184] on span "Action" at bounding box center [93, 188] width 37 height 19
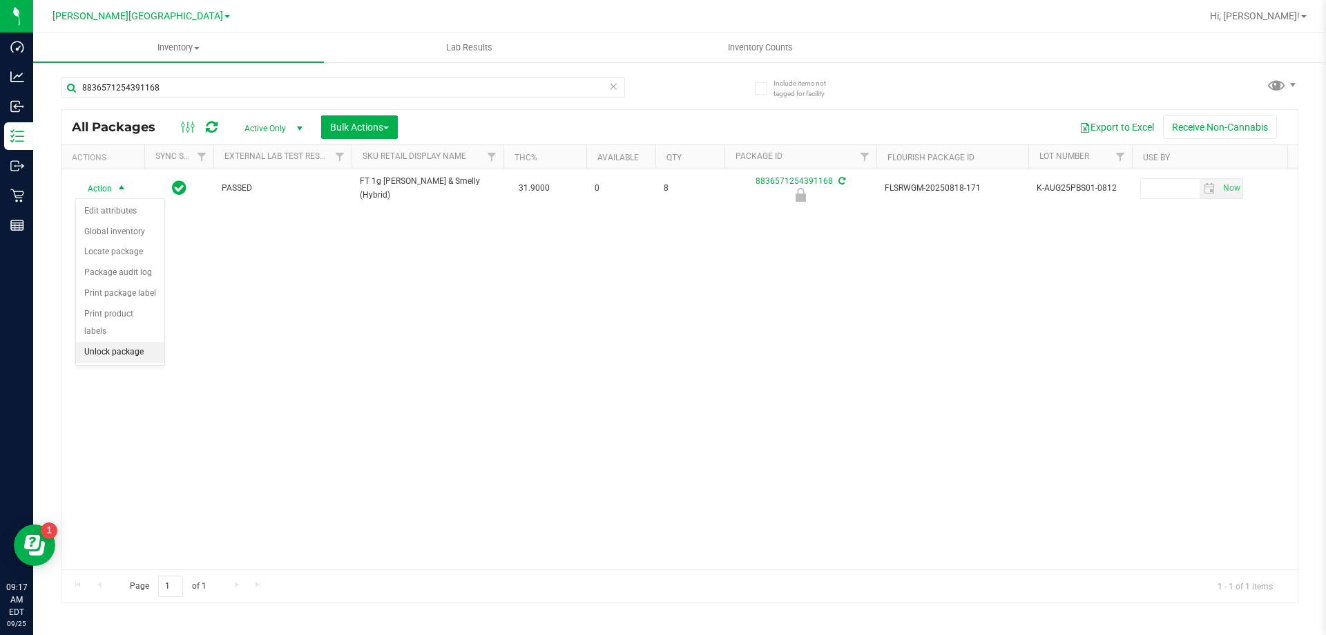
click at [133, 342] on li "Unlock package" at bounding box center [120, 352] width 88 height 21
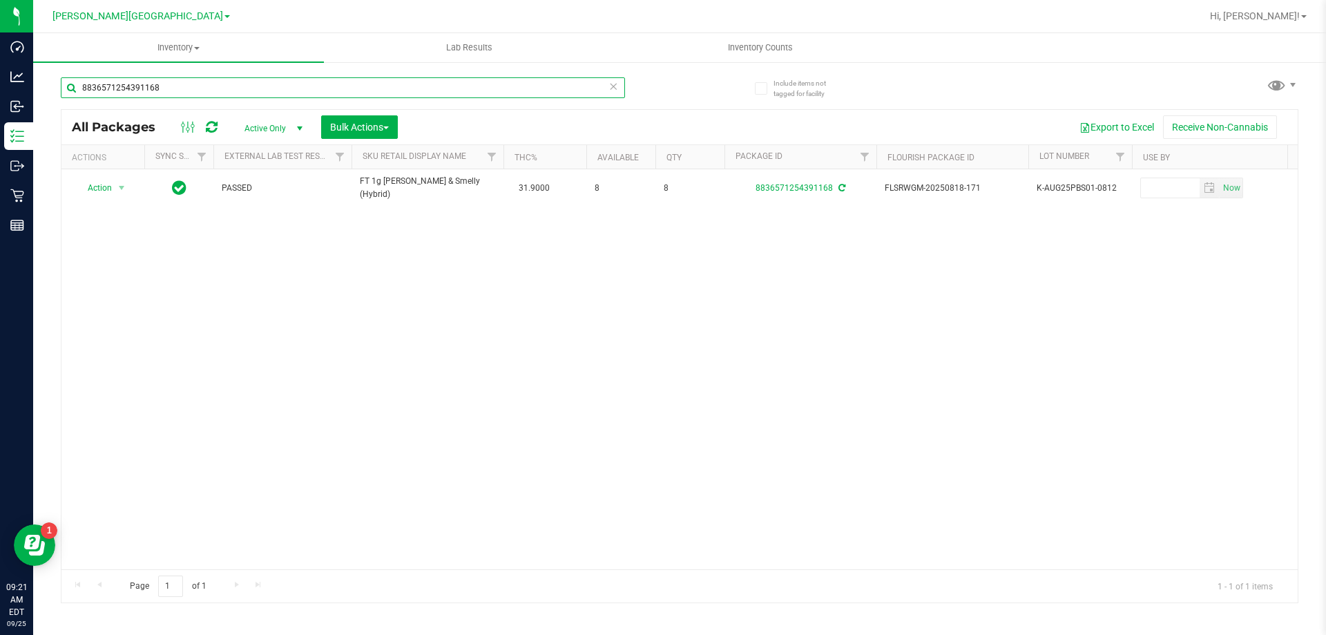
click at [194, 86] on input "8836571254391168" at bounding box center [343, 87] width 564 height 21
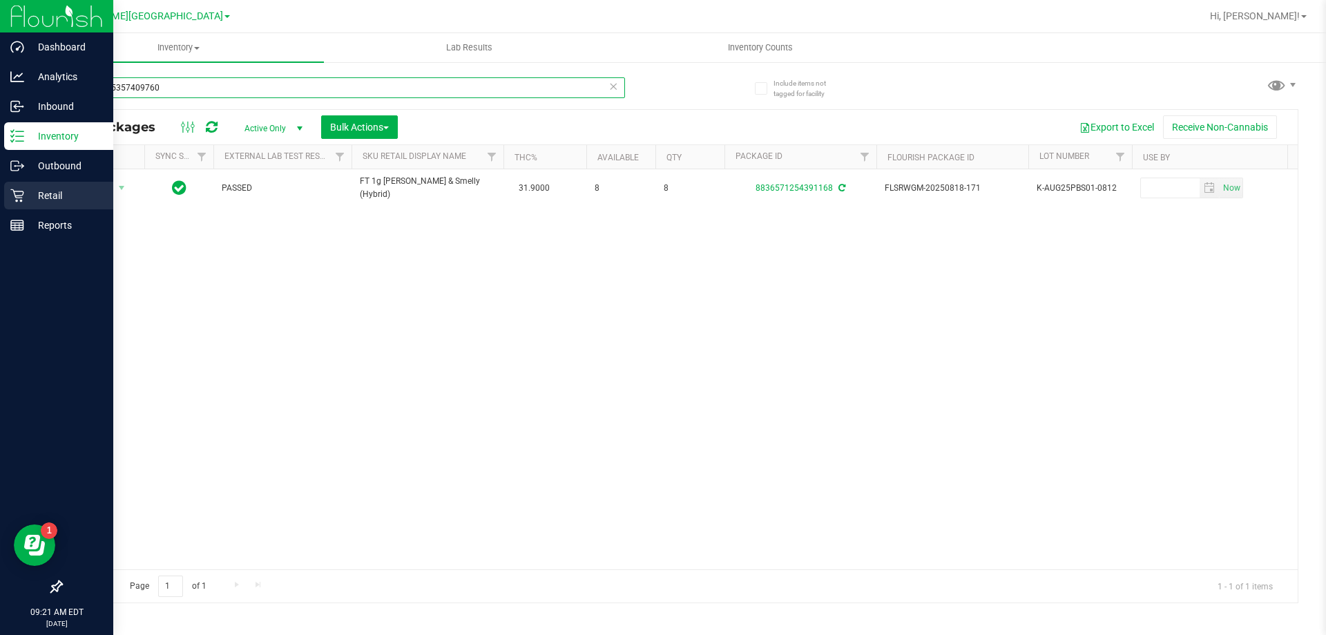
type input "9720165357409760"
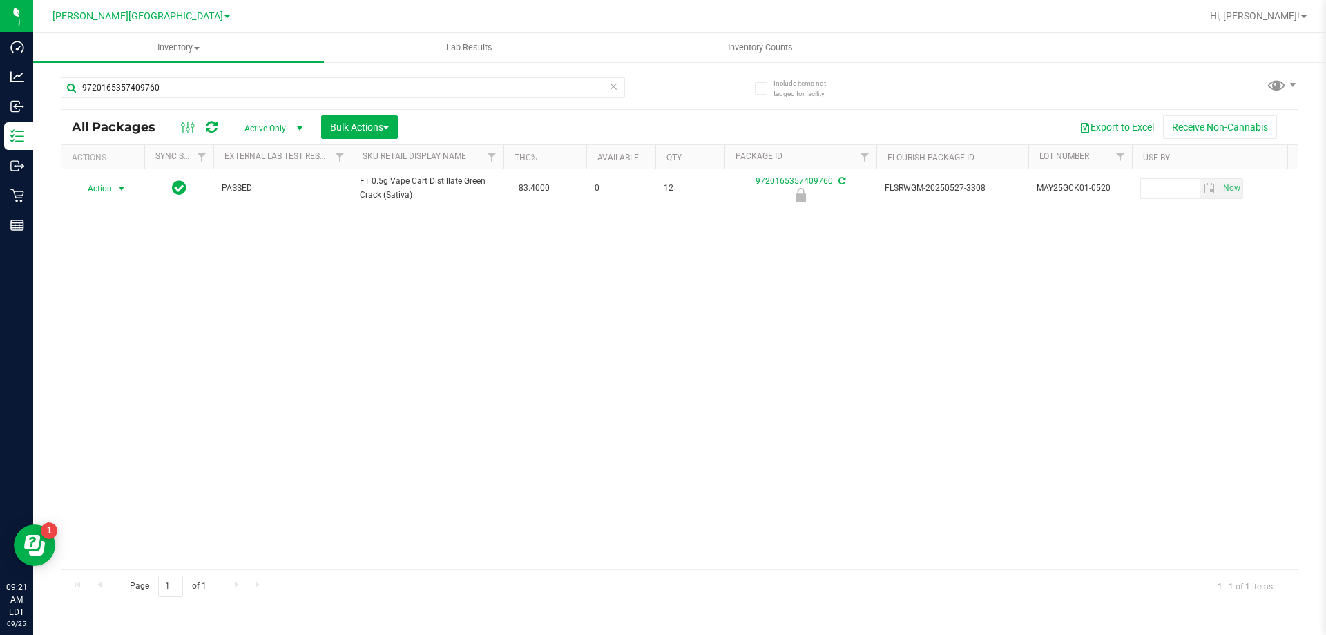
click at [117, 189] on span "select" at bounding box center [121, 188] width 11 height 11
click at [111, 342] on li "Unlock package" at bounding box center [120, 352] width 88 height 21
